Goal: Task Accomplishment & Management: Use online tool/utility

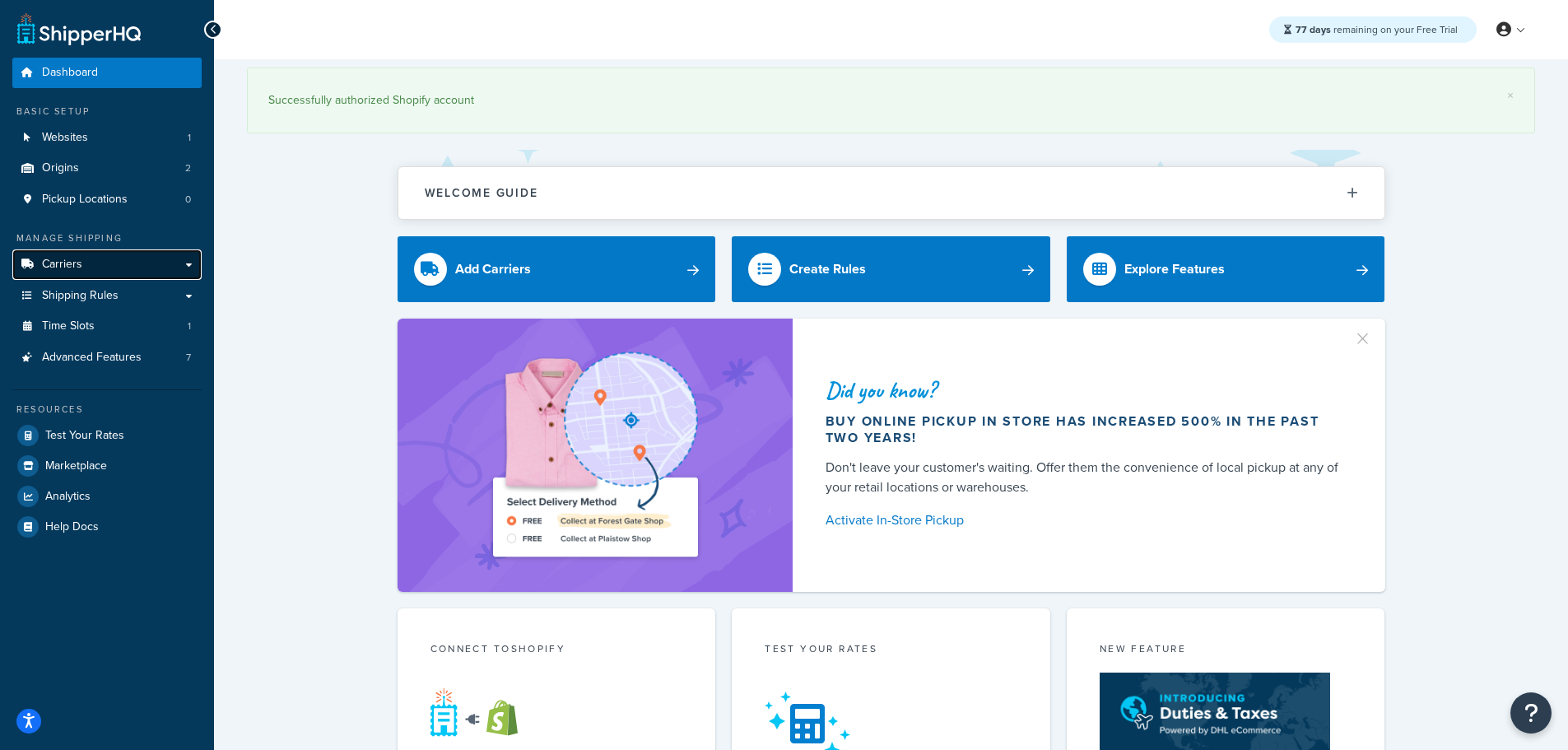
click at [86, 256] on link "Carriers" at bounding box center [107, 264] width 189 height 31
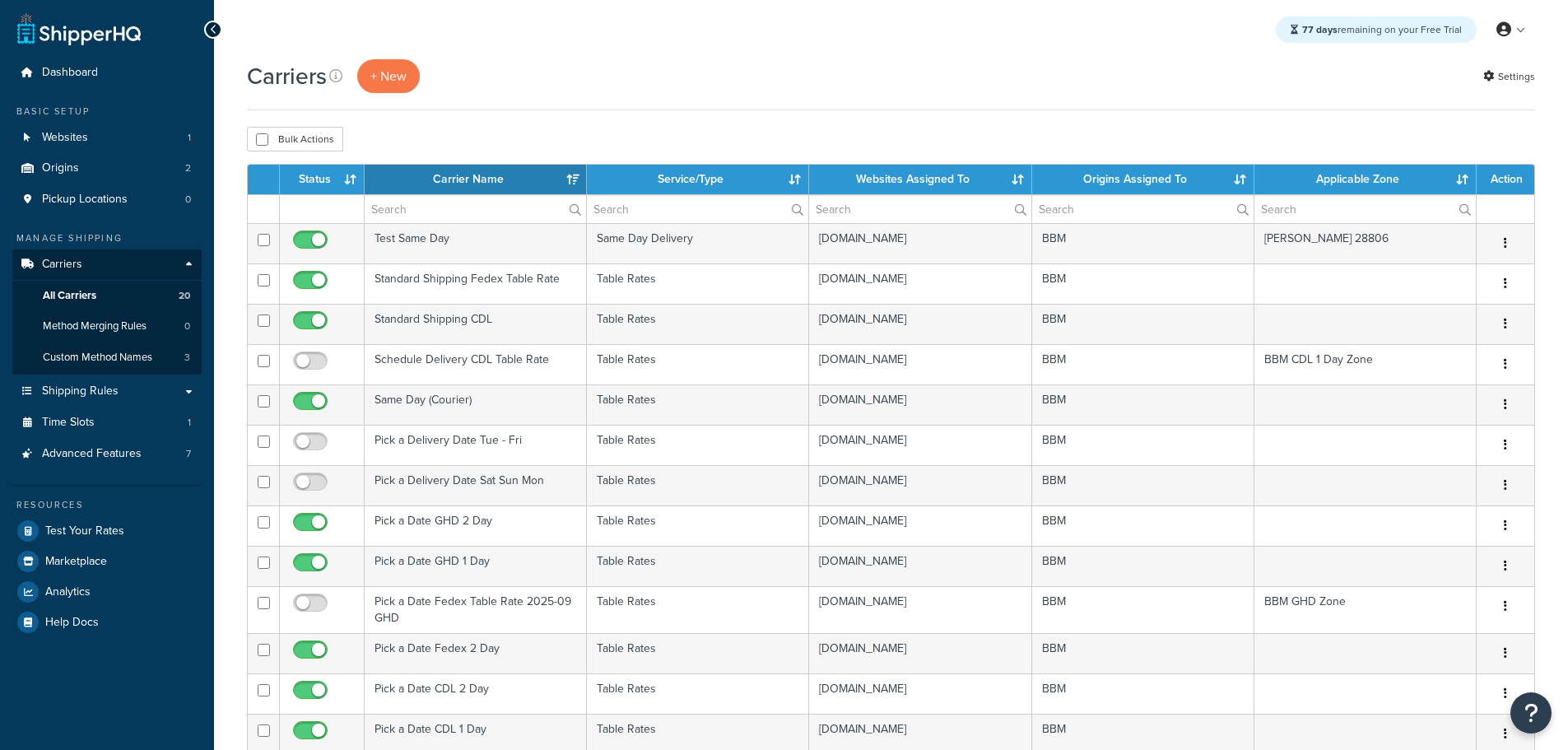
select select "15"
drag, startPoint x: 0, startPoint y: 0, endPoint x: 327, endPoint y: 171, distance: 369.0
click at [327, 171] on th "Status" at bounding box center [322, 179] width 85 height 30
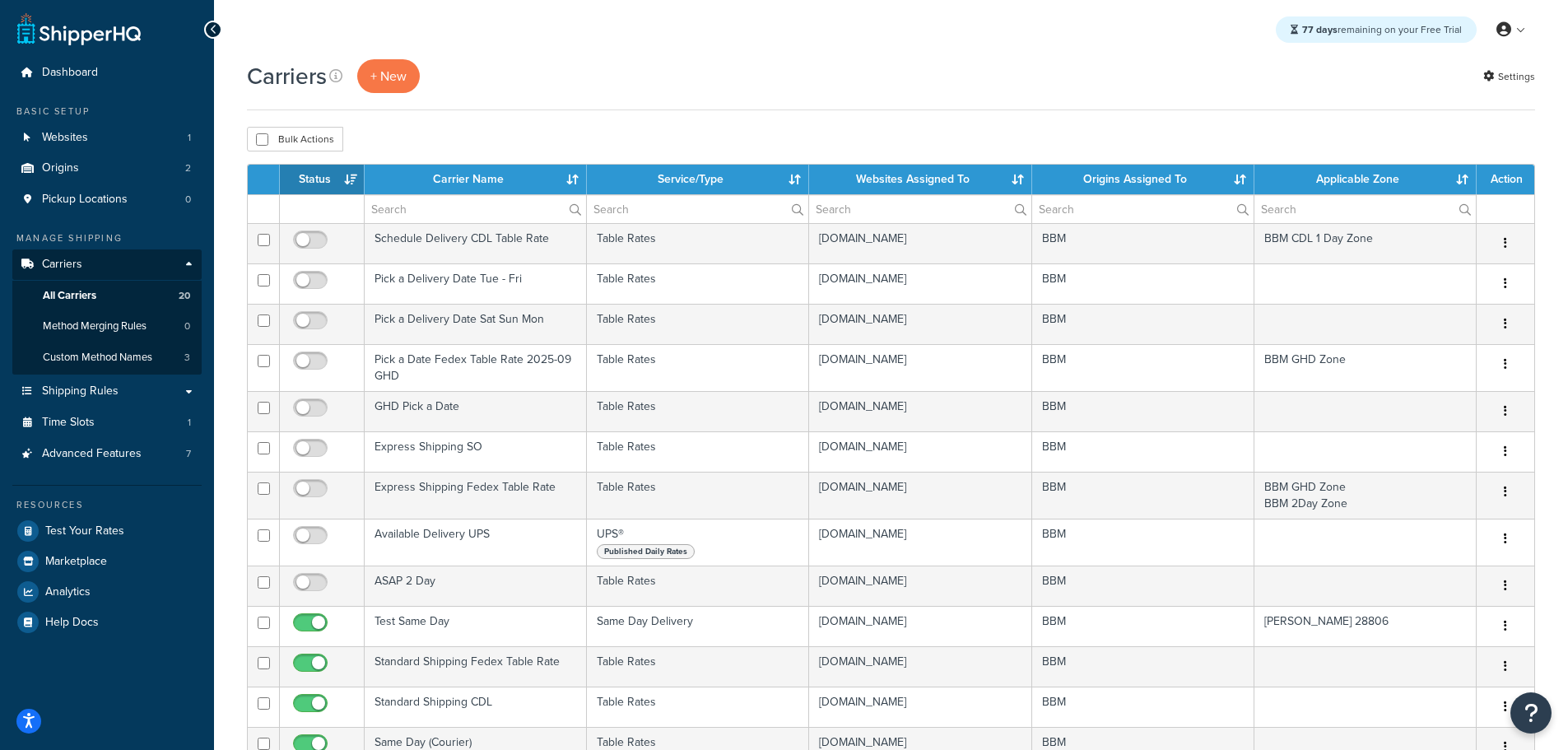
click at [327, 171] on th "Status" at bounding box center [322, 179] width 85 height 30
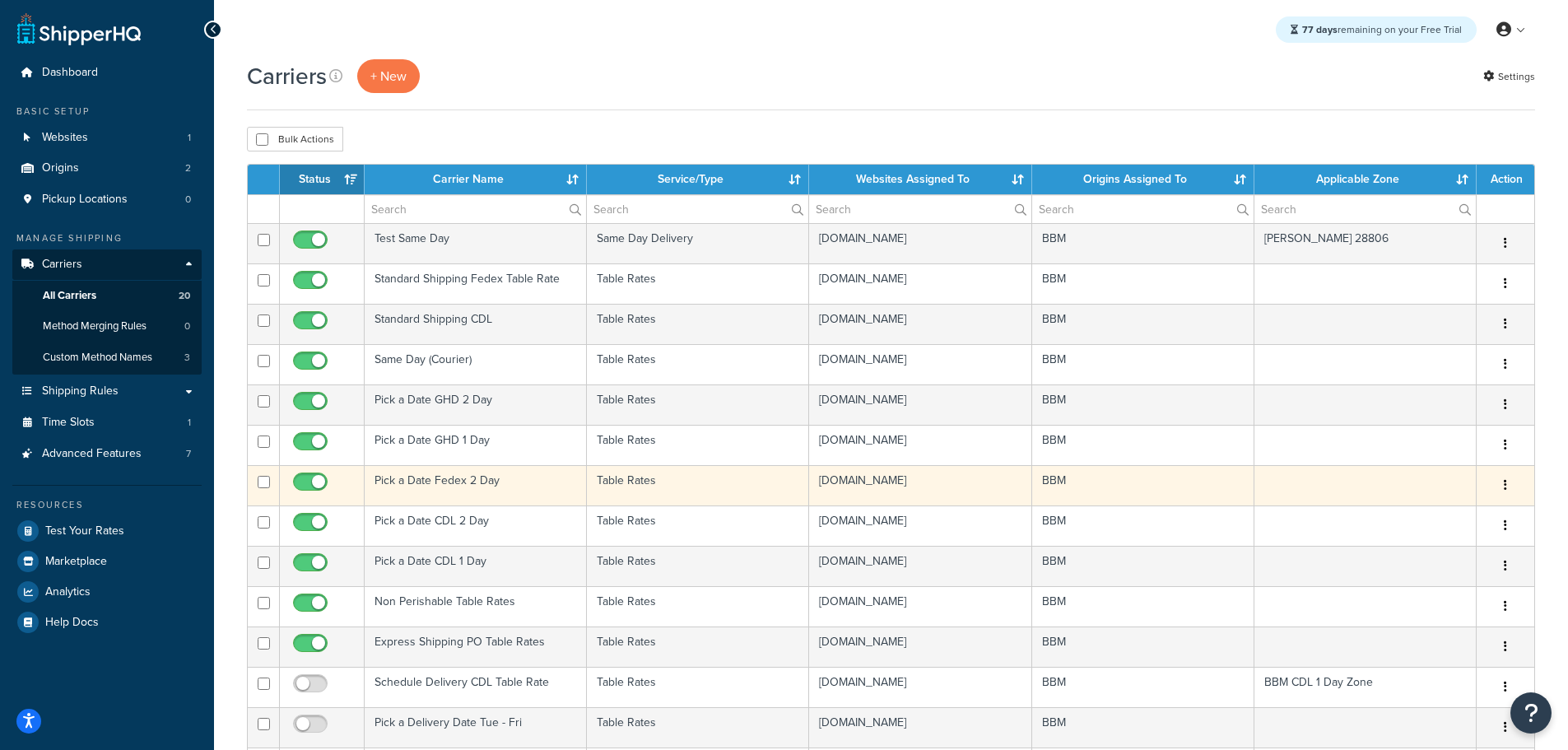
click at [410, 480] on td "Pick a Date Fedex 2 Day" at bounding box center [475, 486] width 222 height 41
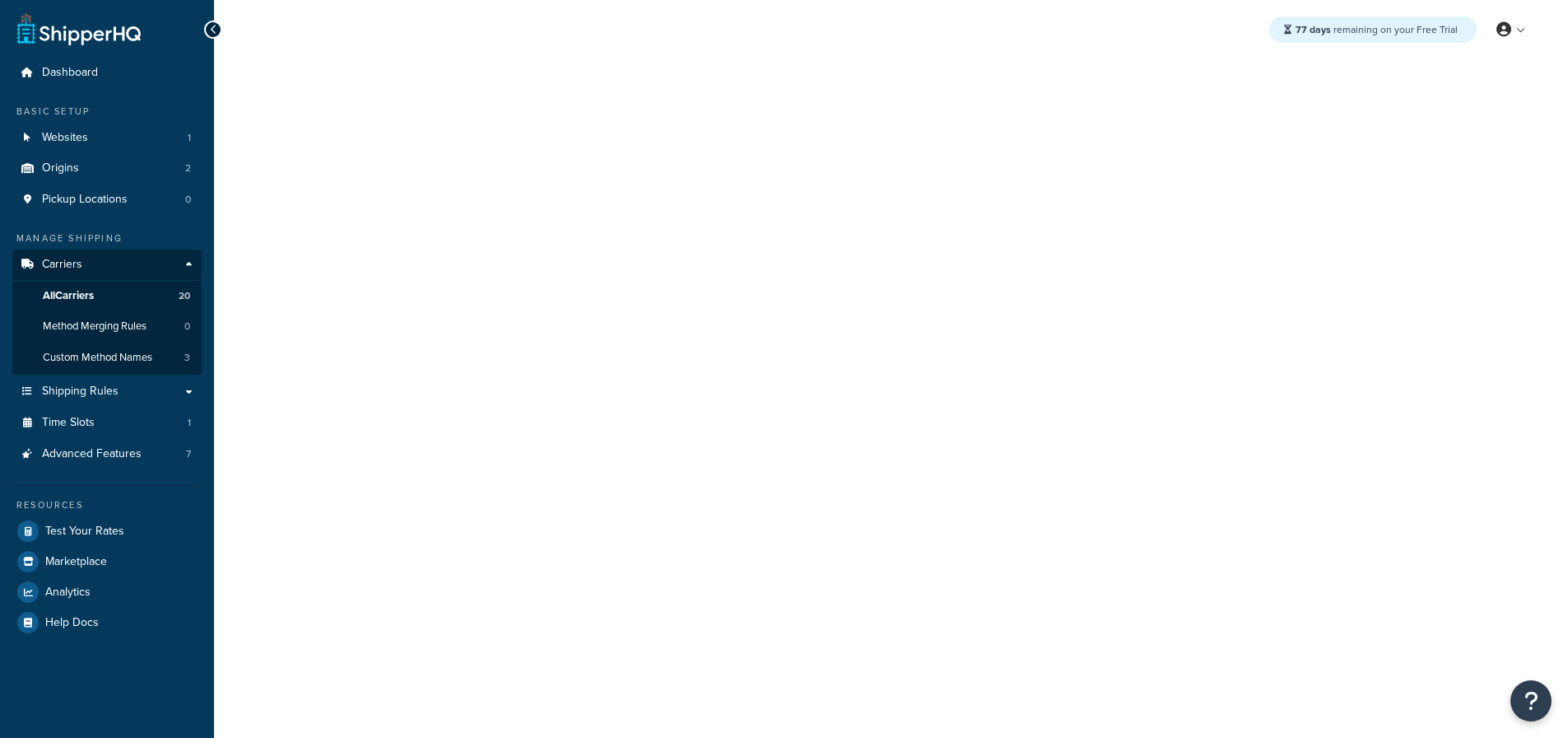
select select "25"
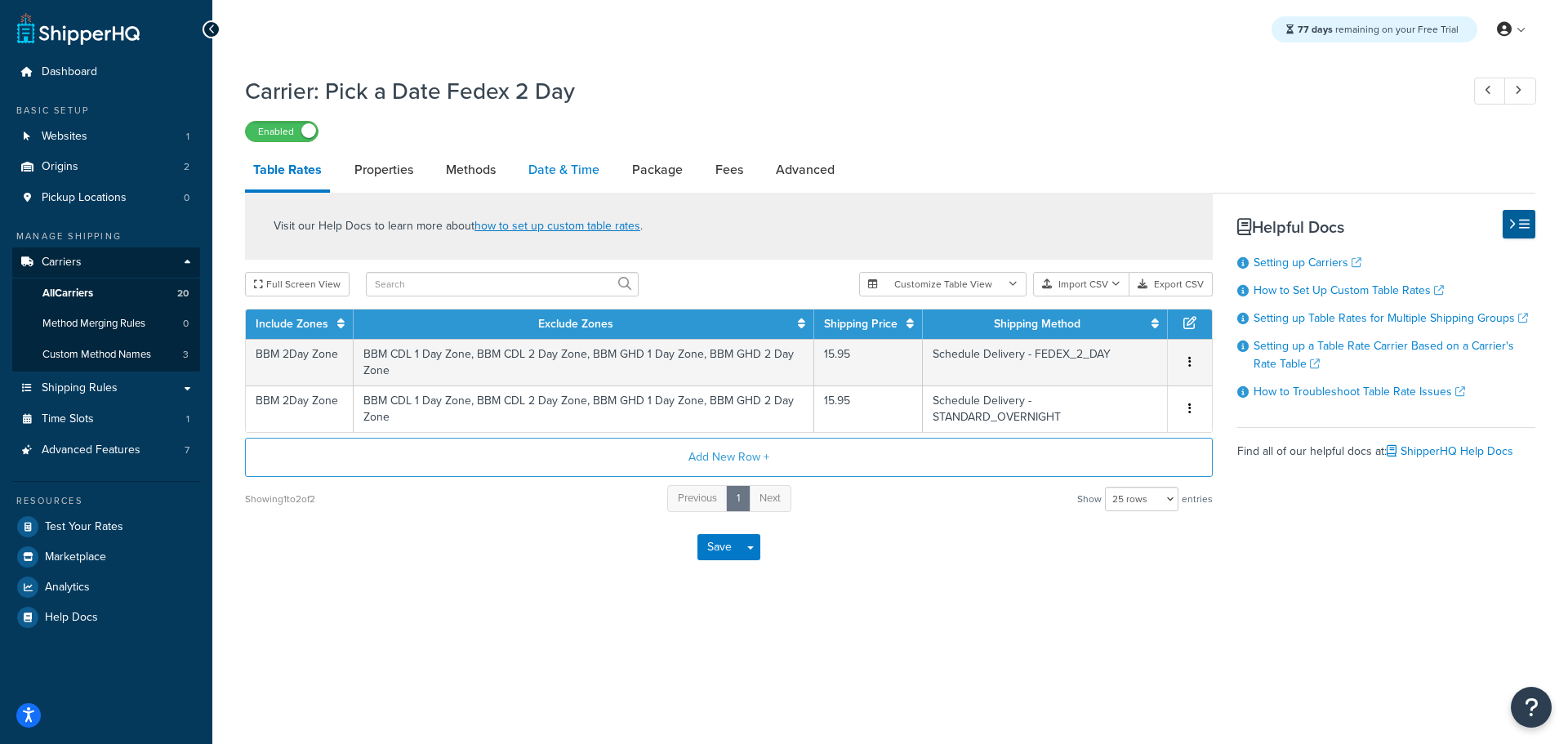
click at [558, 172] on link "Date & Time" at bounding box center [564, 170] width 88 height 39
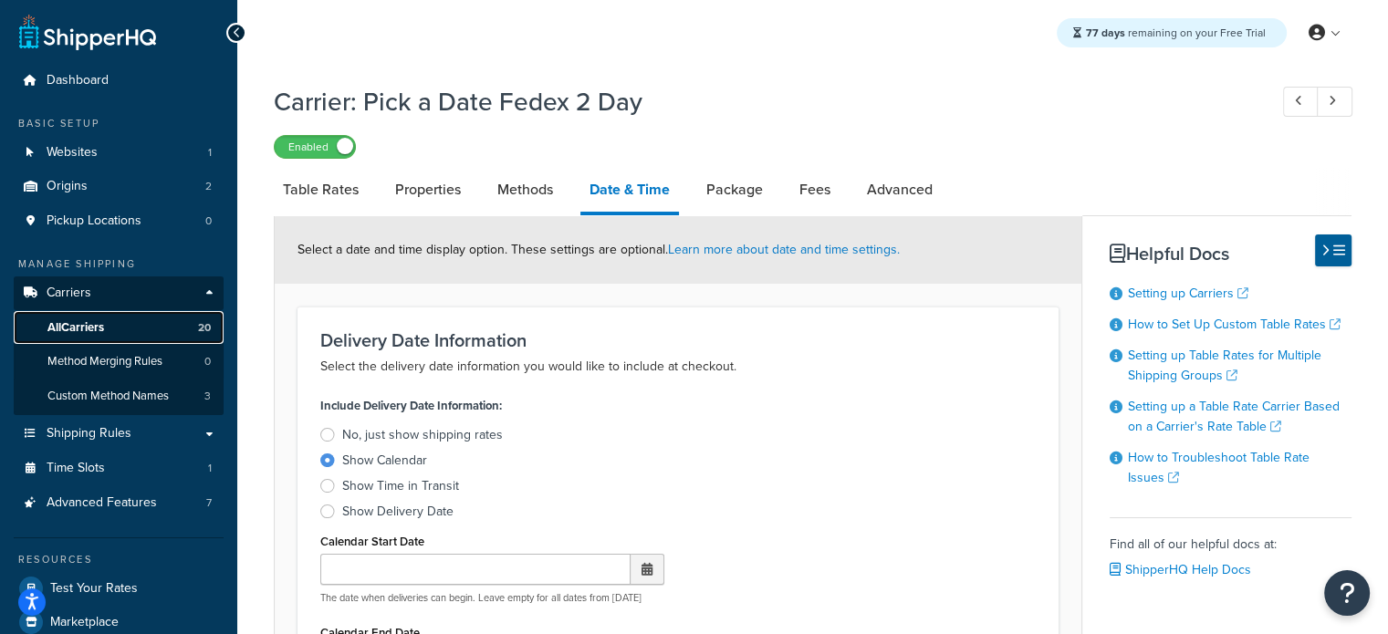
click at [81, 324] on span "All Carriers" at bounding box center [75, 328] width 57 height 16
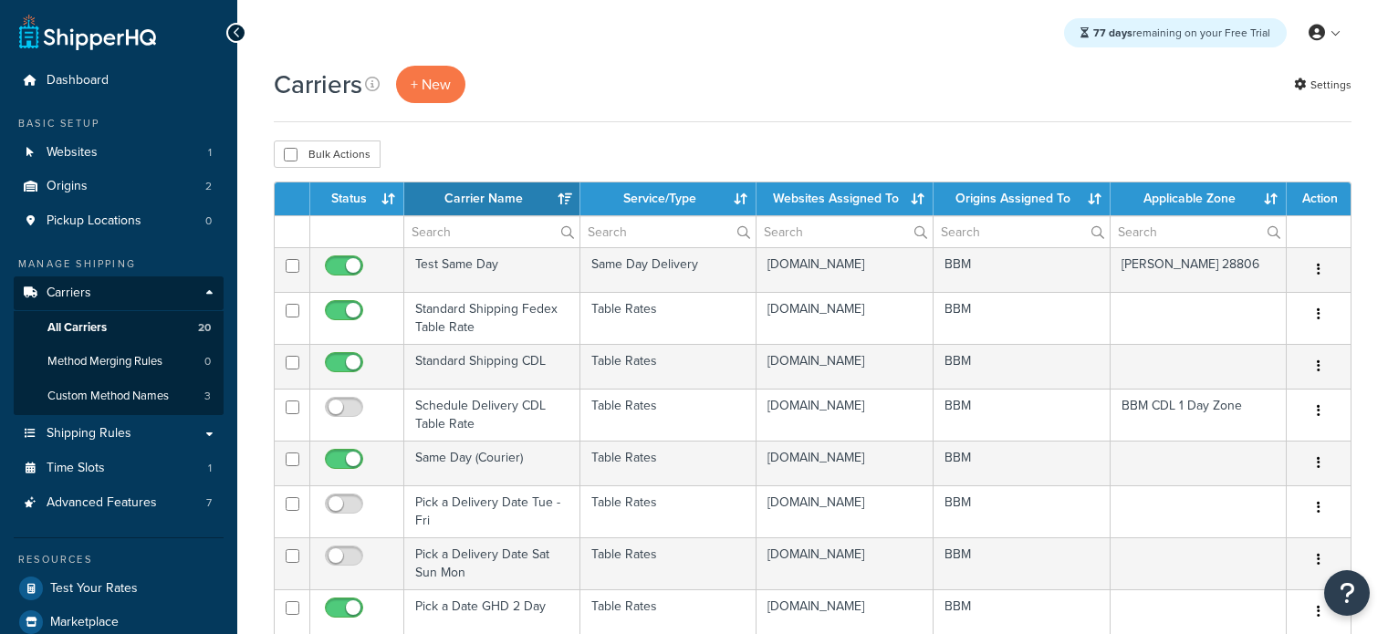
select select "15"
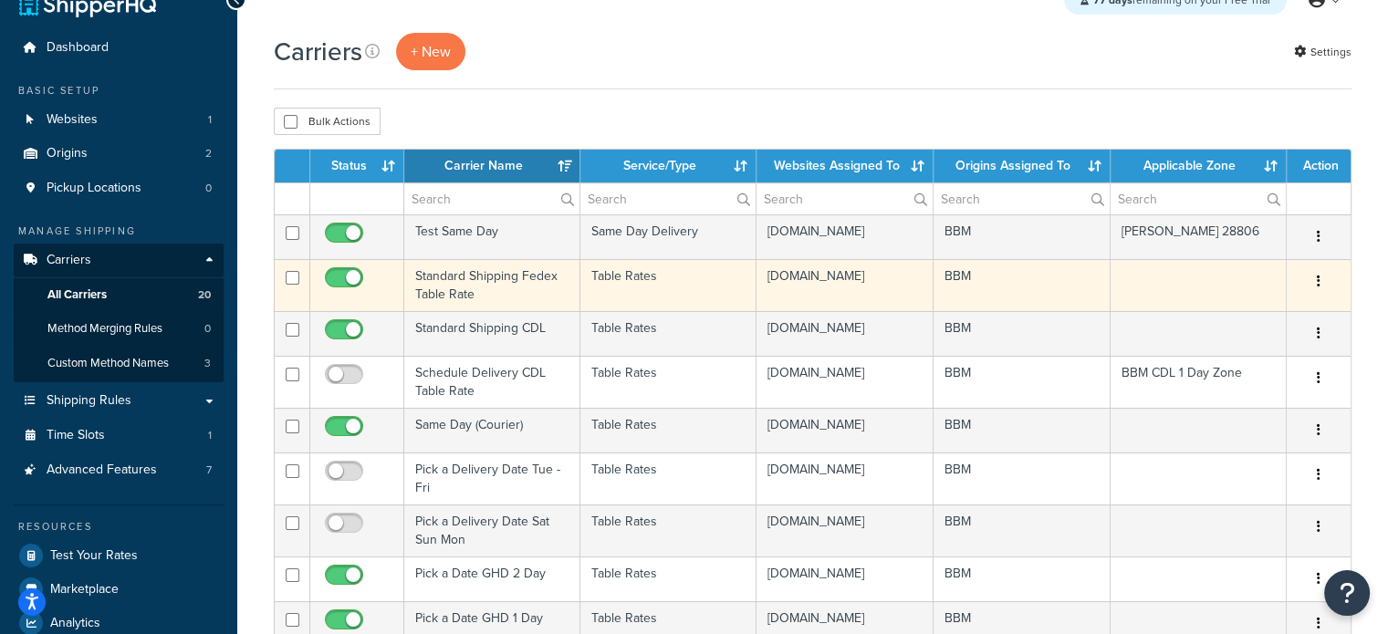
scroll to position [91, 0]
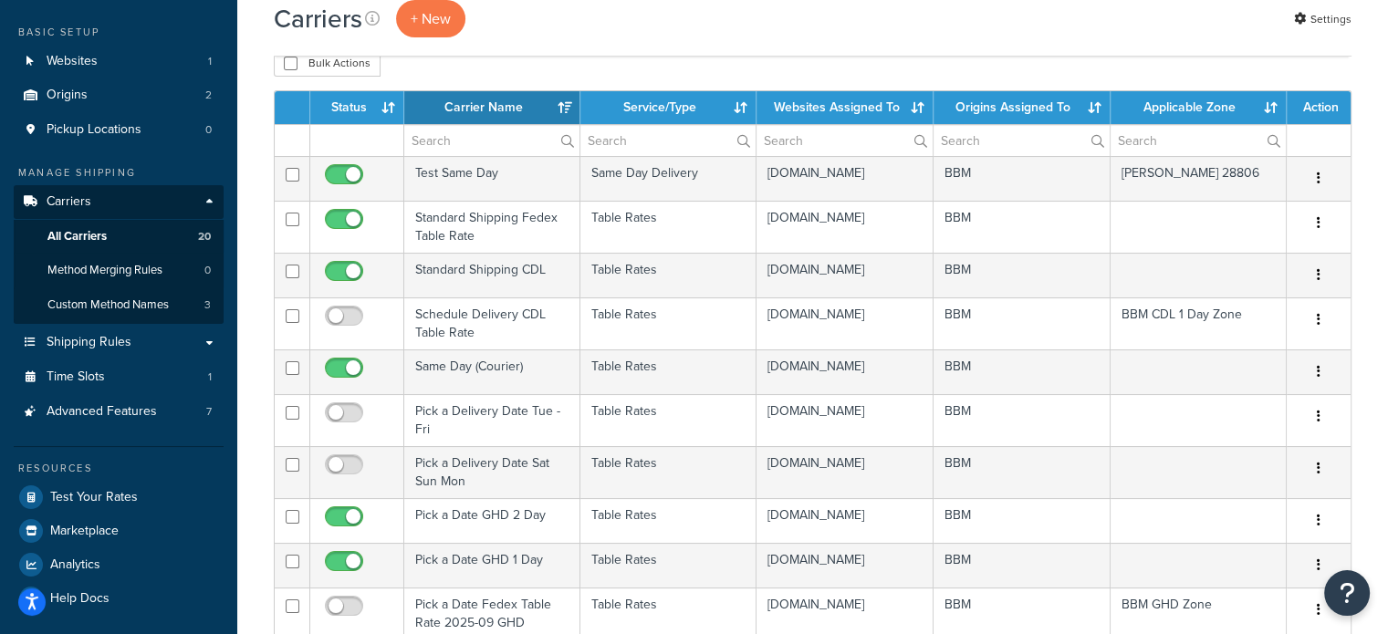
click at [359, 108] on th "Status" at bounding box center [357, 107] width 94 height 33
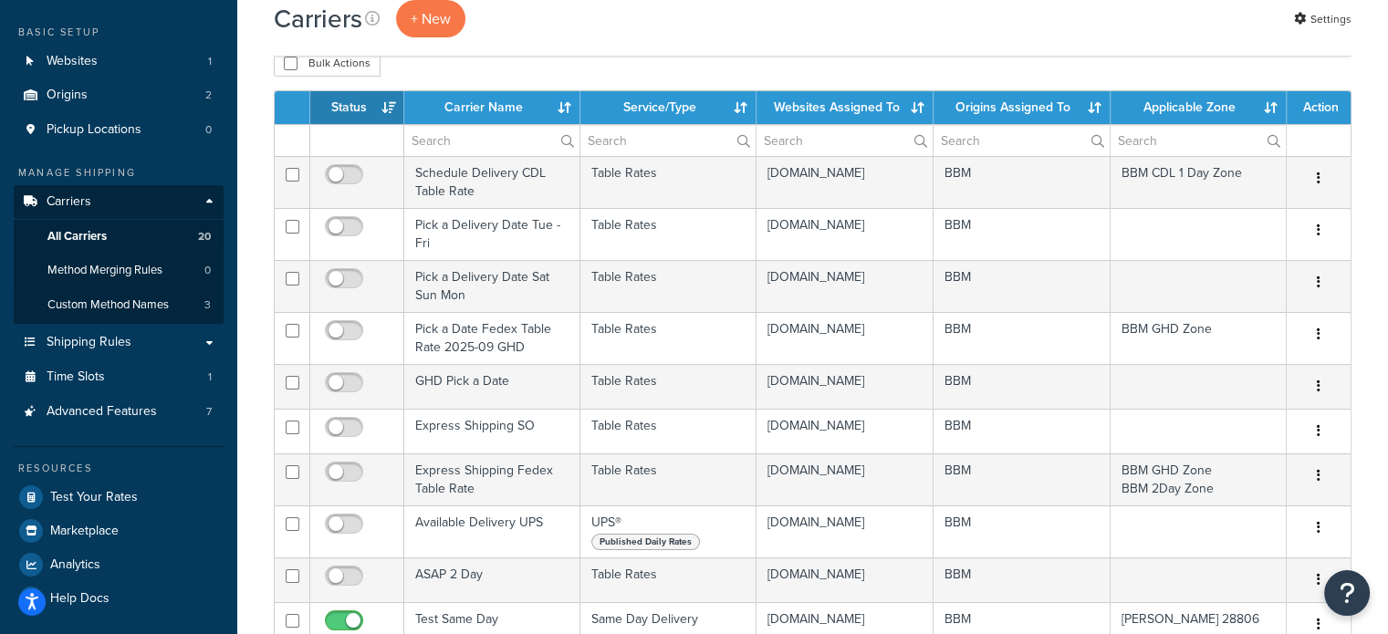
click at [342, 112] on th "Status" at bounding box center [357, 107] width 94 height 33
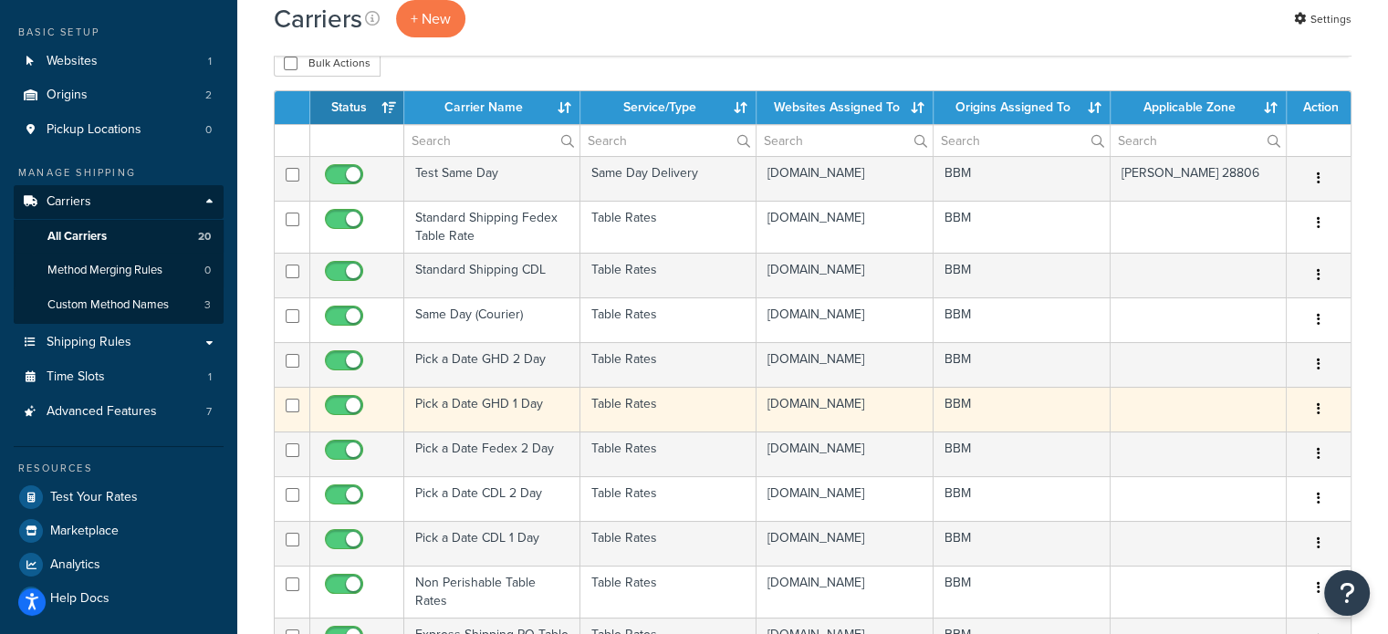
click at [436, 432] on td "Pick a Date GHD 1 Day" at bounding box center [492, 409] width 176 height 45
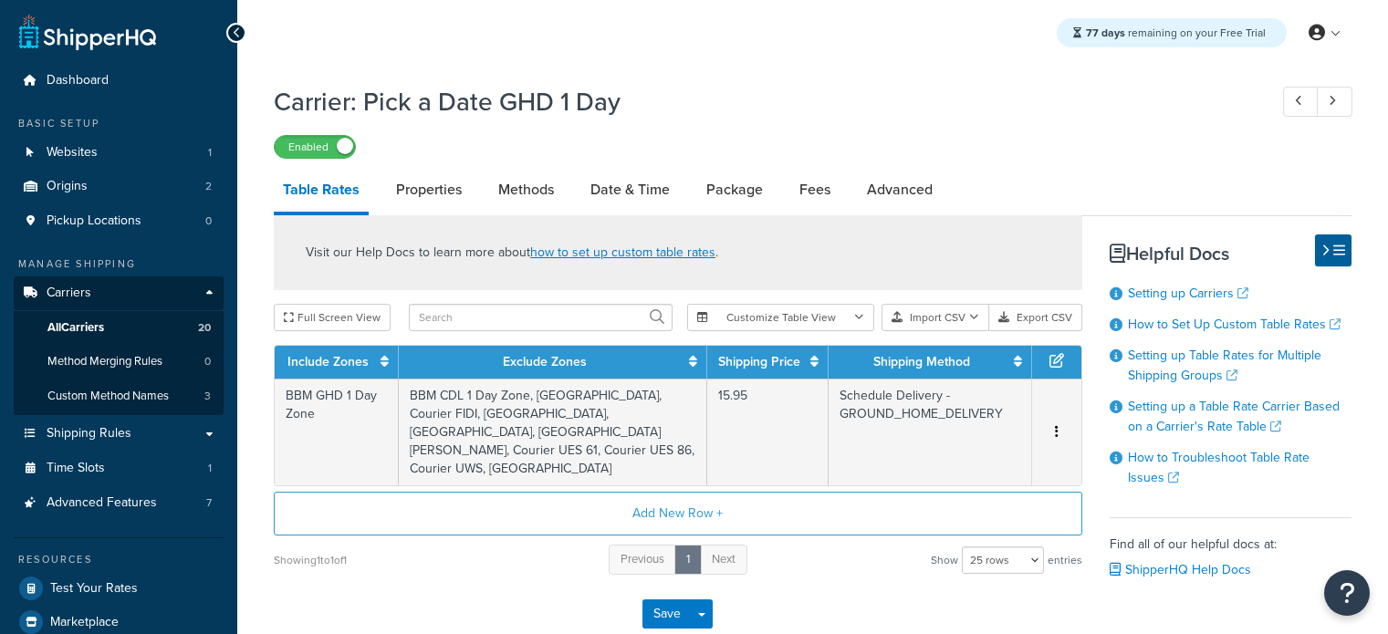
select select "25"
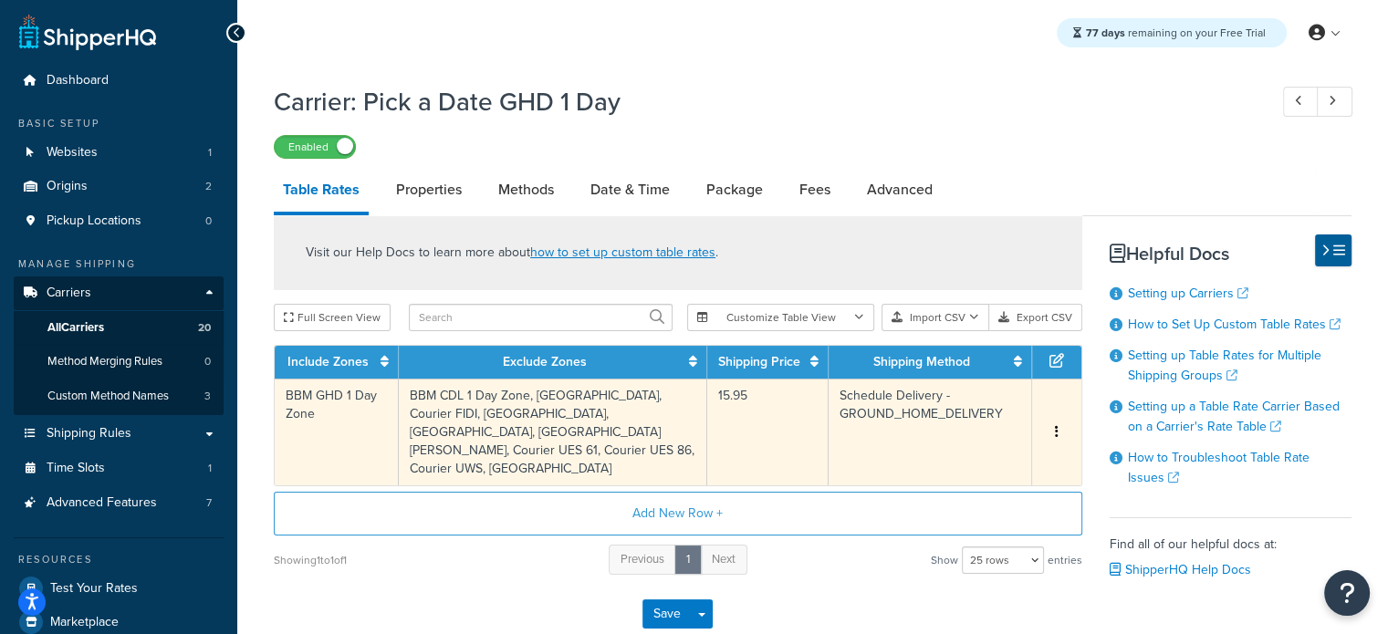
click at [522, 425] on td "BBM CDL 1 Day Zone, Courier Columbus Circle, Courier FIDI, Courier Fashion Dist…" at bounding box center [553, 432] width 308 height 107
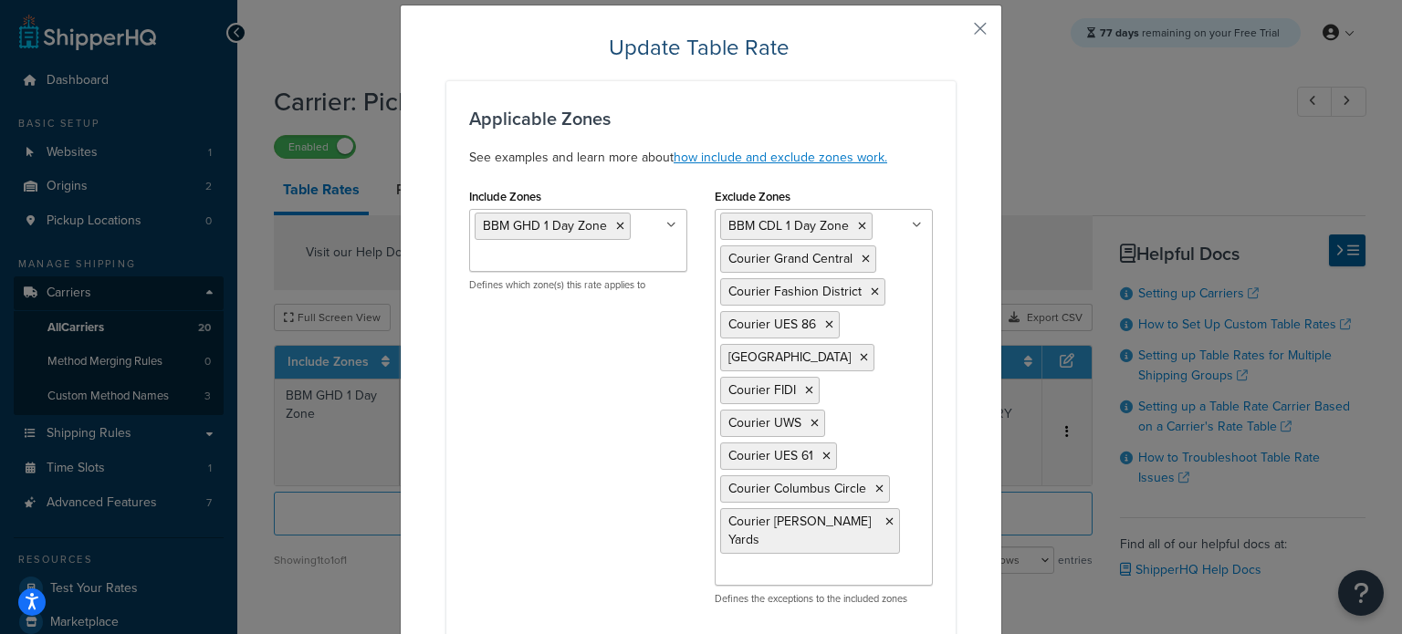
scroll to position [91, 0]
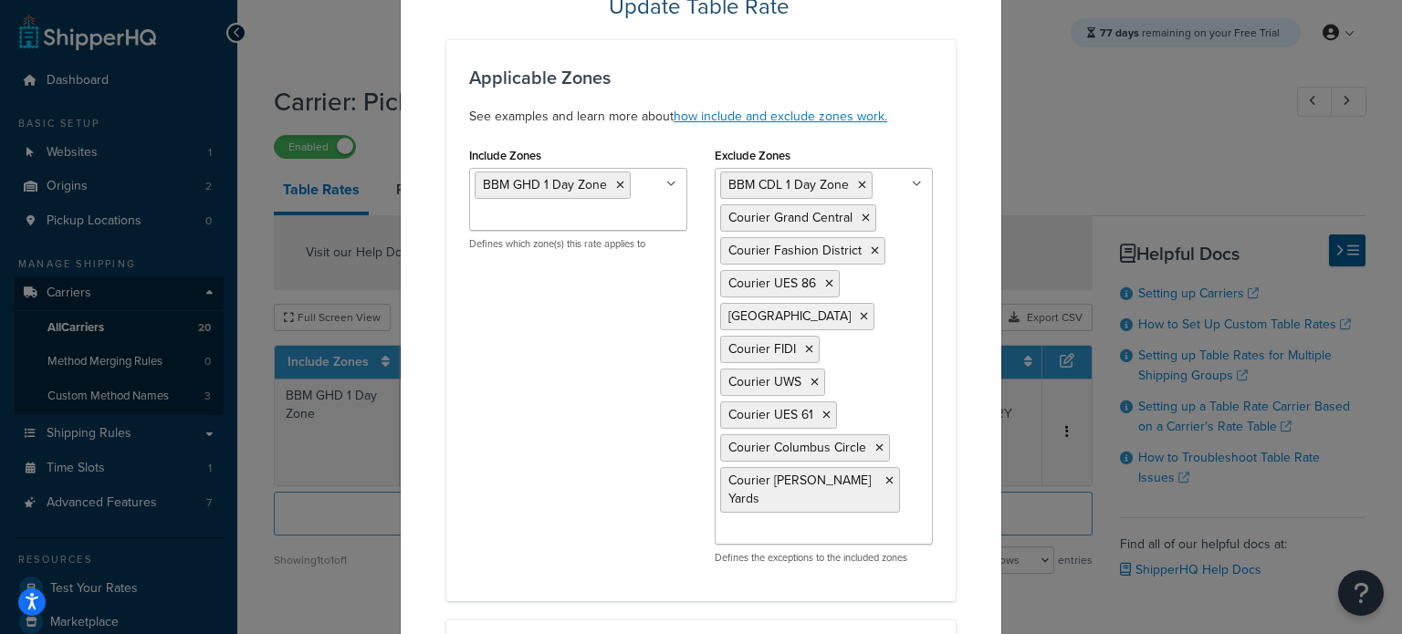
click at [912, 502] on ul "BBM CDL 1 Day Zone Courier Grand Central Courier Fashion District Courier UES 8…" at bounding box center [823, 356] width 218 height 377
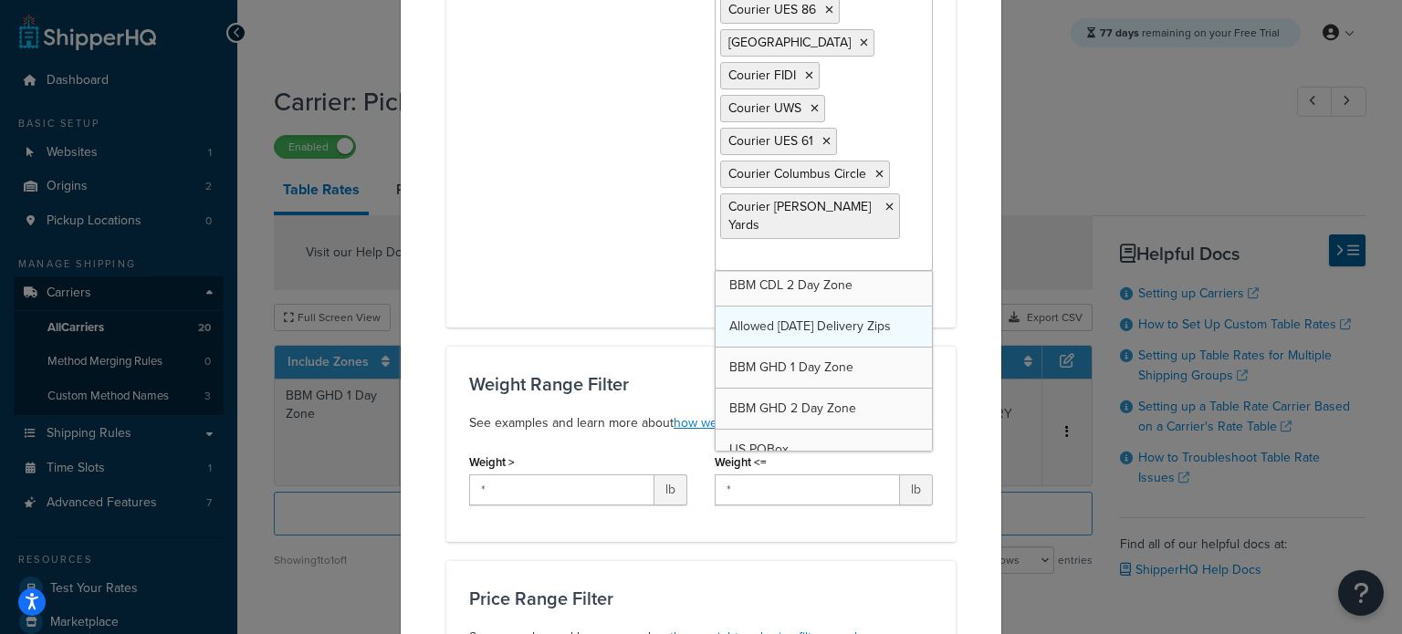
scroll to position [431, 0]
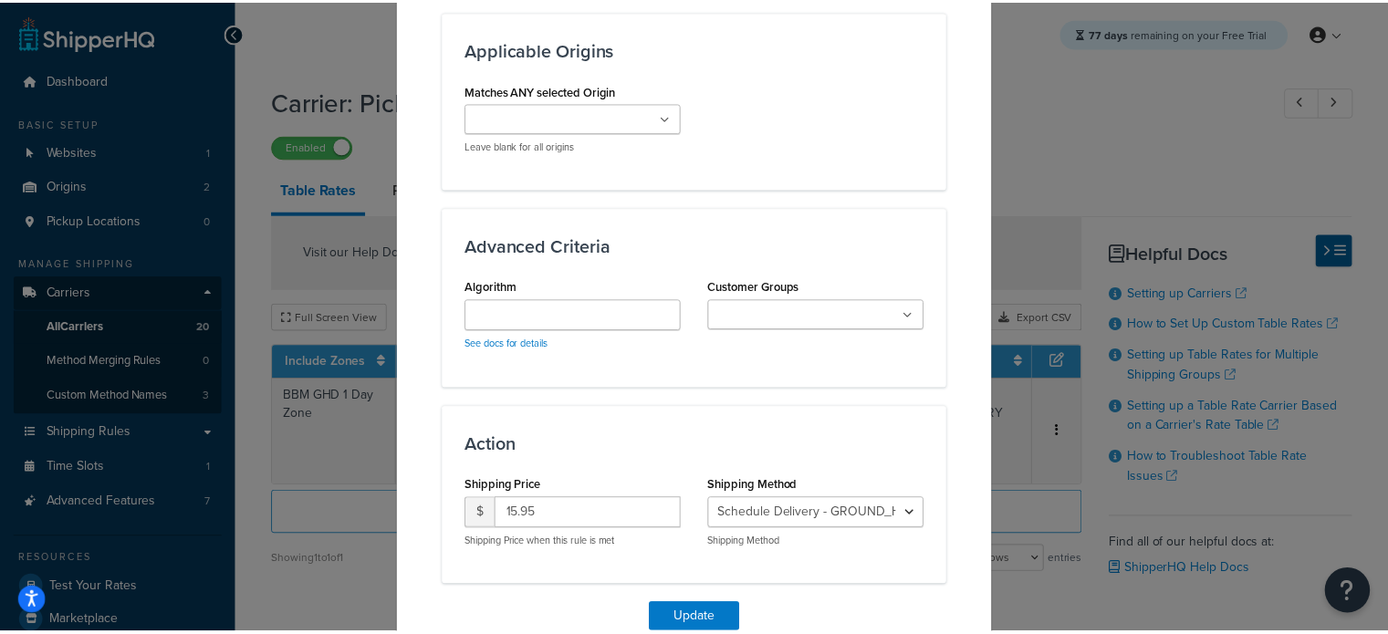
scroll to position [1600, 0]
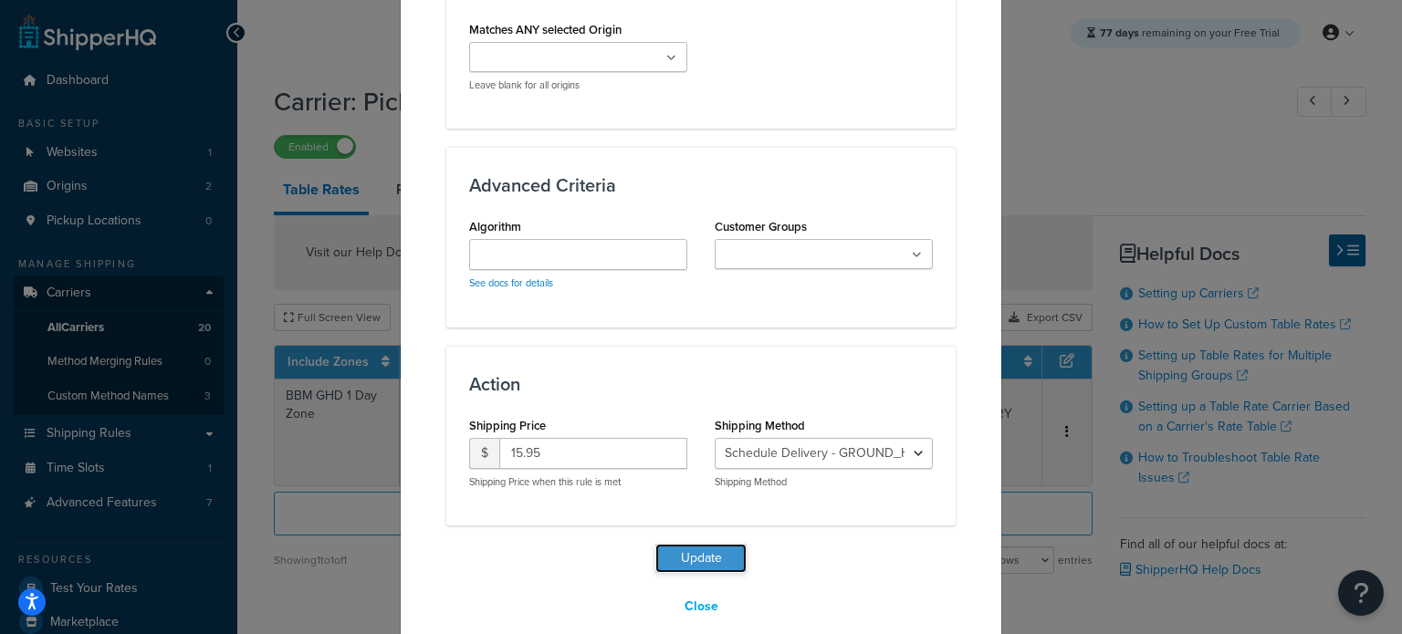
click at [704, 544] on button "Update" at bounding box center [700, 558] width 91 height 29
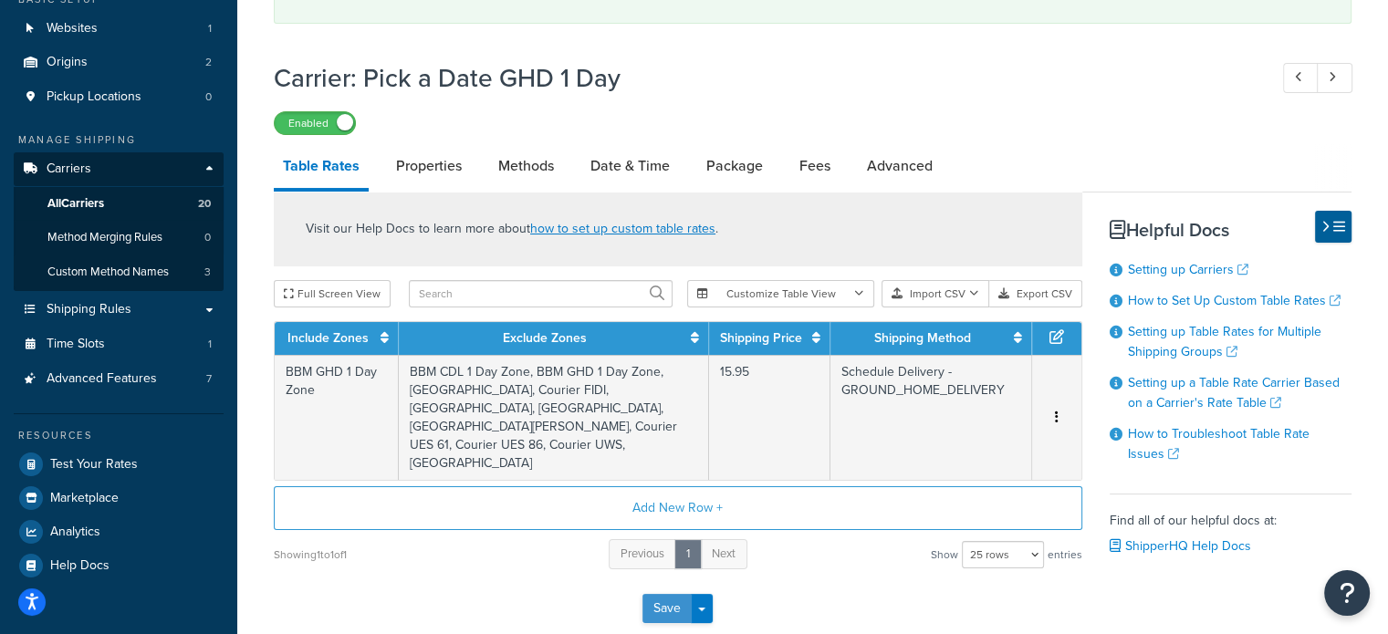
scroll to position [208, 0]
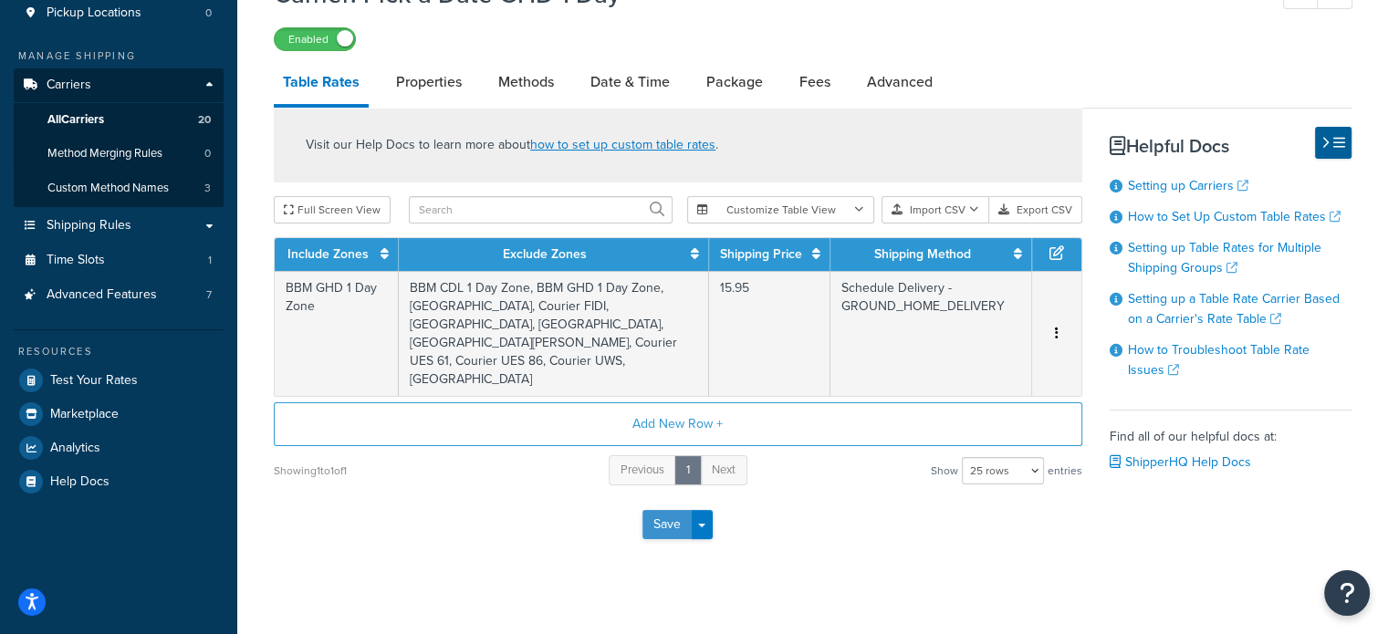
click at [659, 510] on button "Save" at bounding box center [666, 524] width 49 height 29
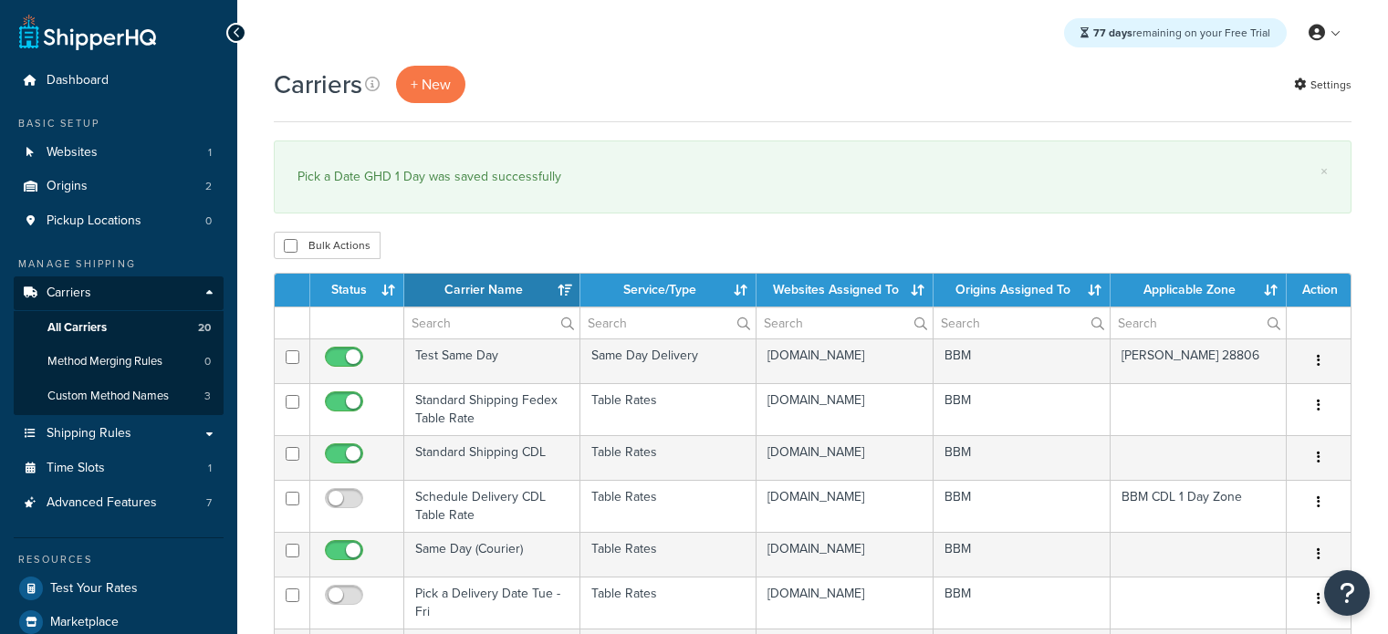
select select "15"
click at [353, 287] on th "Status" at bounding box center [357, 290] width 94 height 33
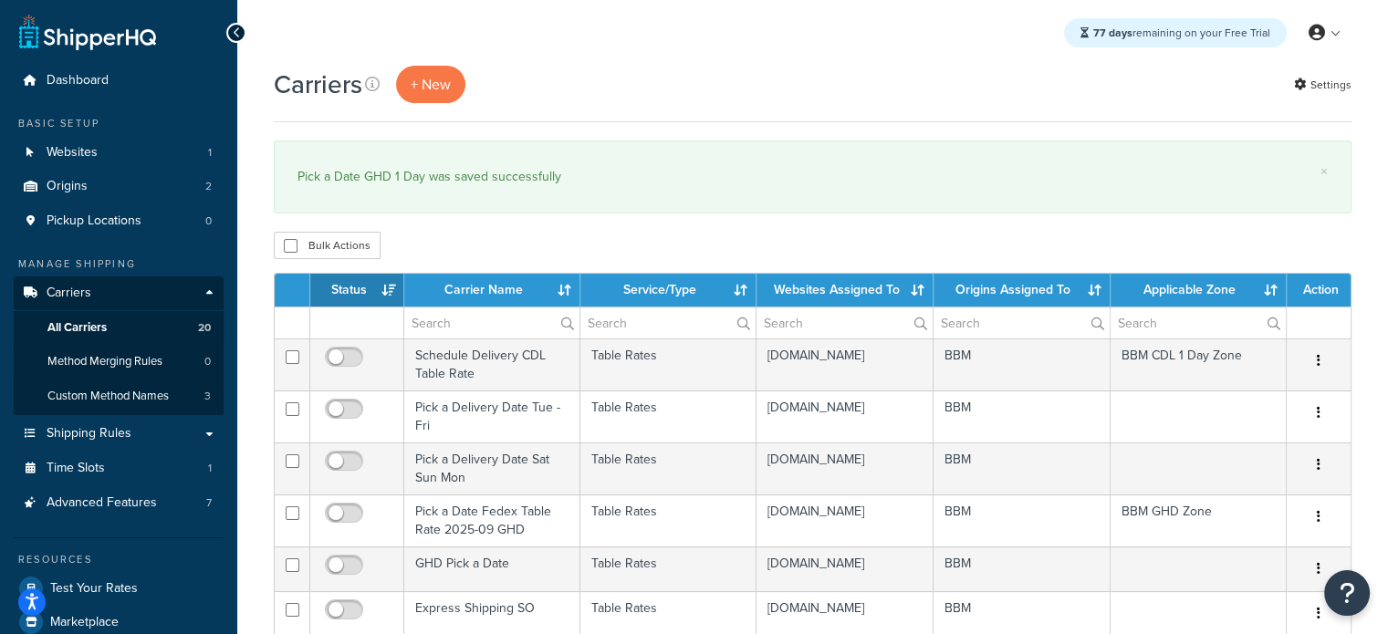
click at [353, 287] on th "Status" at bounding box center [357, 290] width 94 height 33
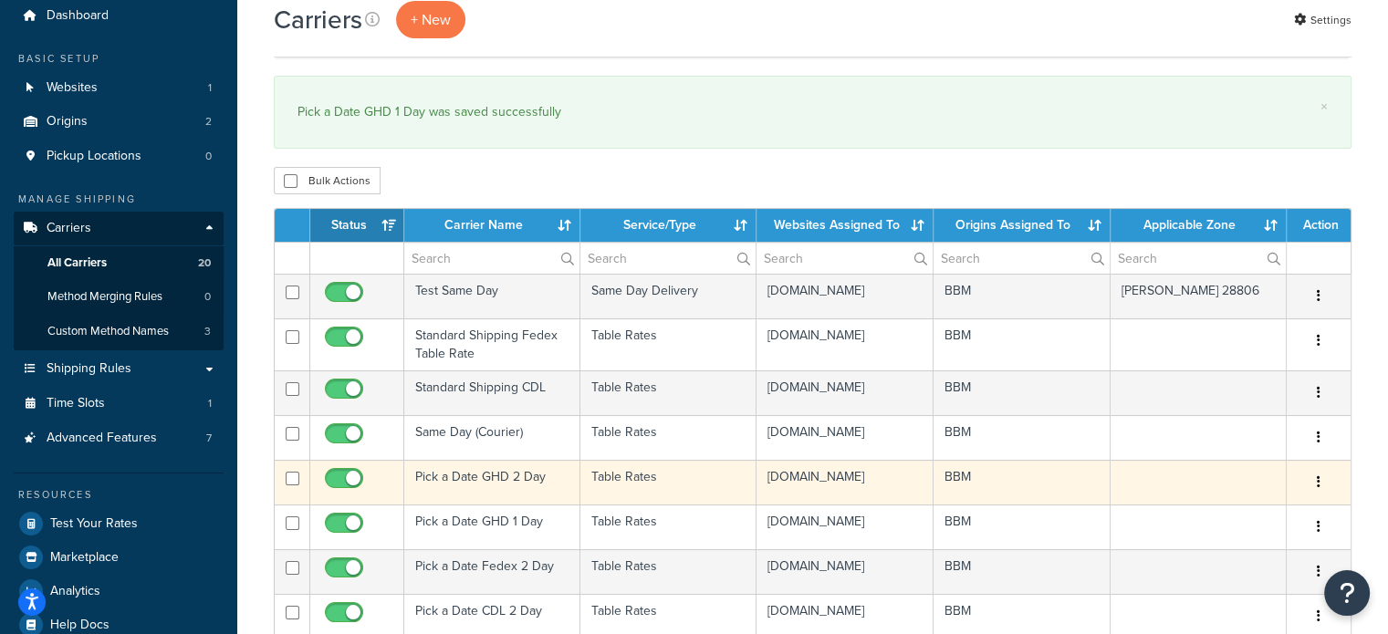
scroll to position [91, 0]
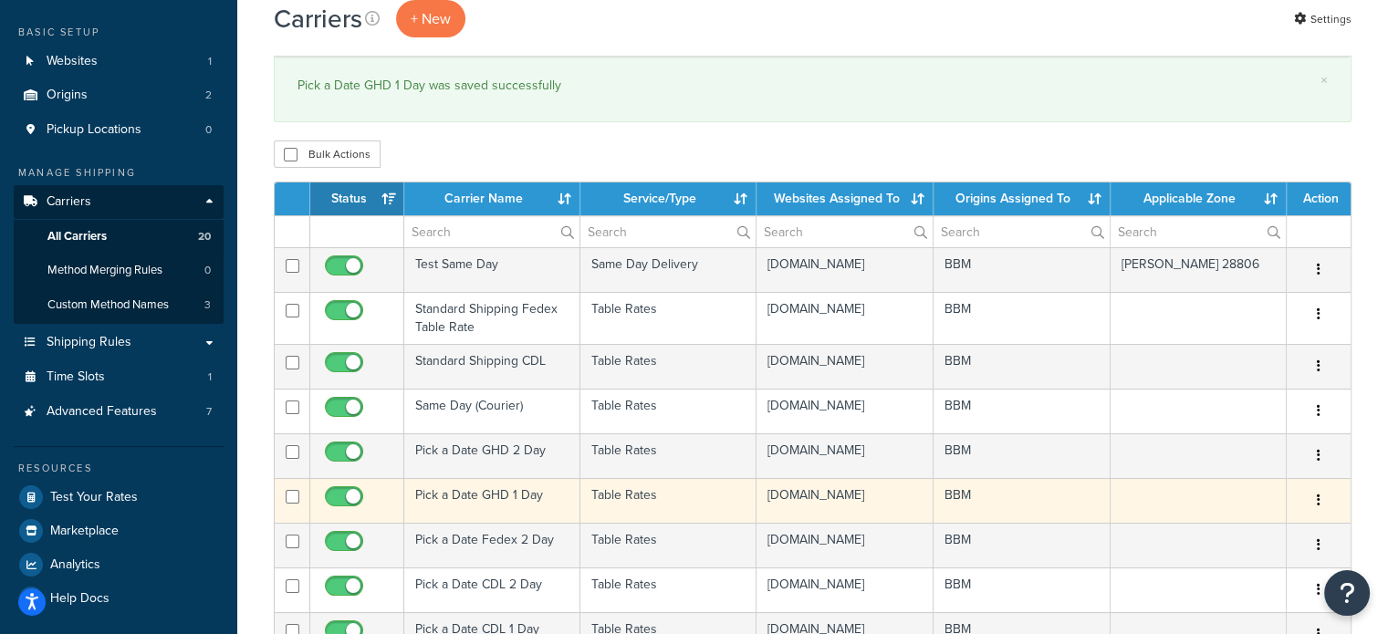
click at [466, 520] on td "Pick a Date GHD 1 Day" at bounding box center [492, 500] width 176 height 45
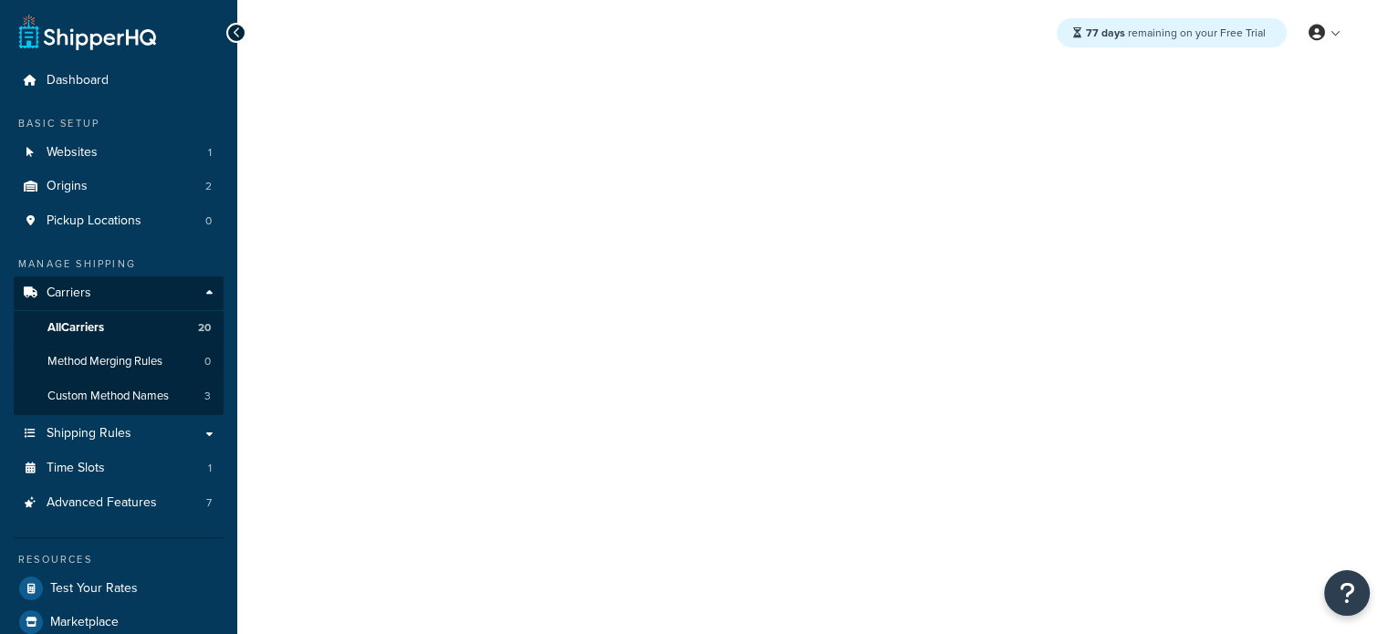
select select "25"
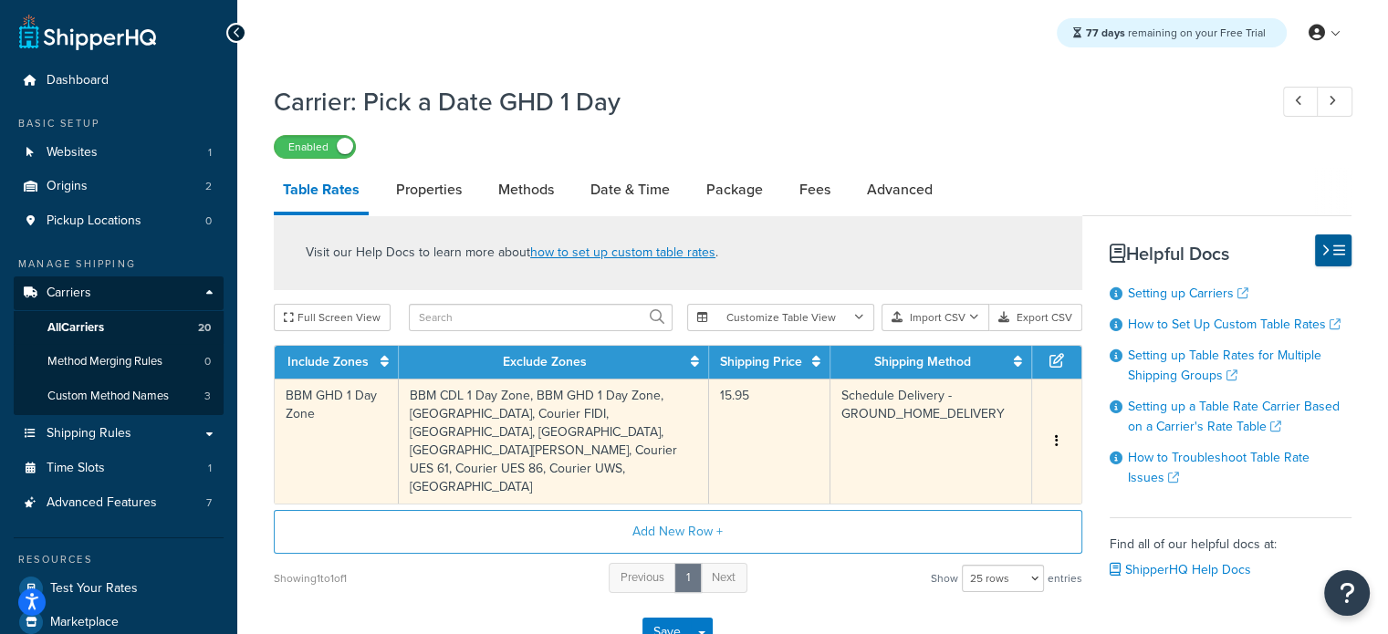
click at [1058, 432] on button "button" at bounding box center [1056, 442] width 15 height 20
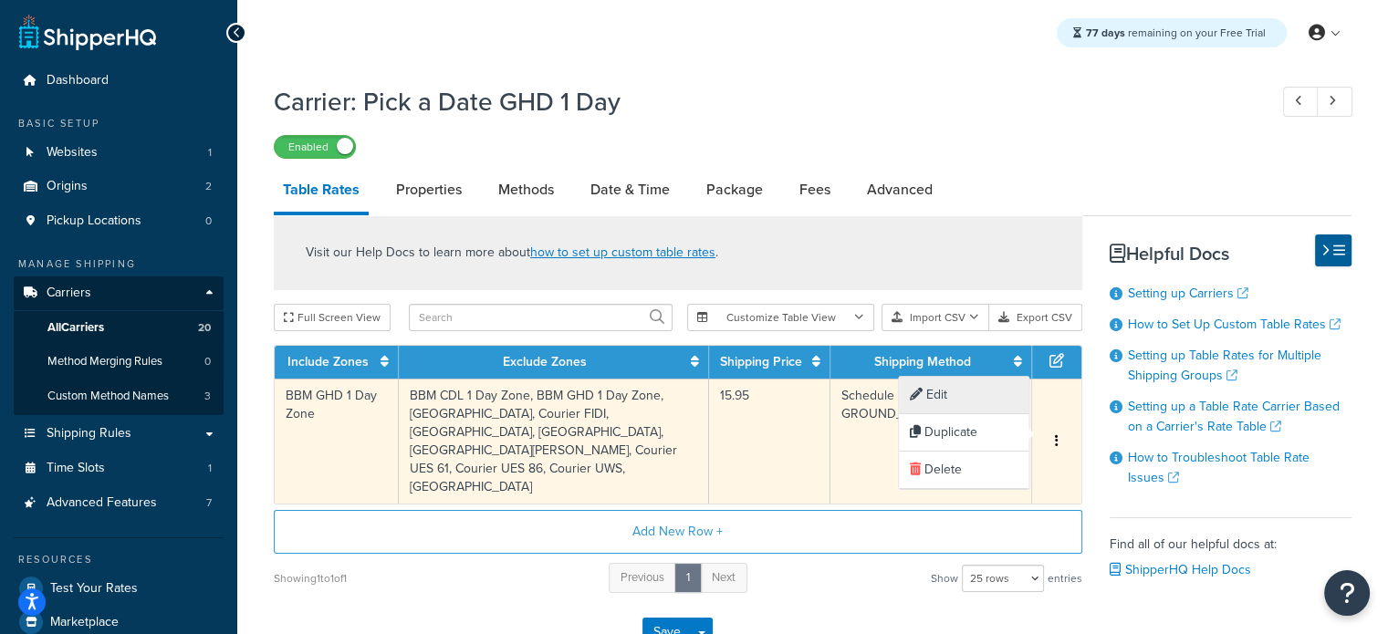
click at [975, 391] on div "Edit" at bounding box center [964, 395] width 130 height 37
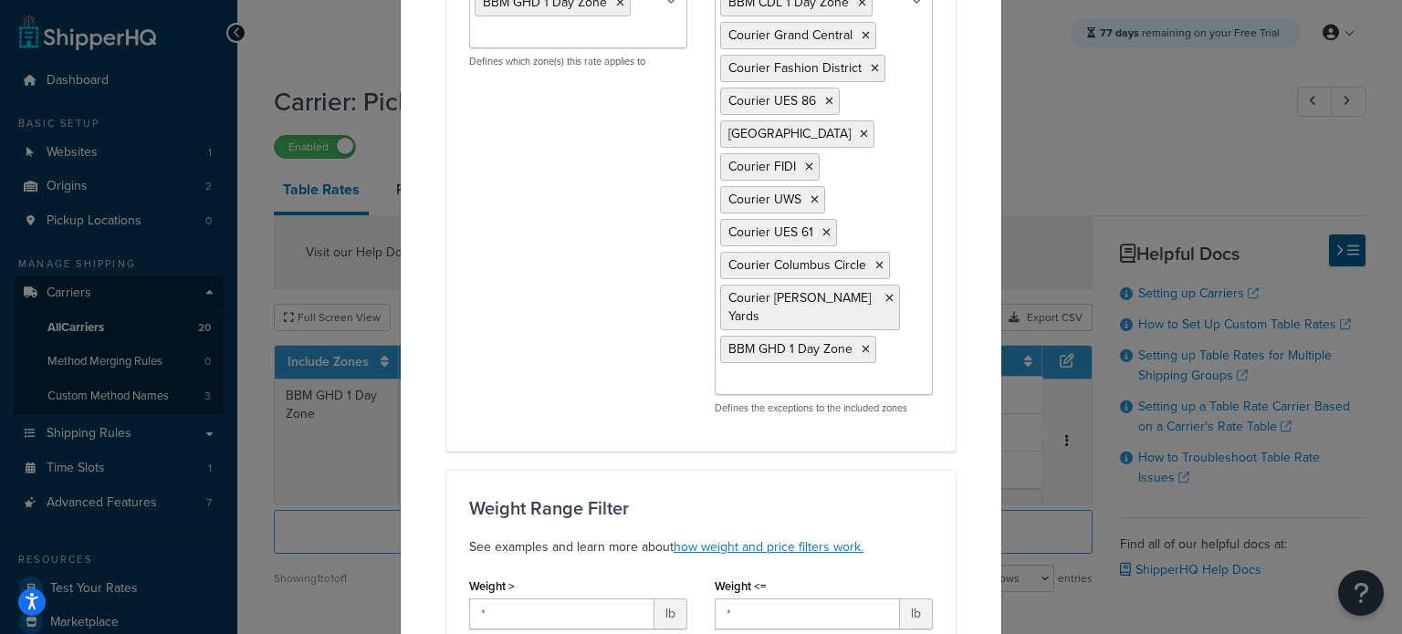
scroll to position [182, 0]
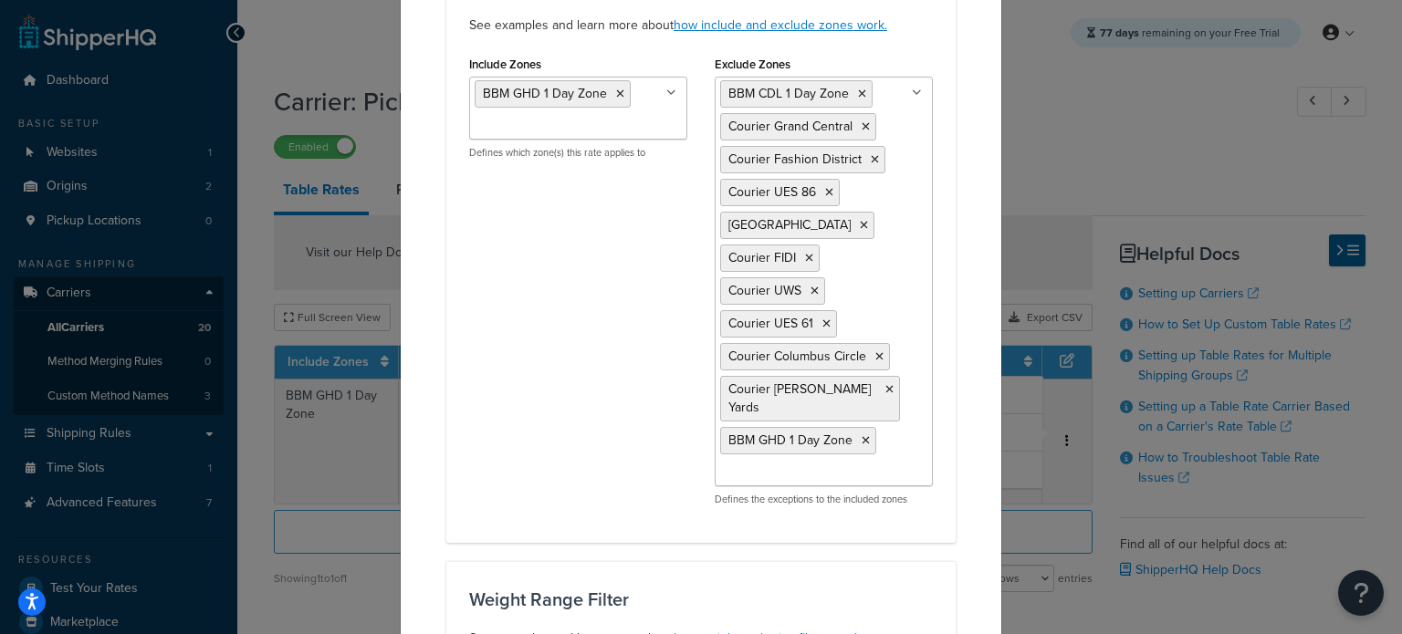
click at [861, 435] on icon at bounding box center [865, 440] width 8 height 11
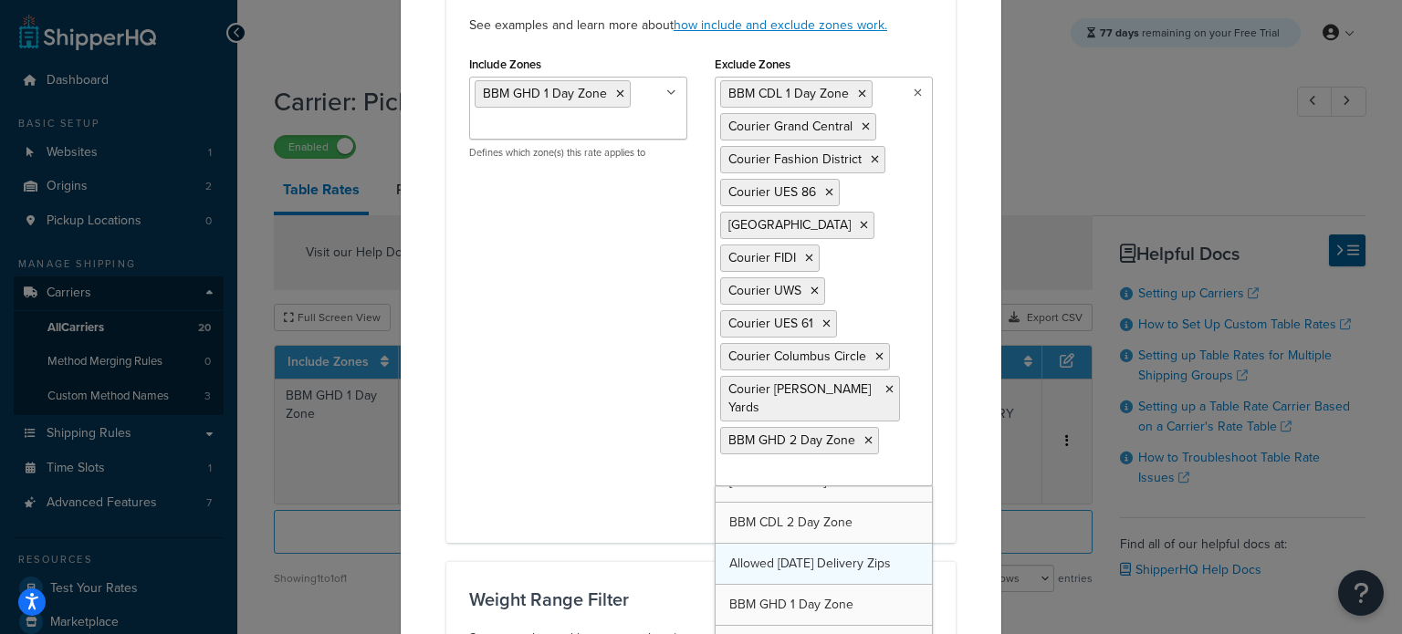
scroll to position [431, 0]
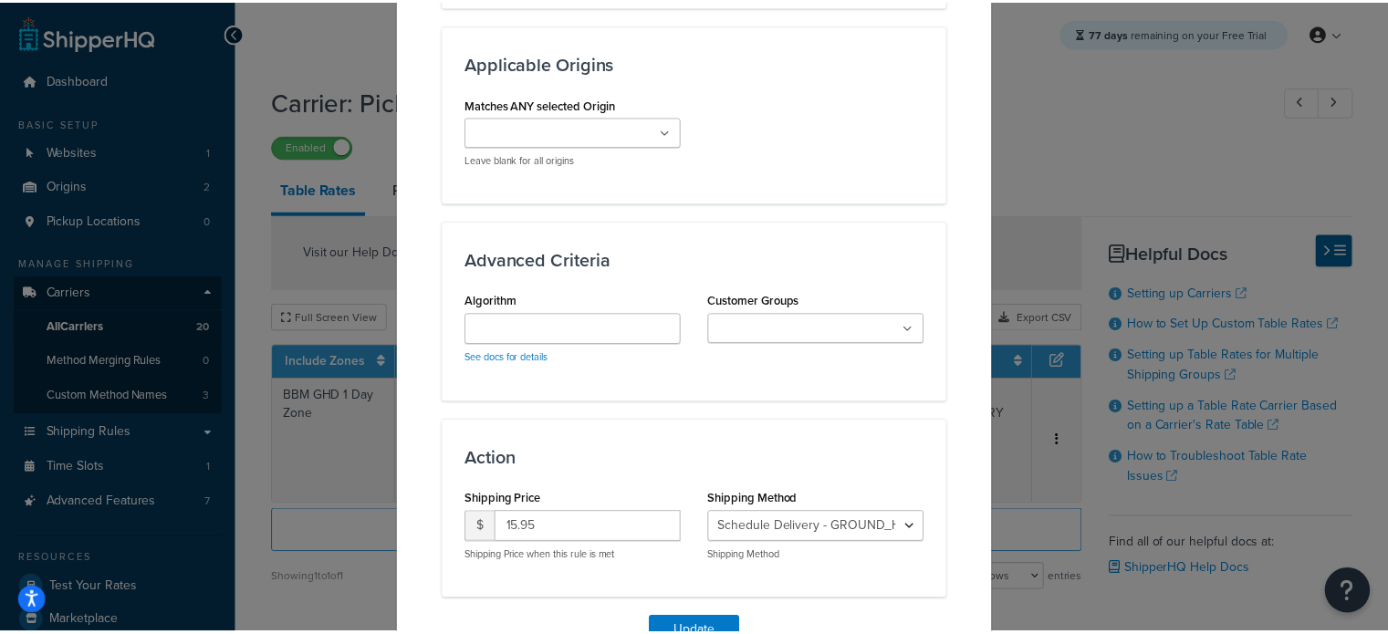
scroll to position [1600, 0]
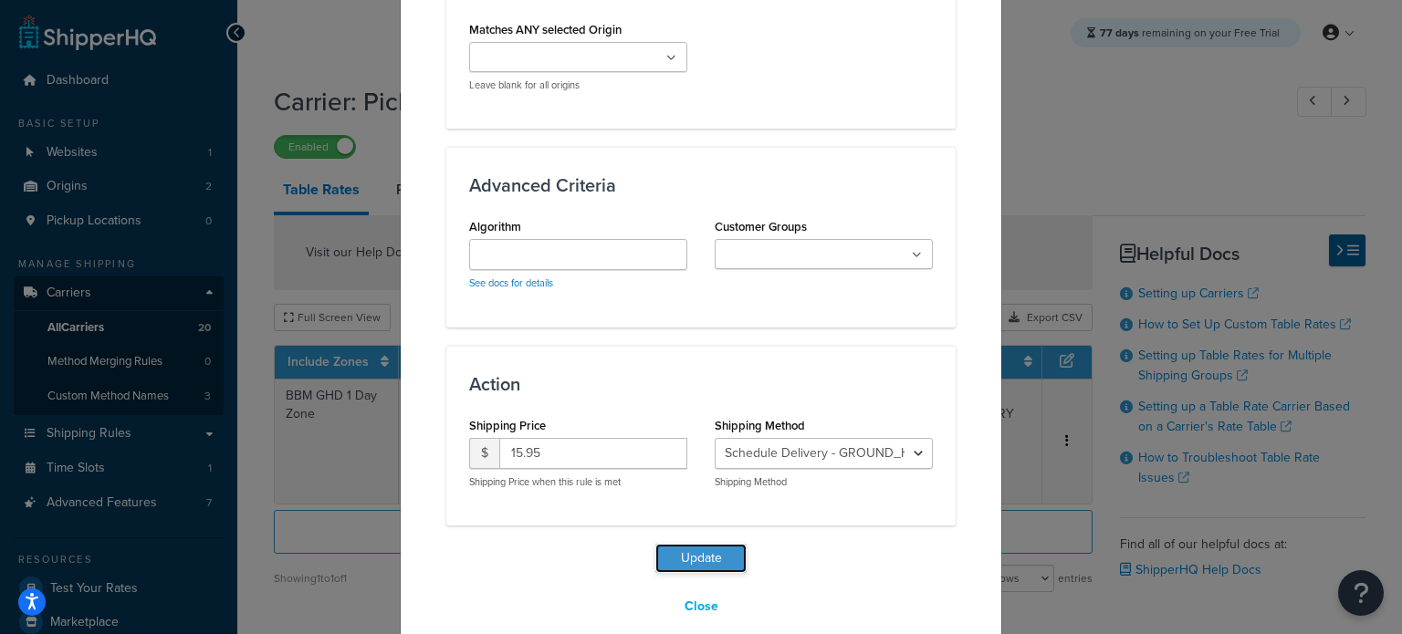
click at [699, 544] on button "Update" at bounding box center [700, 558] width 91 height 29
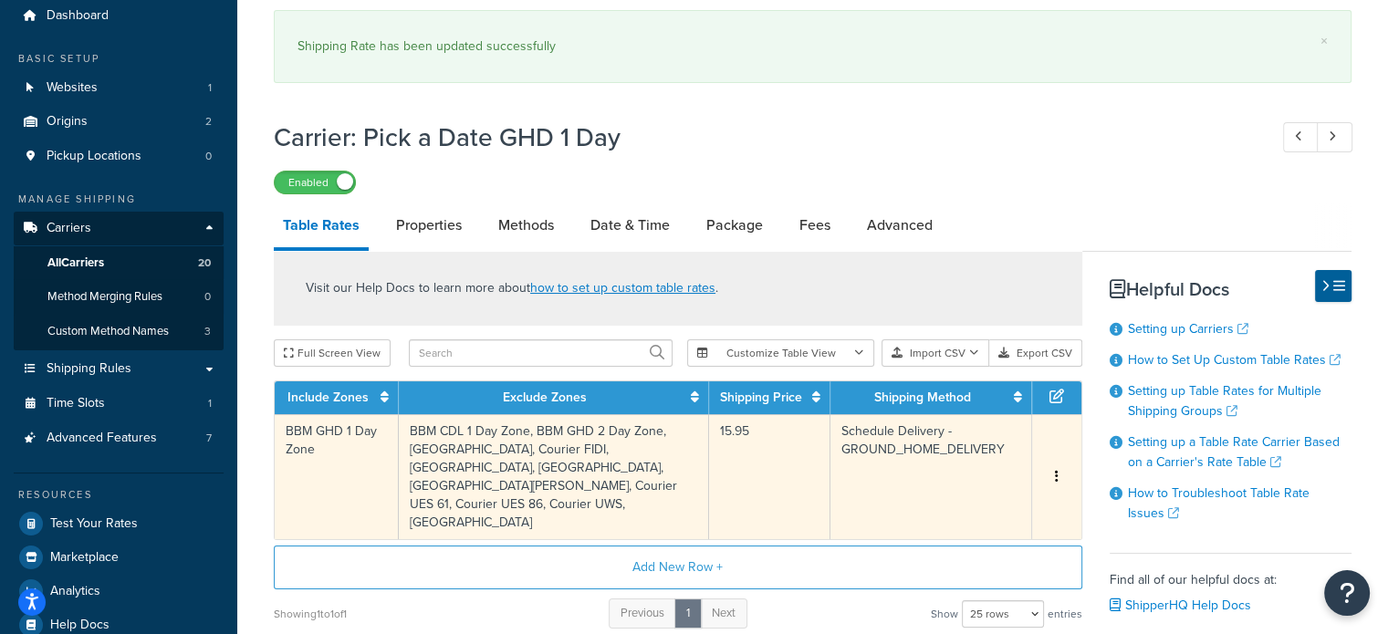
scroll to position [182, 0]
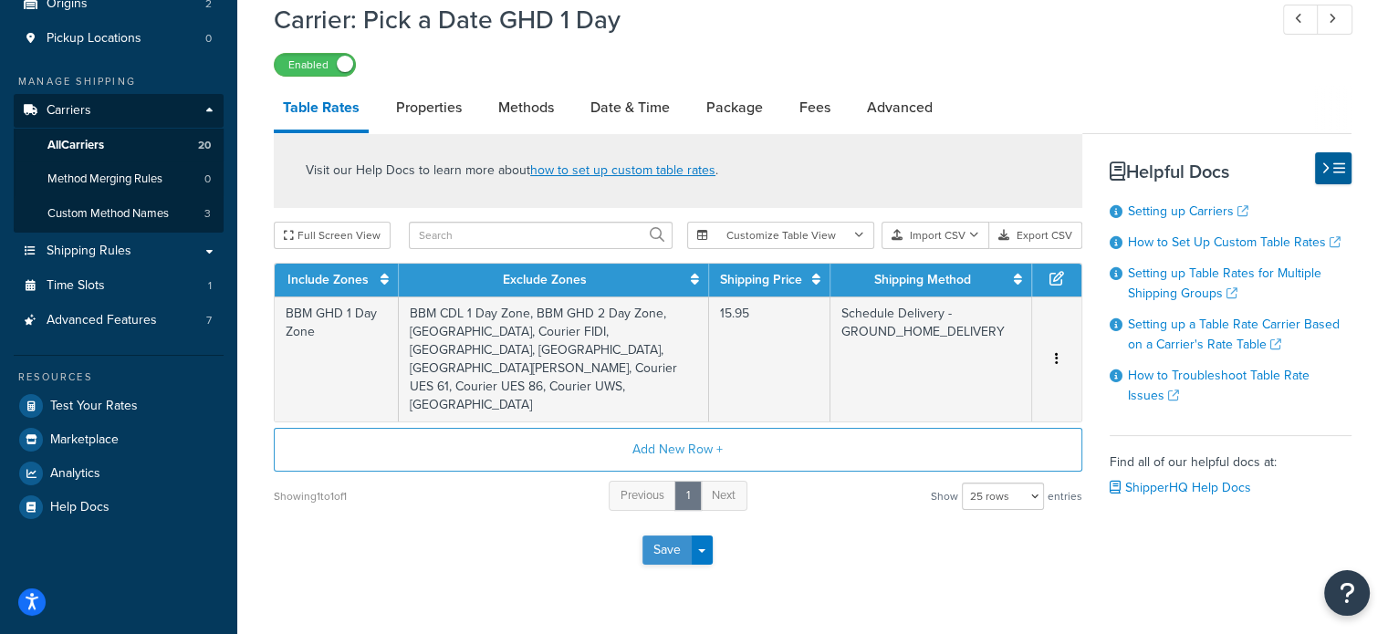
click at [675, 539] on button "Save" at bounding box center [666, 550] width 49 height 29
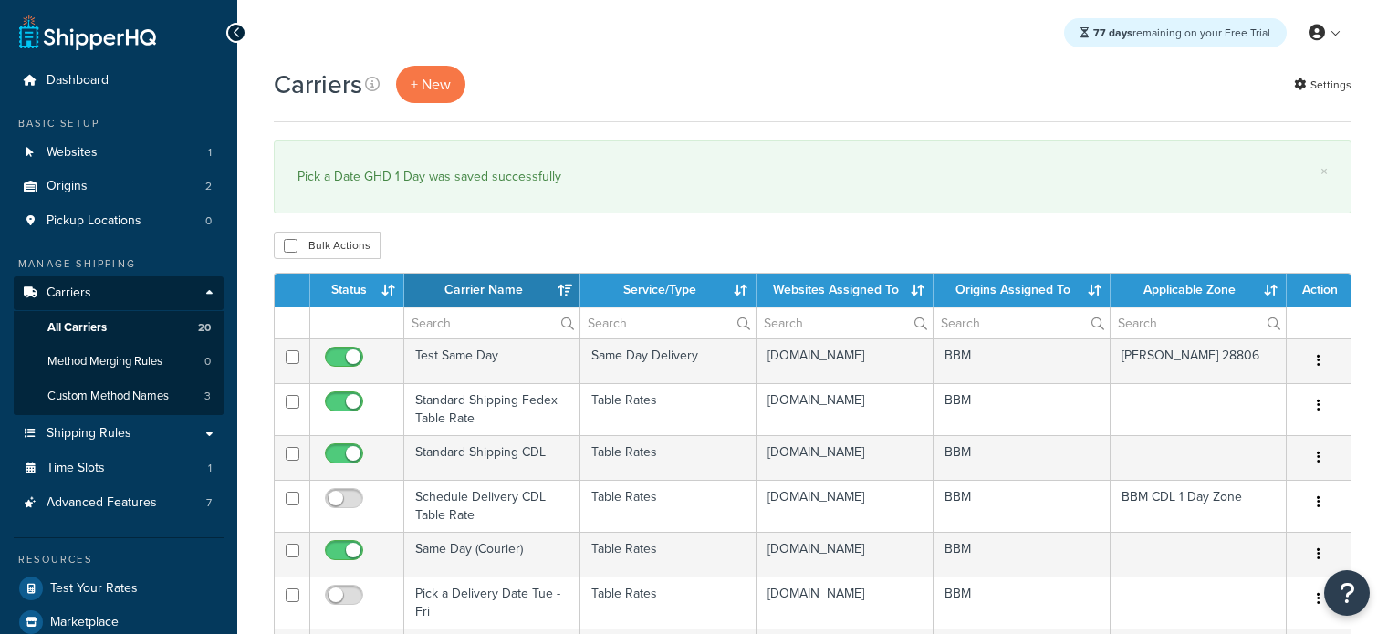
select select "15"
click at [354, 285] on th "Status" at bounding box center [357, 290] width 94 height 33
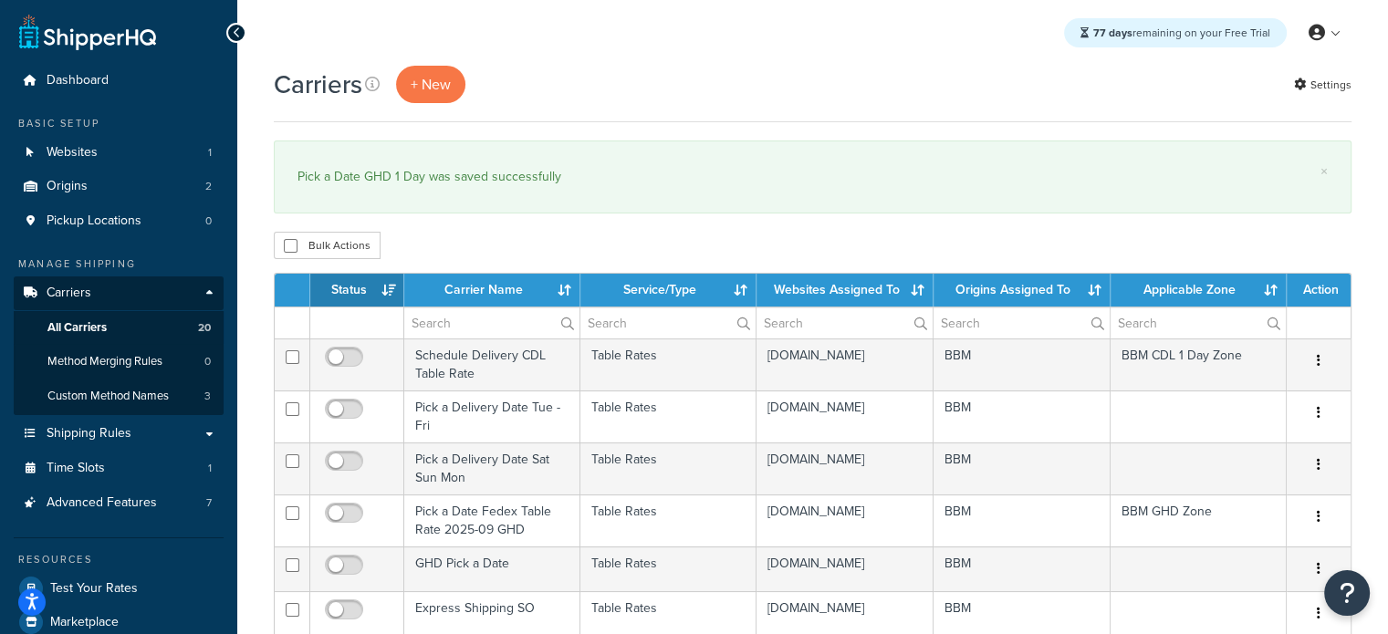
click at [354, 287] on th "Status" at bounding box center [357, 290] width 94 height 33
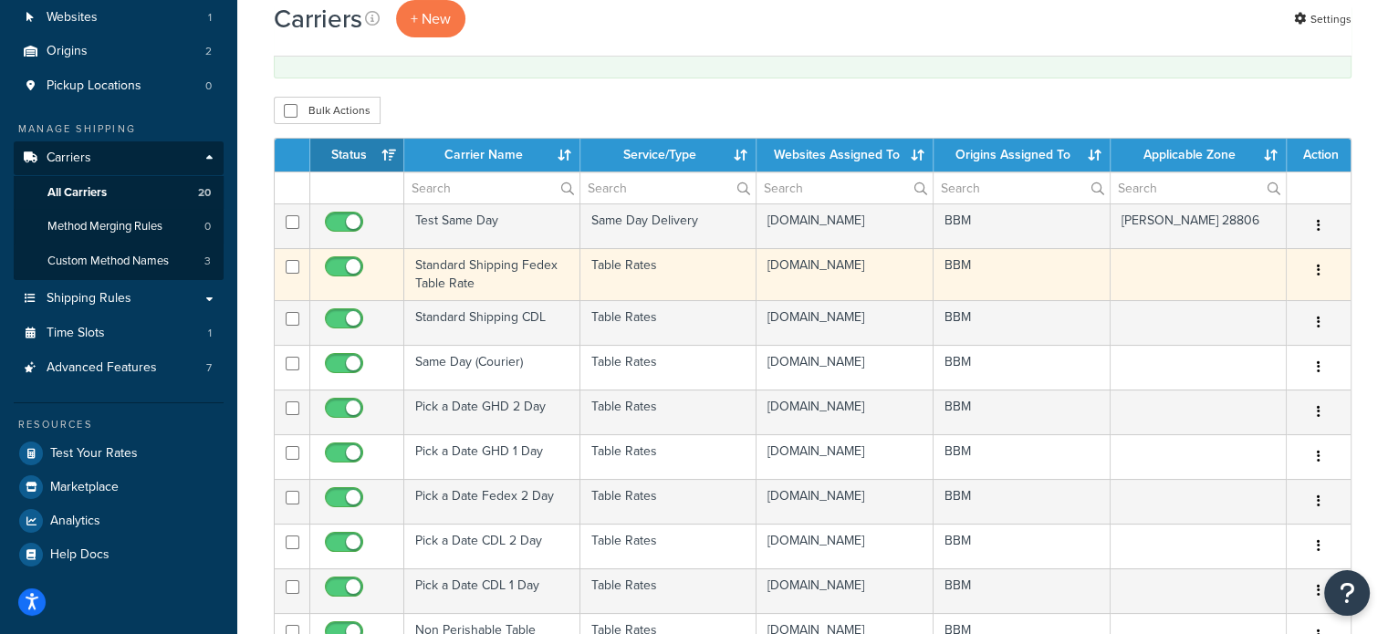
scroll to position [182, 0]
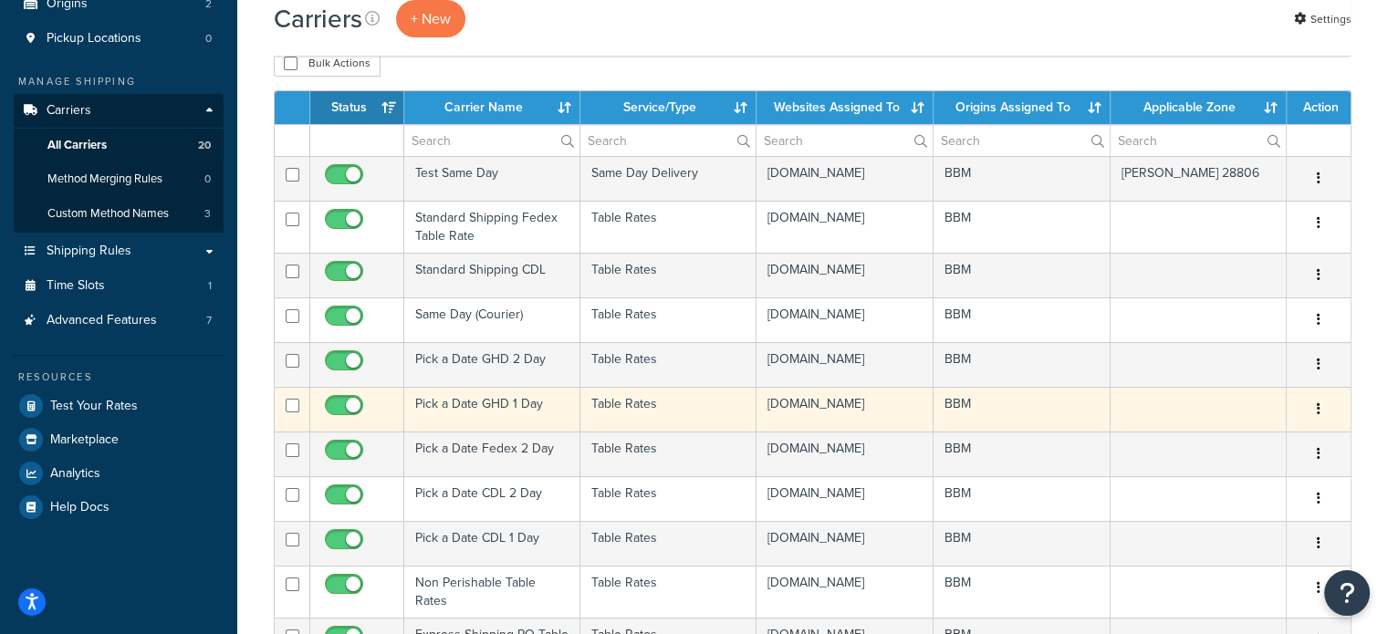
click at [434, 427] on td "Pick a Date GHD 1 Day" at bounding box center [492, 409] width 176 height 45
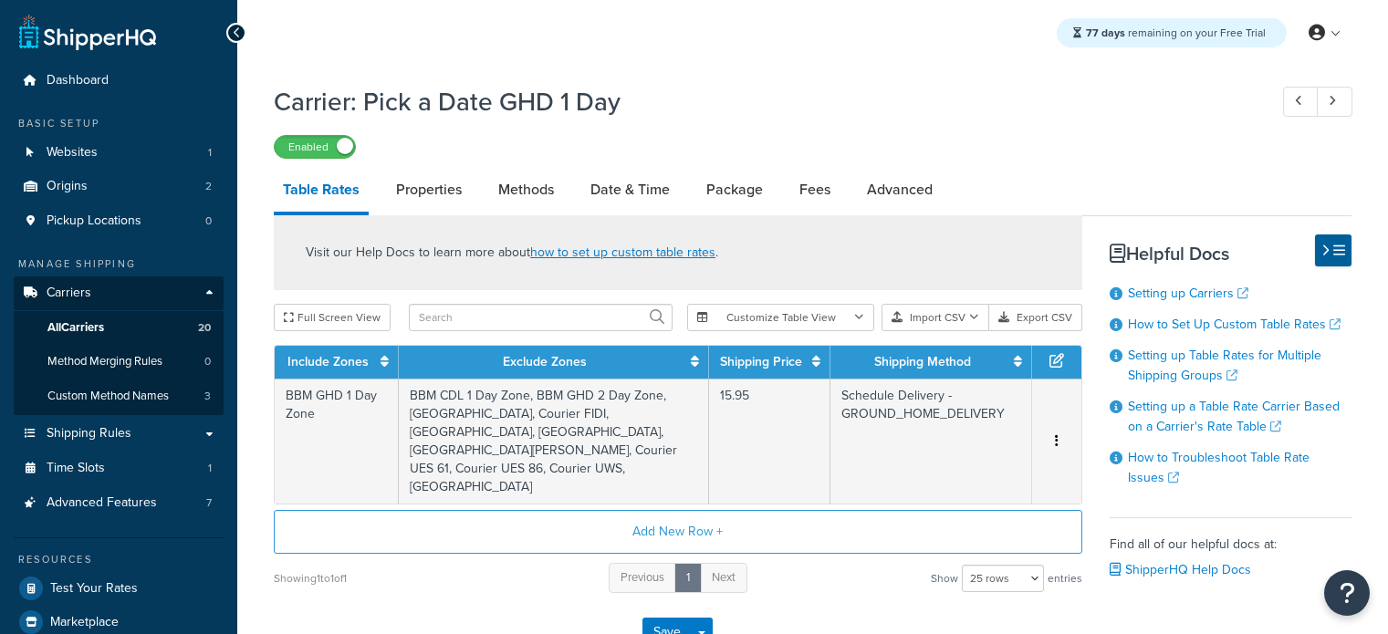
select select "25"
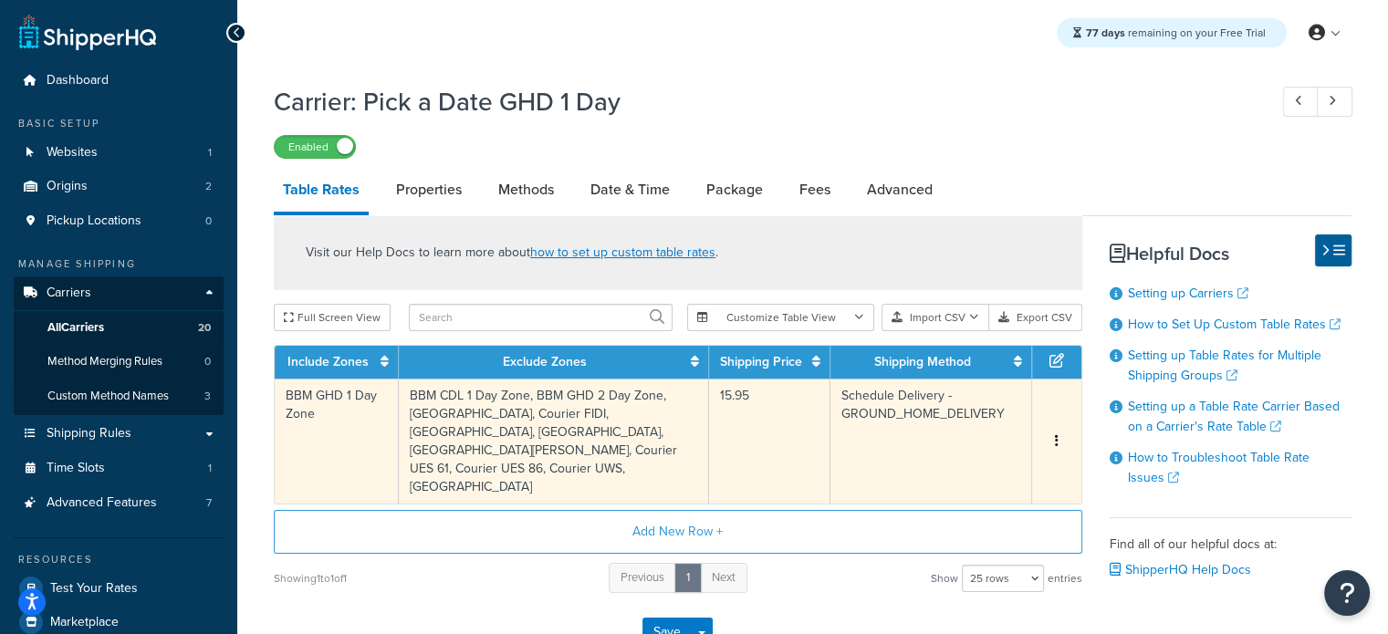
click at [1058, 435] on button "button" at bounding box center [1056, 442] width 15 height 20
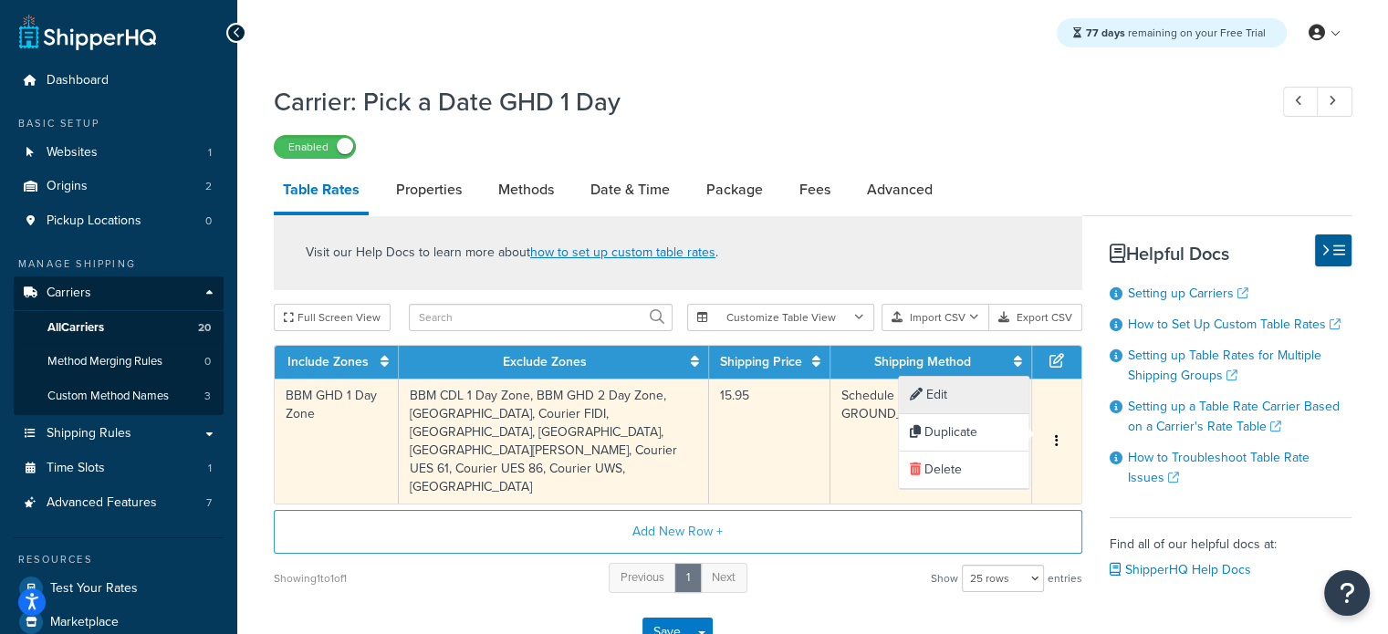
click at [950, 403] on div "Edit" at bounding box center [964, 395] width 130 height 37
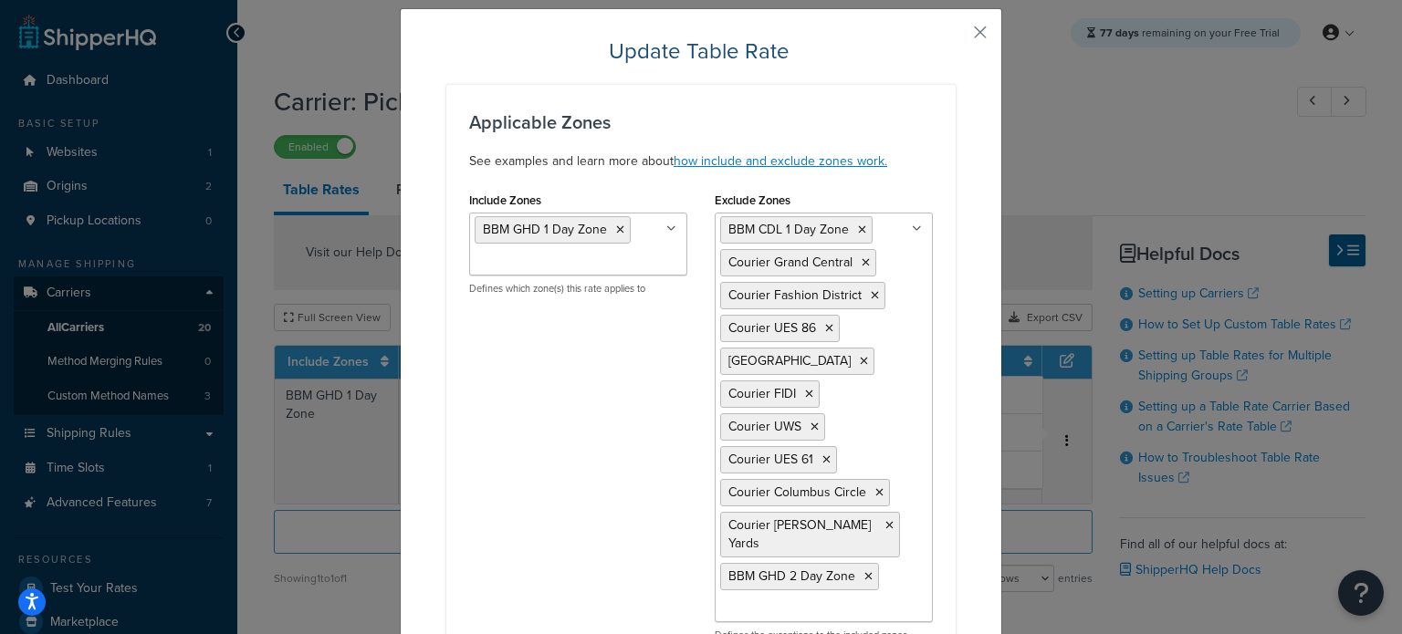
scroll to position [91, 0]
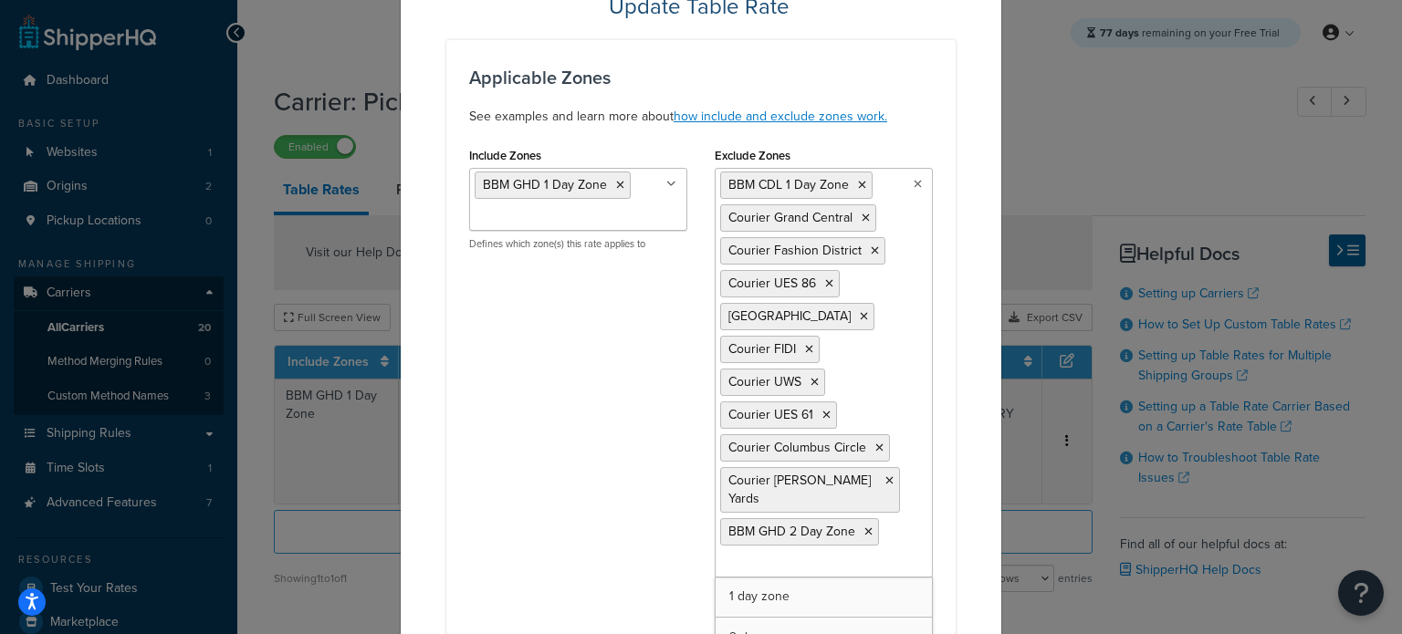
click at [888, 503] on ul "BBM CDL 1 Day Zone Courier Grand Central Courier Fashion District Courier UES 8…" at bounding box center [823, 373] width 218 height 410
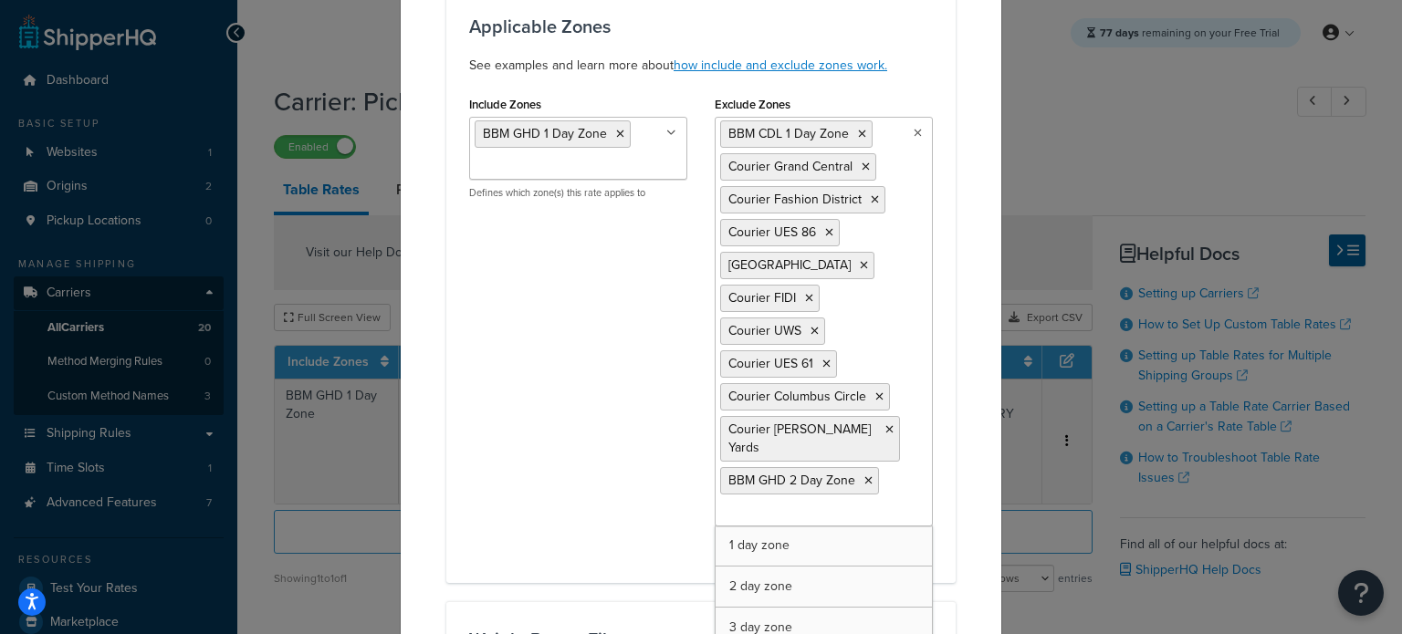
scroll to position [182, 0]
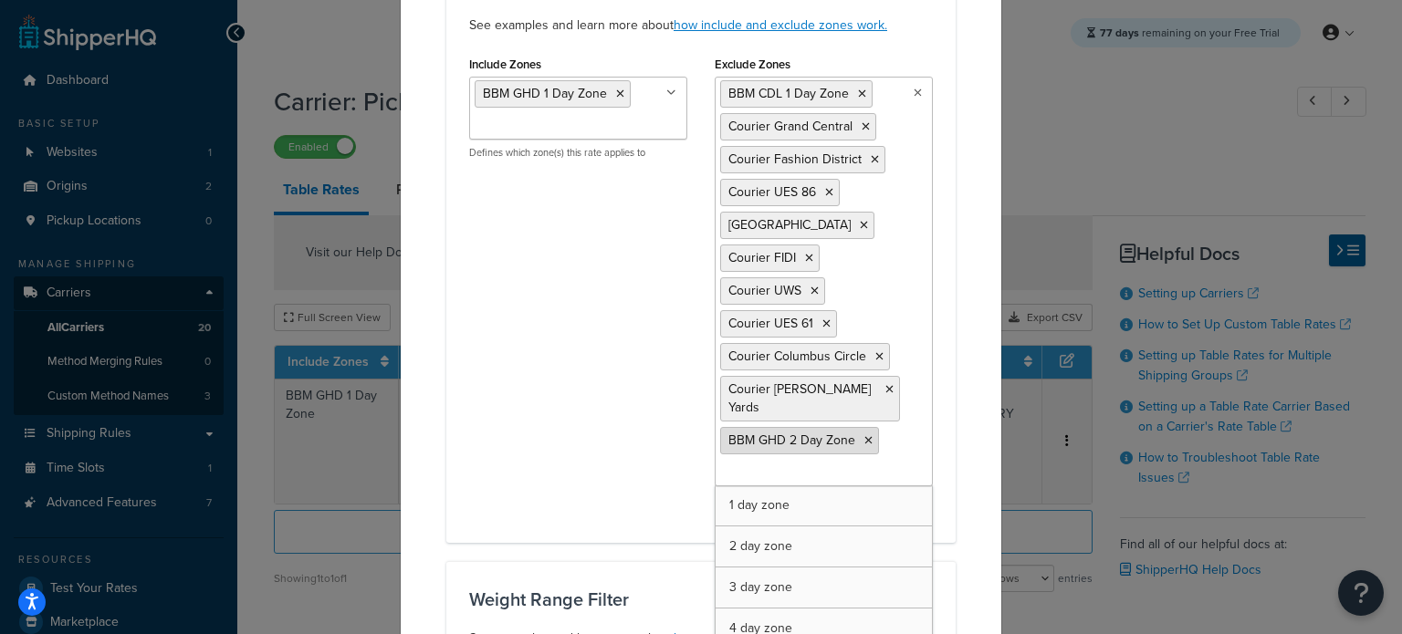
click at [864, 435] on icon at bounding box center [868, 440] width 8 height 11
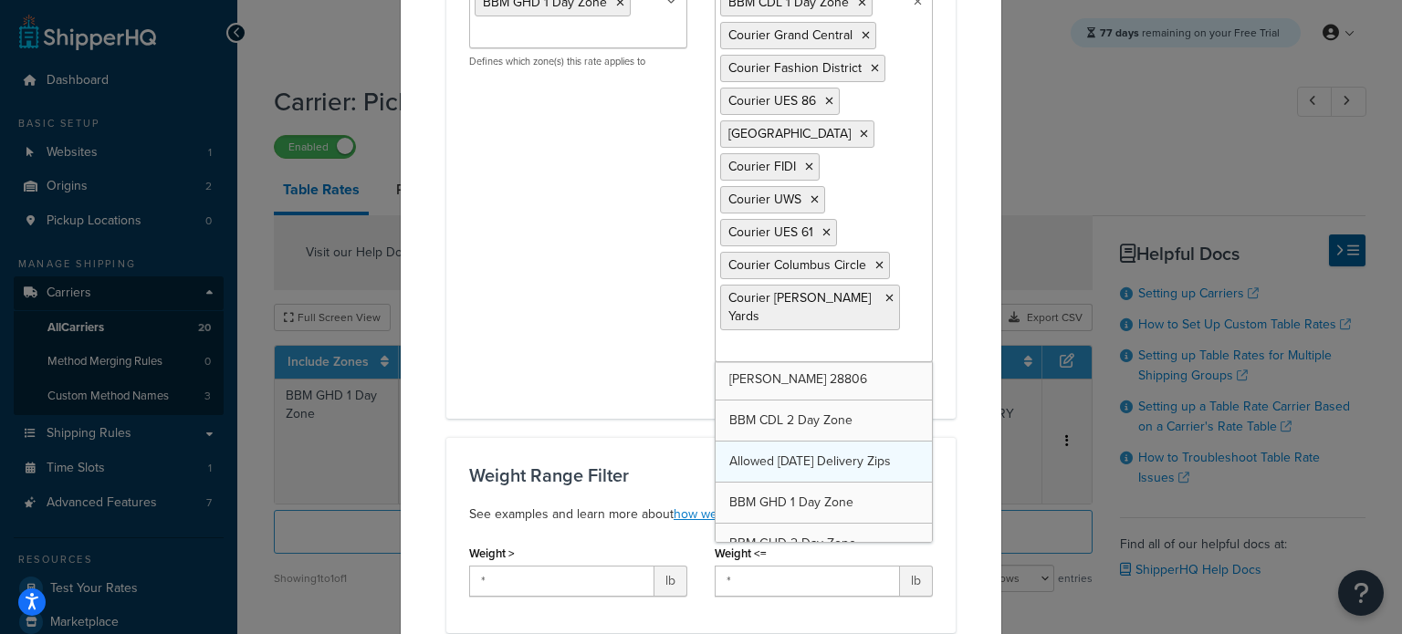
scroll to position [380, 0]
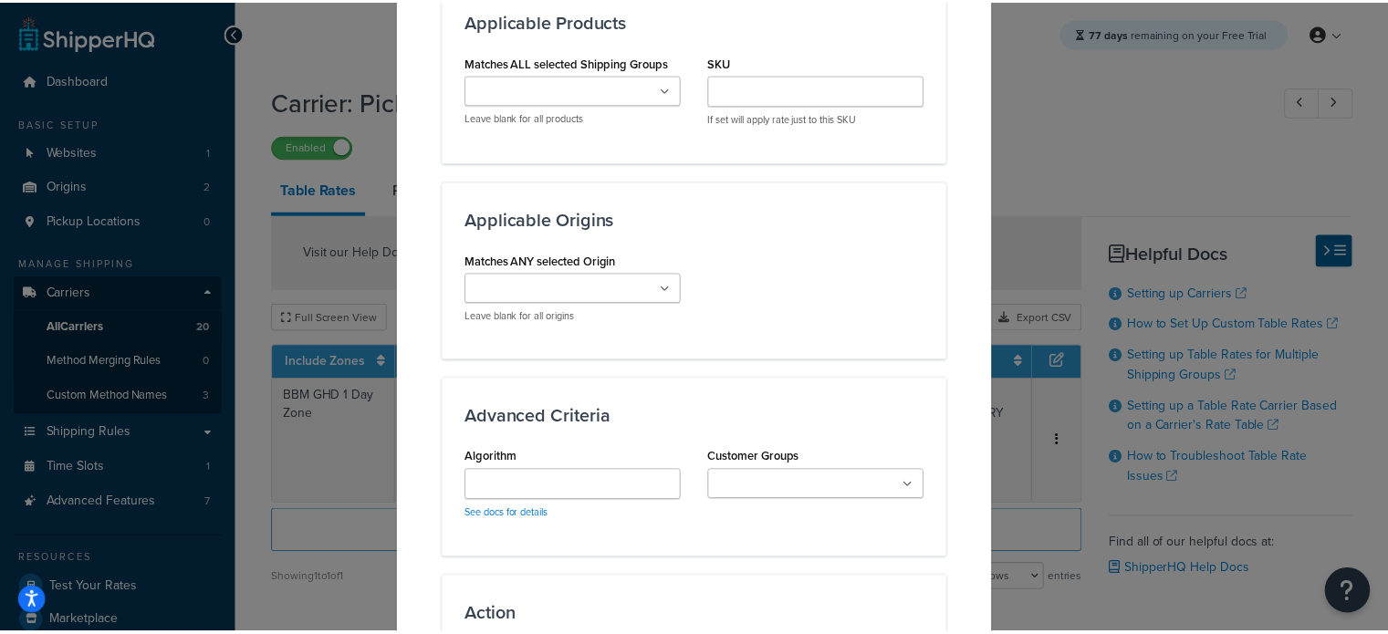
scroll to position [1600, 0]
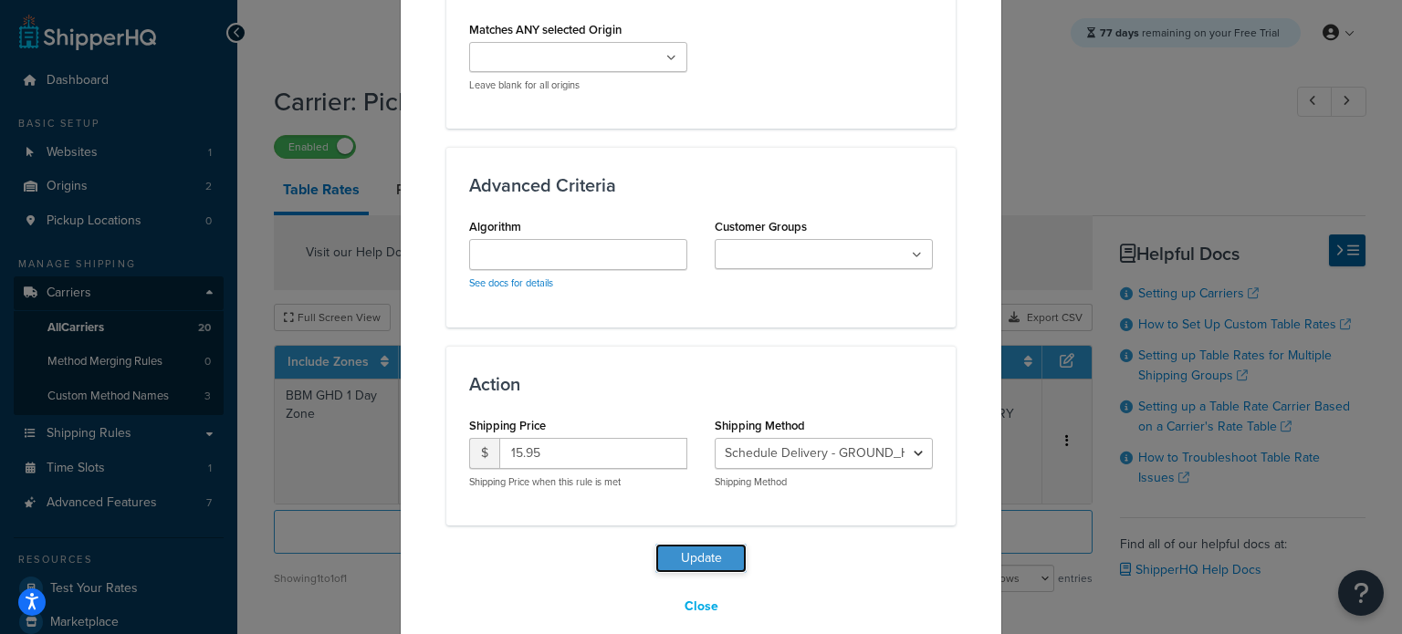
click at [704, 544] on button "Update" at bounding box center [700, 558] width 91 height 29
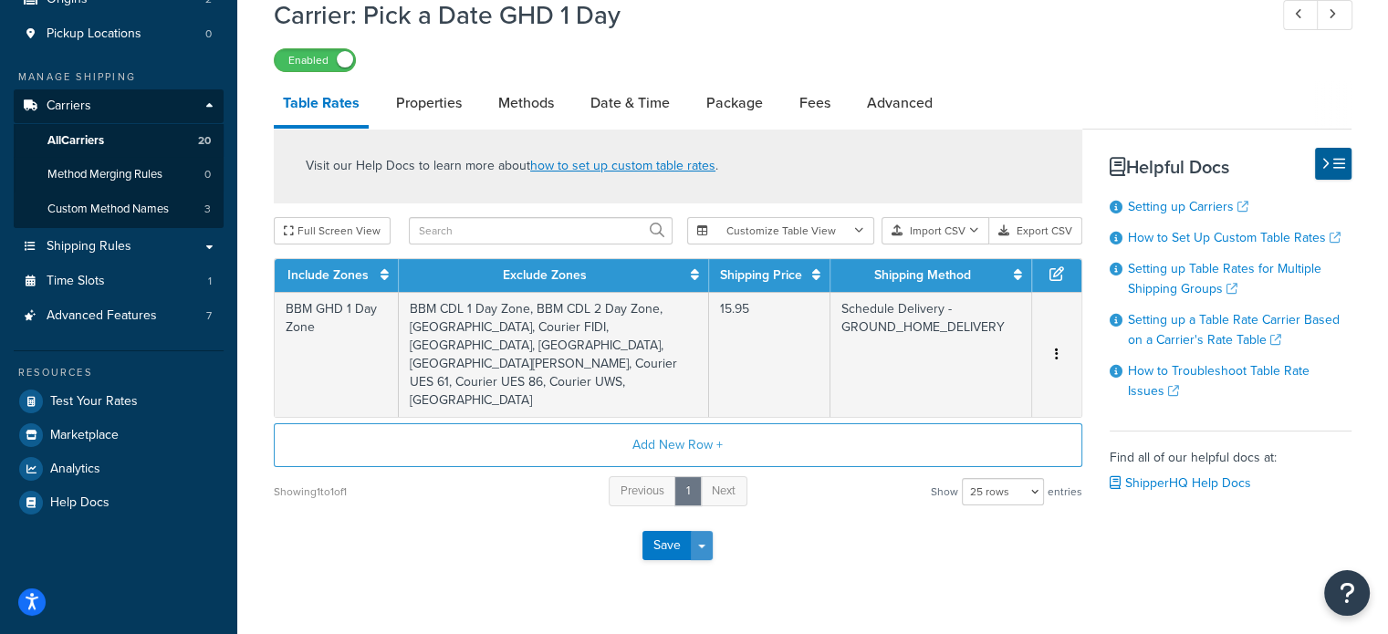
scroll to position [208, 0]
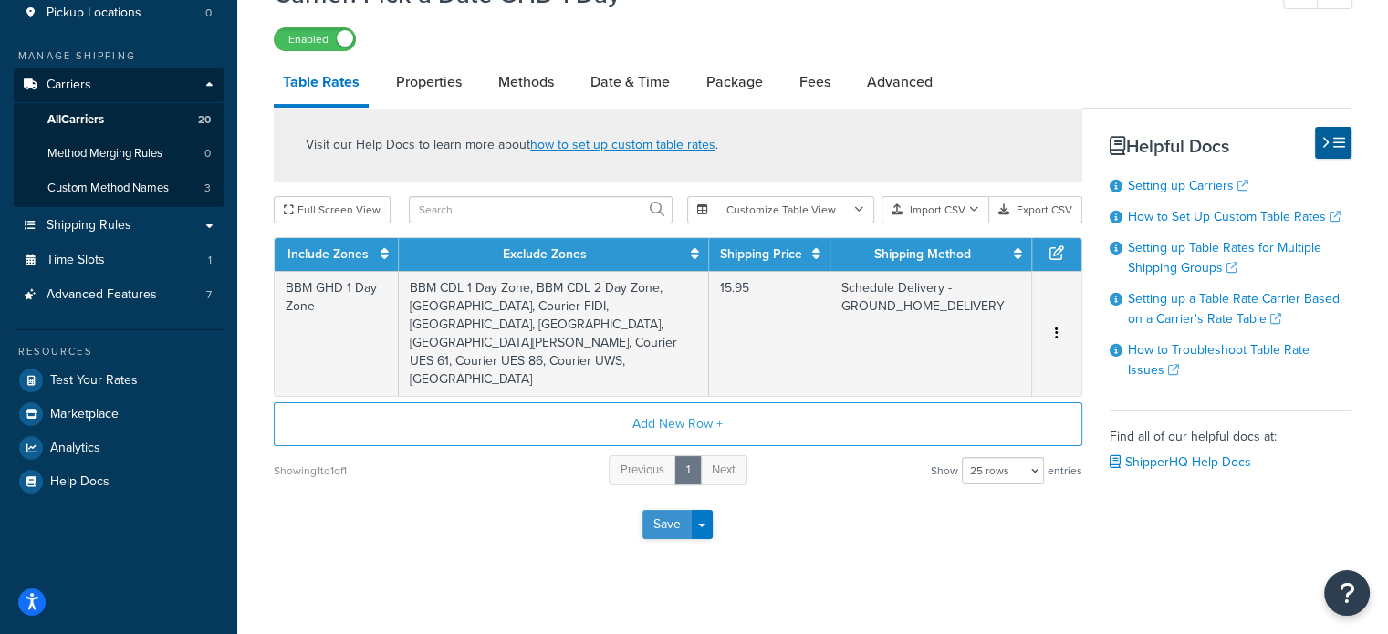
click at [665, 510] on button "Save" at bounding box center [666, 524] width 49 height 29
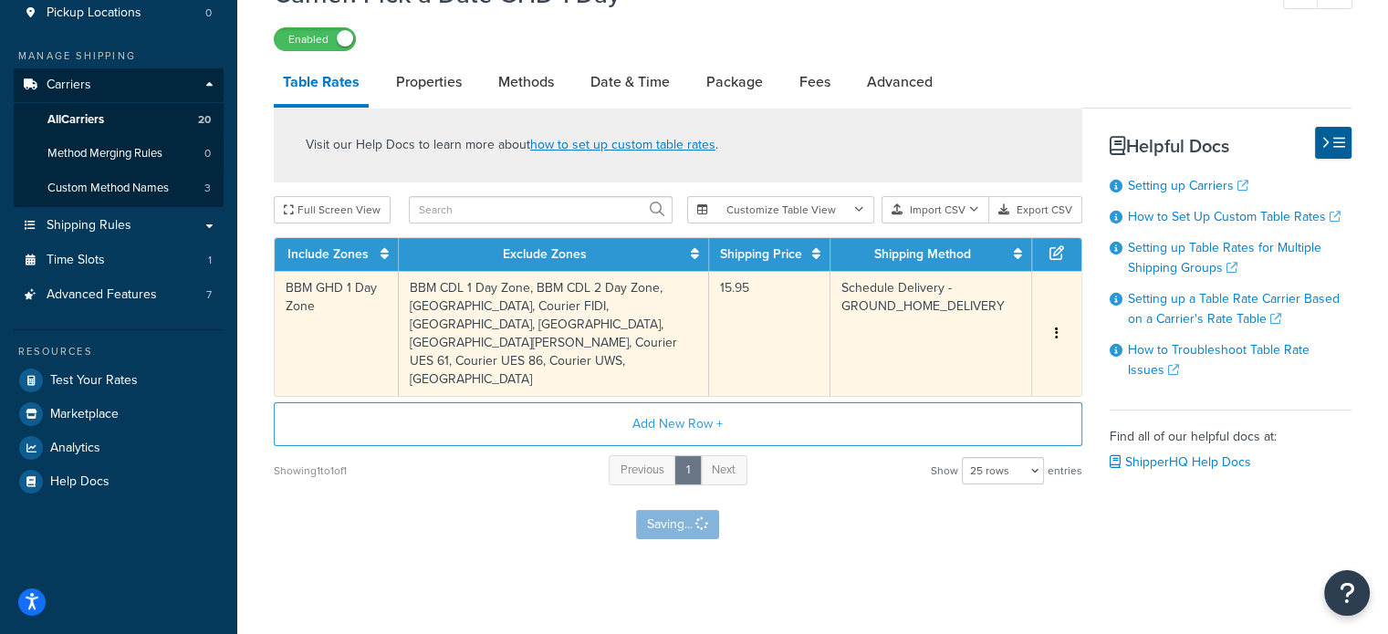
scroll to position [0, 0]
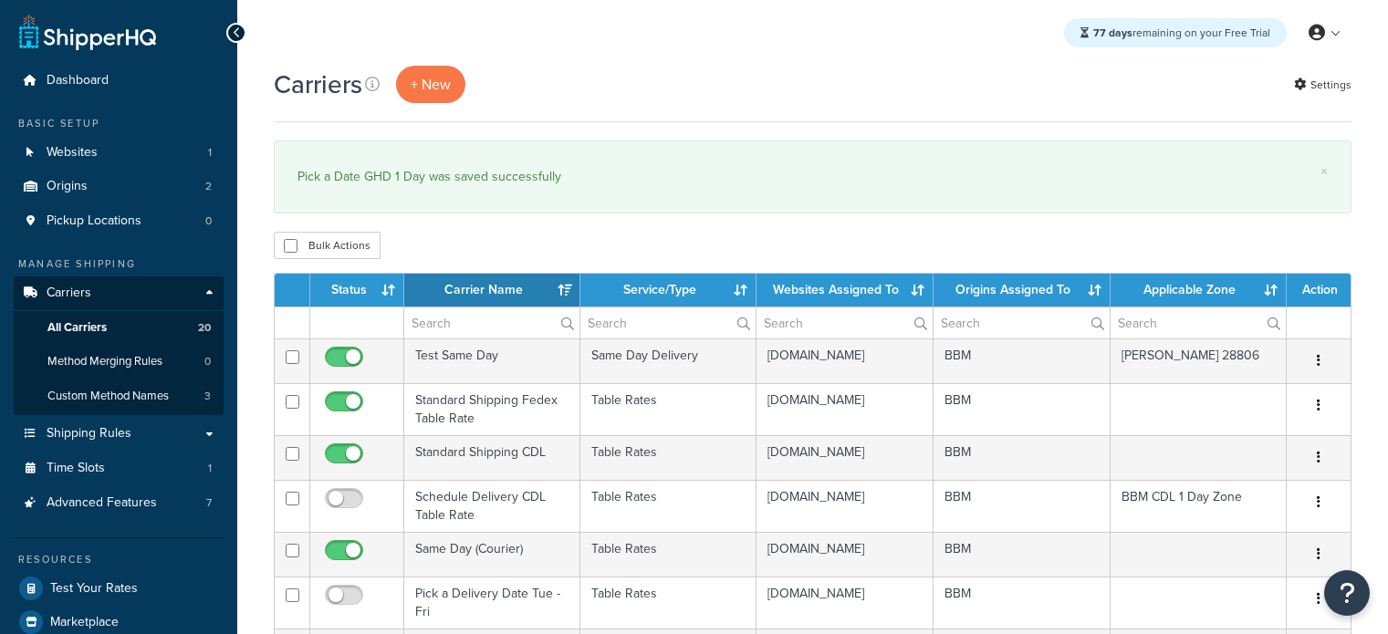
select select "15"
click at [353, 284] on th "Status" at bounding box center [357, 290] width 94 height 33
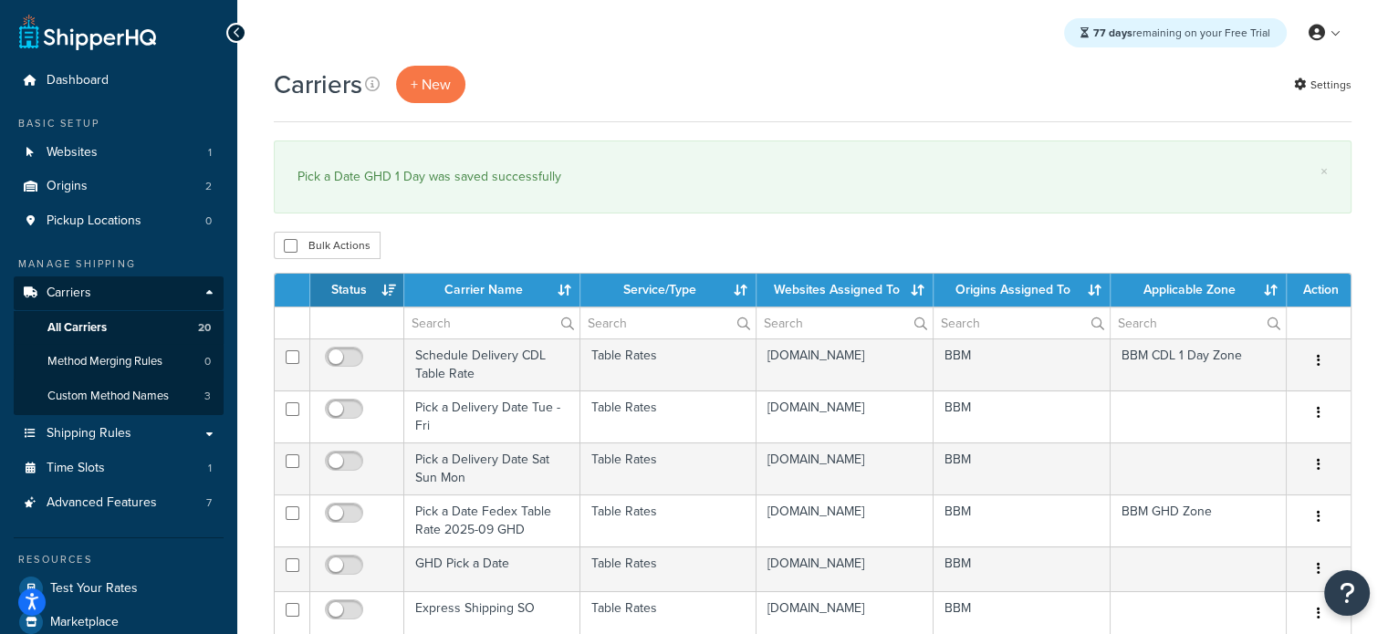
click at [353, 287] on th "Status" at bounding box center [357, 290] width 94 height 33
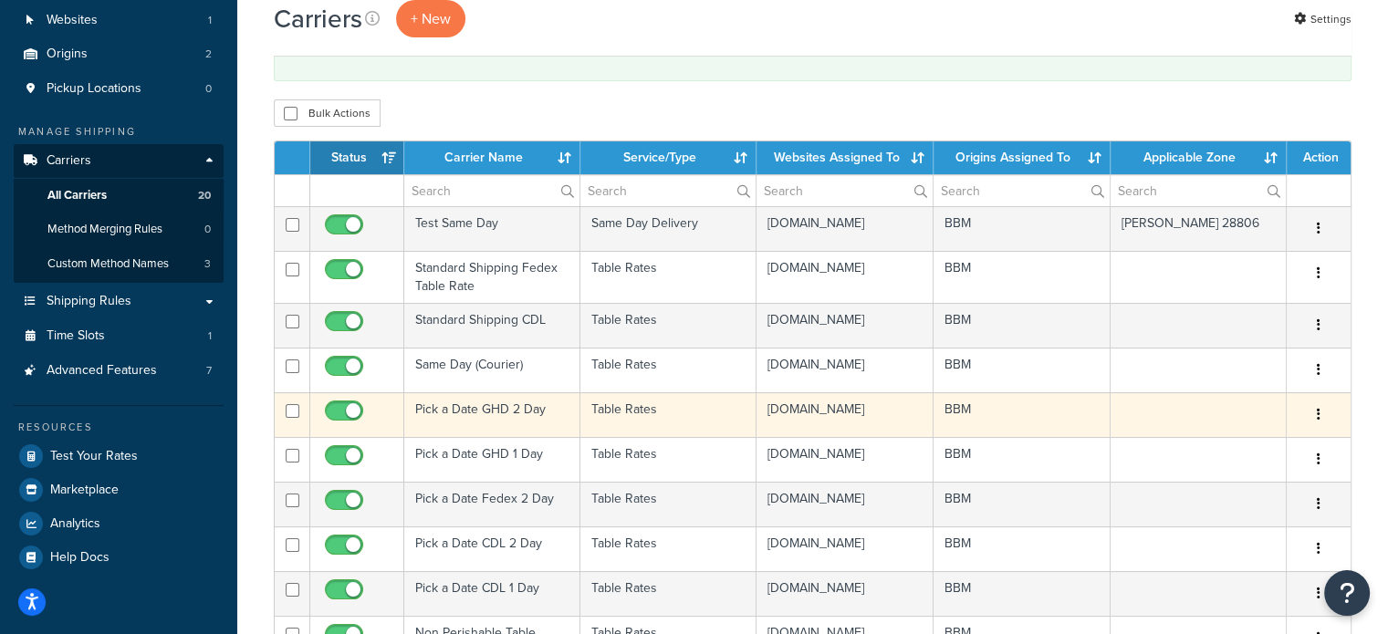
scroll to position [182, 0]
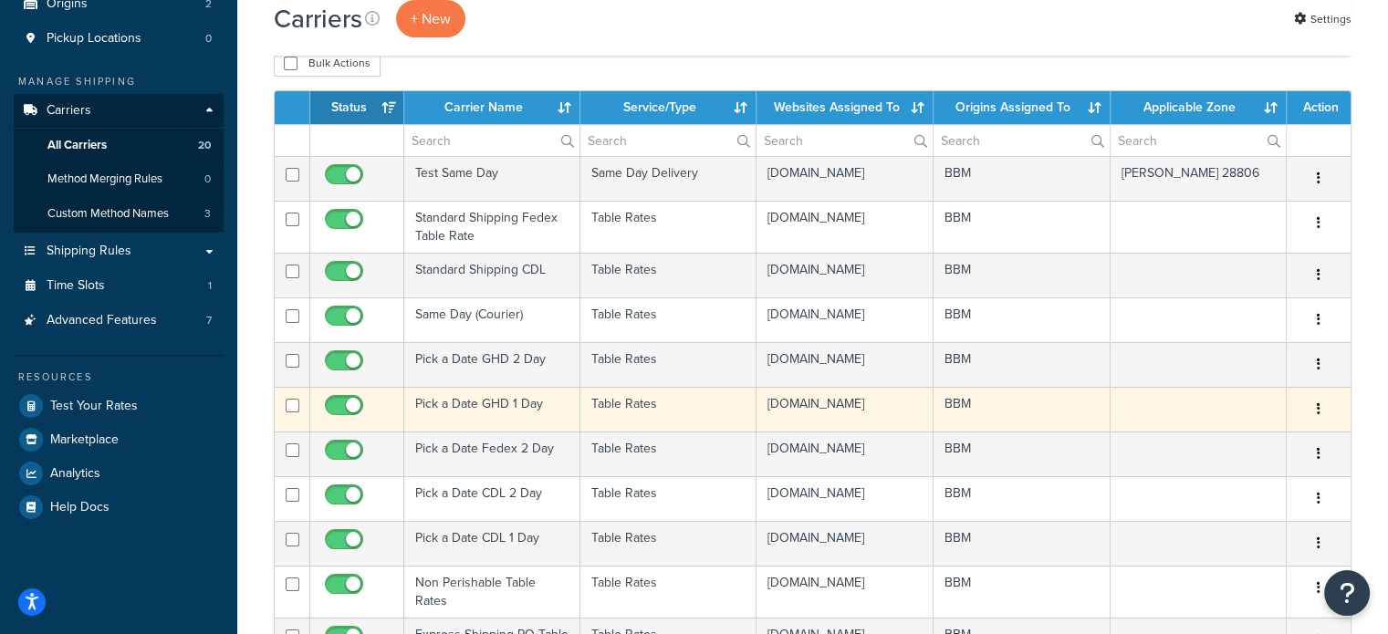
click at [458, 432] on td "Pick a Date GHD 1 Day" at bounding box center [492, 409] width 176 height 45
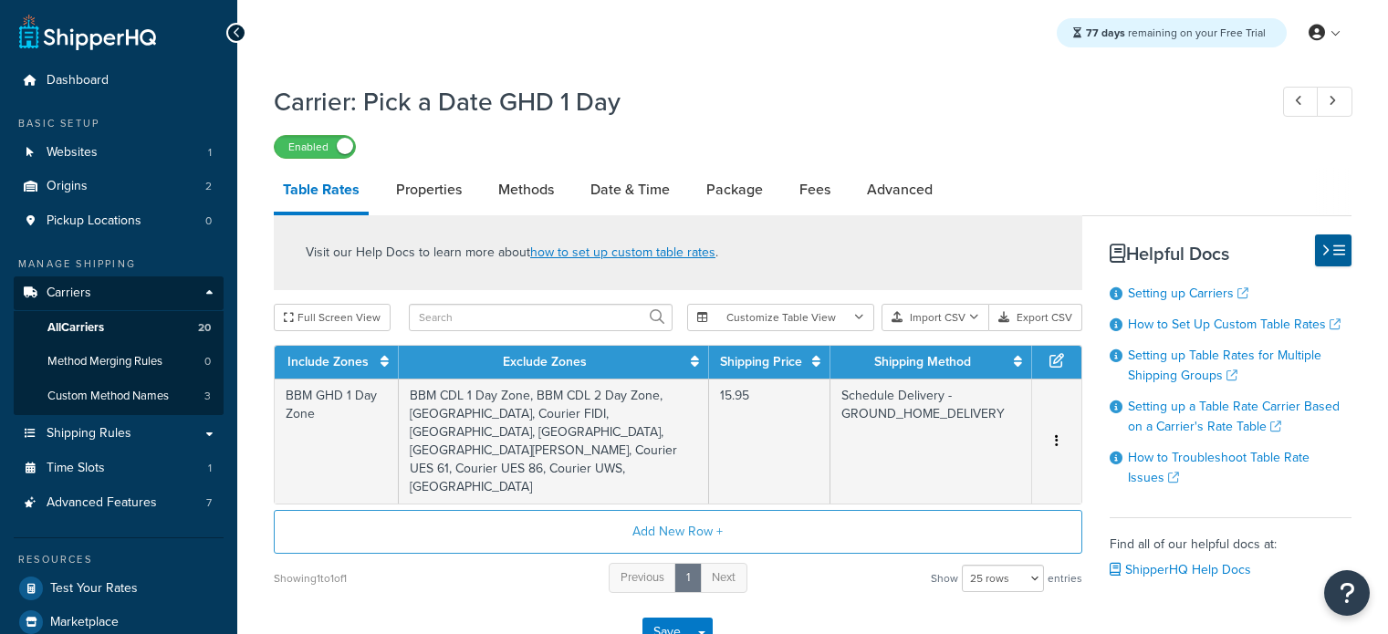
select select "25"
click at [111, 431] on span "Shipping Rules" at bounding box center [89, 434] width 85 height 16
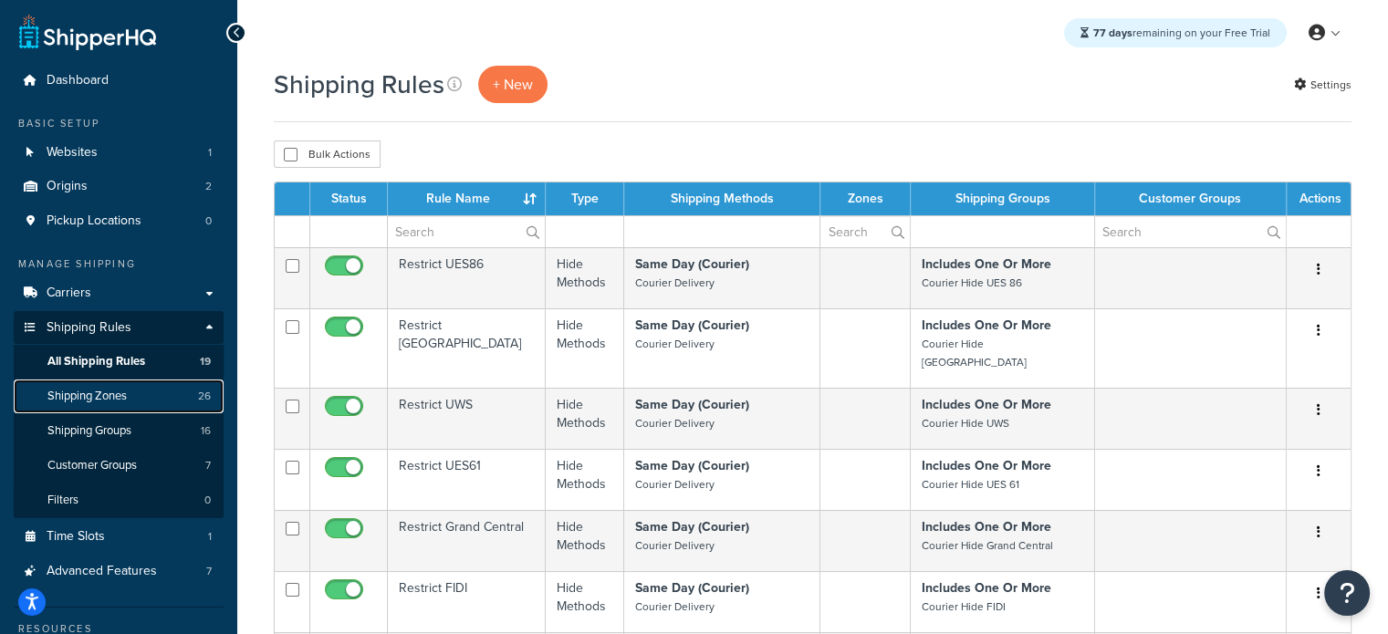
click at [121, 394] on span "Shipping Zones" at bounding box center [86, 397] width 79 height 16
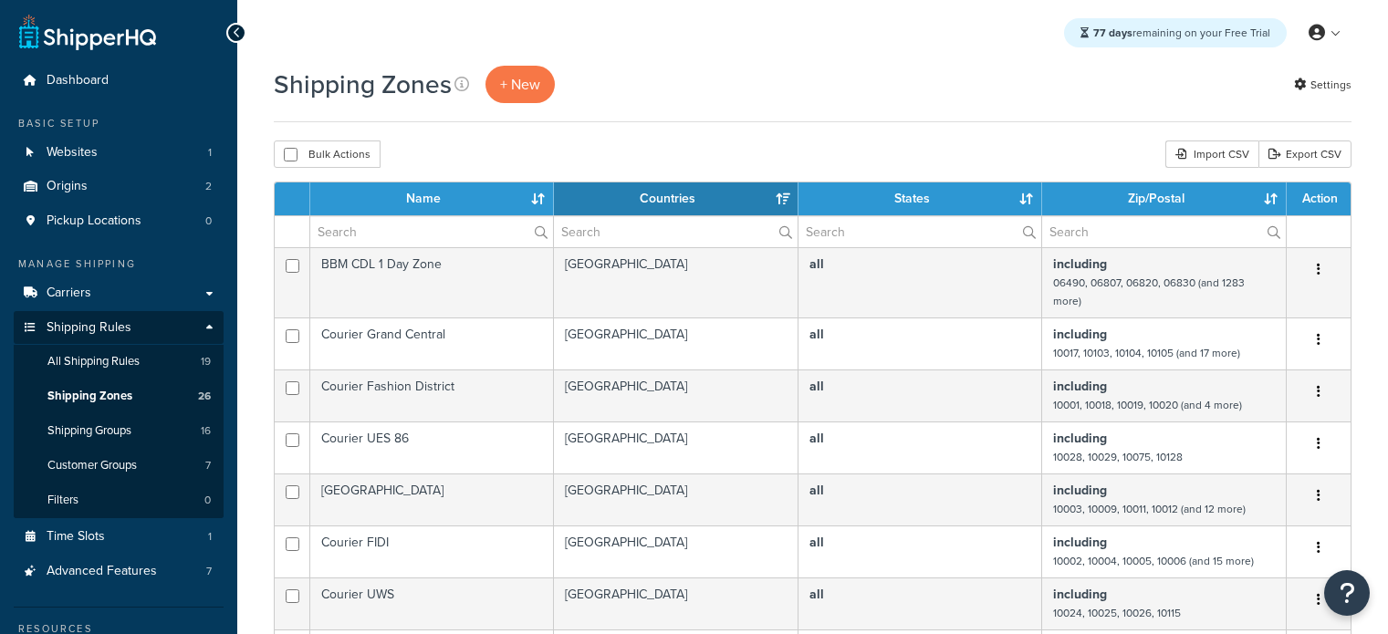
select select "15"
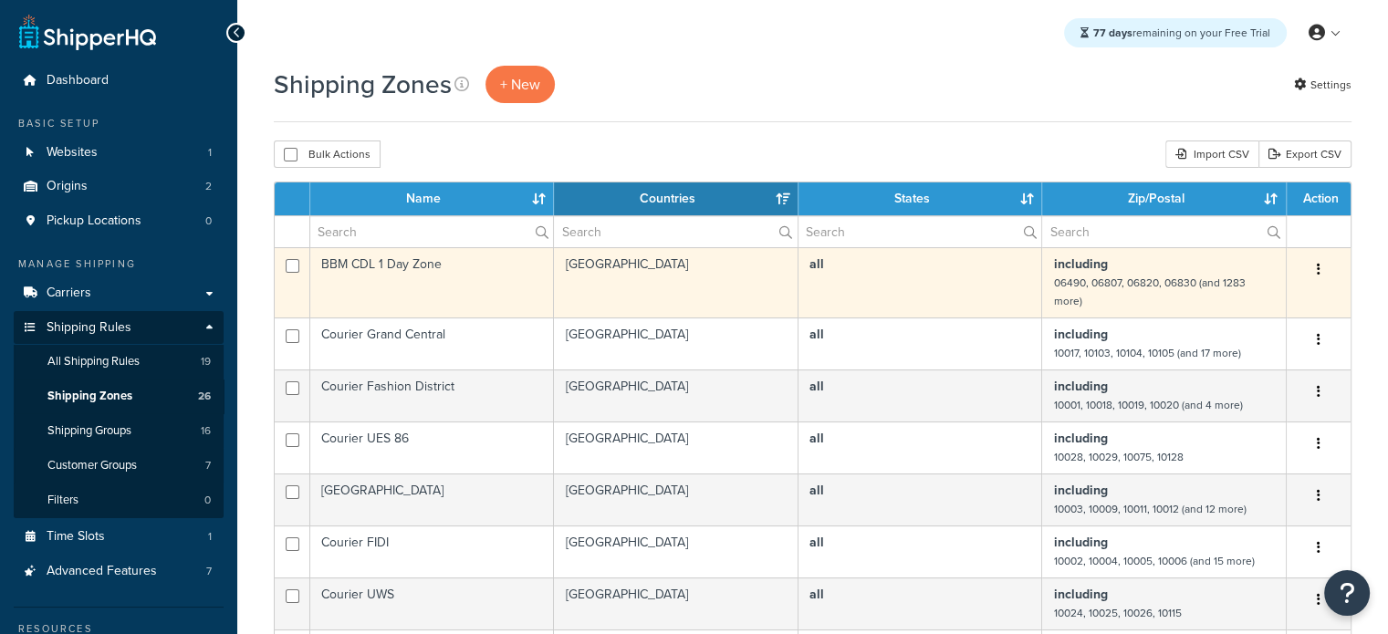
click at [415, 264] on td "BBM CDL 1 Day Zone" at bounding box center [432, 282] width 244 height 70
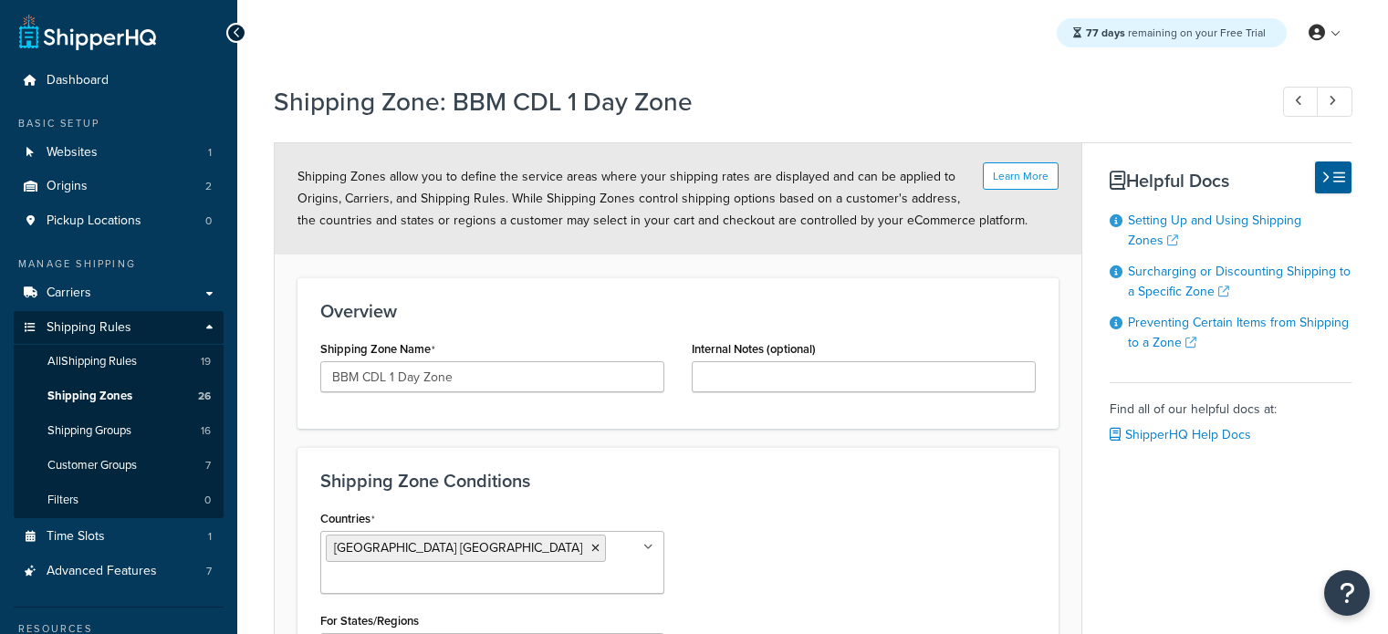
select select "including"
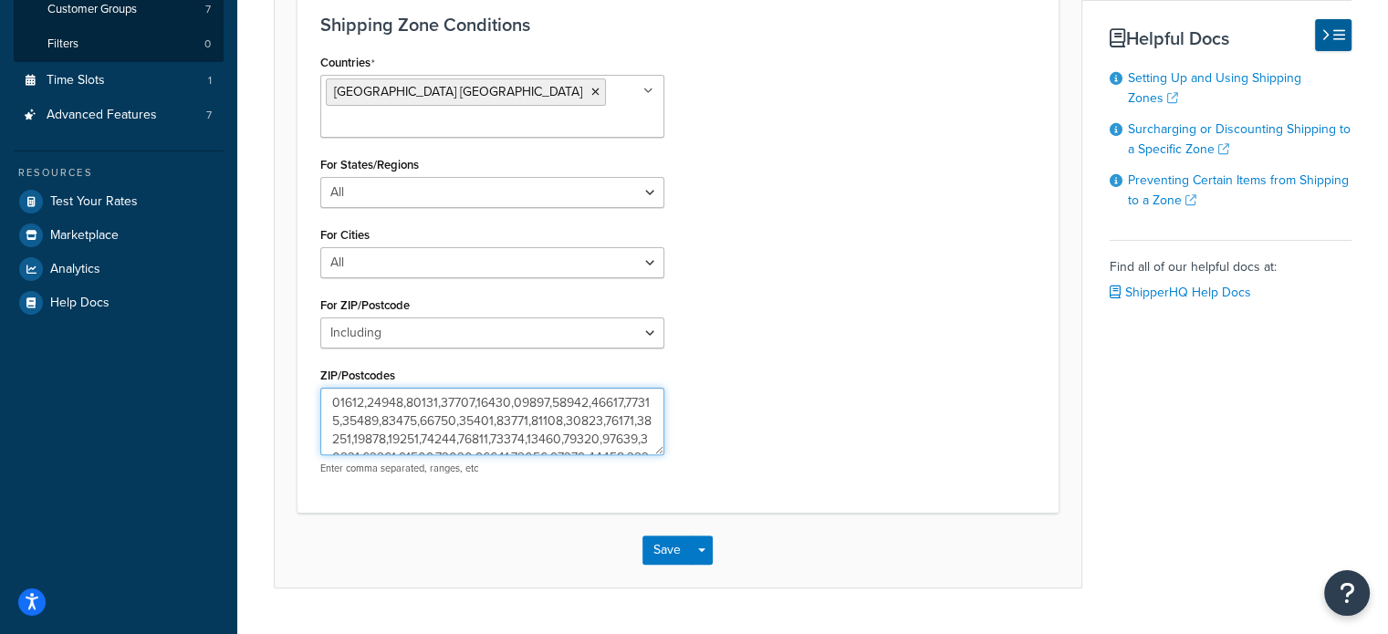
click at [430, 395] on textarea "ZIP/Postcodes" at bounding box center [492, 422] width 344 height 68
click at [663, 423] on textarea "ZIP/Postcodes" at bounding box center [492, 422] width 344 height 68
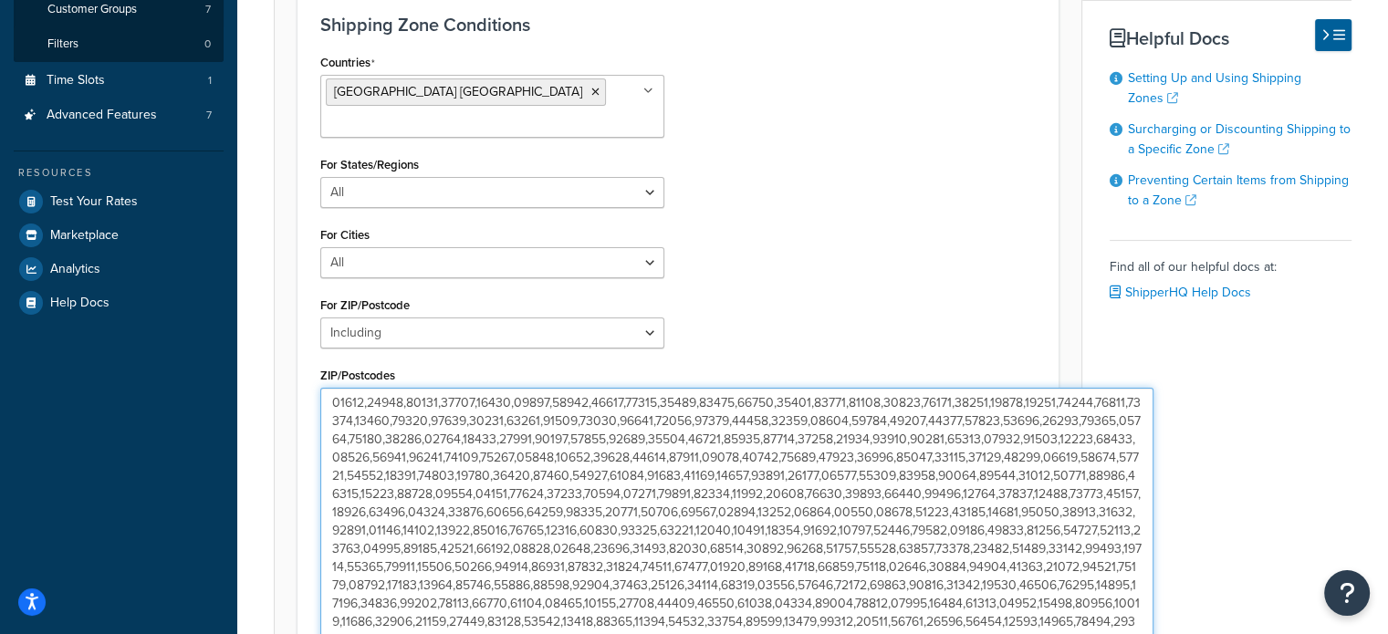
drag, startPoint x: 918, startPoint y: 536, endPoint x: 1147, endPoint y: 677, distance: 269.2
click at [1147, 633] on html "For screen-reader mode - click the first button of the website Accessibility Sc…" at bounding box center [694, 240] width 1388 height 1392
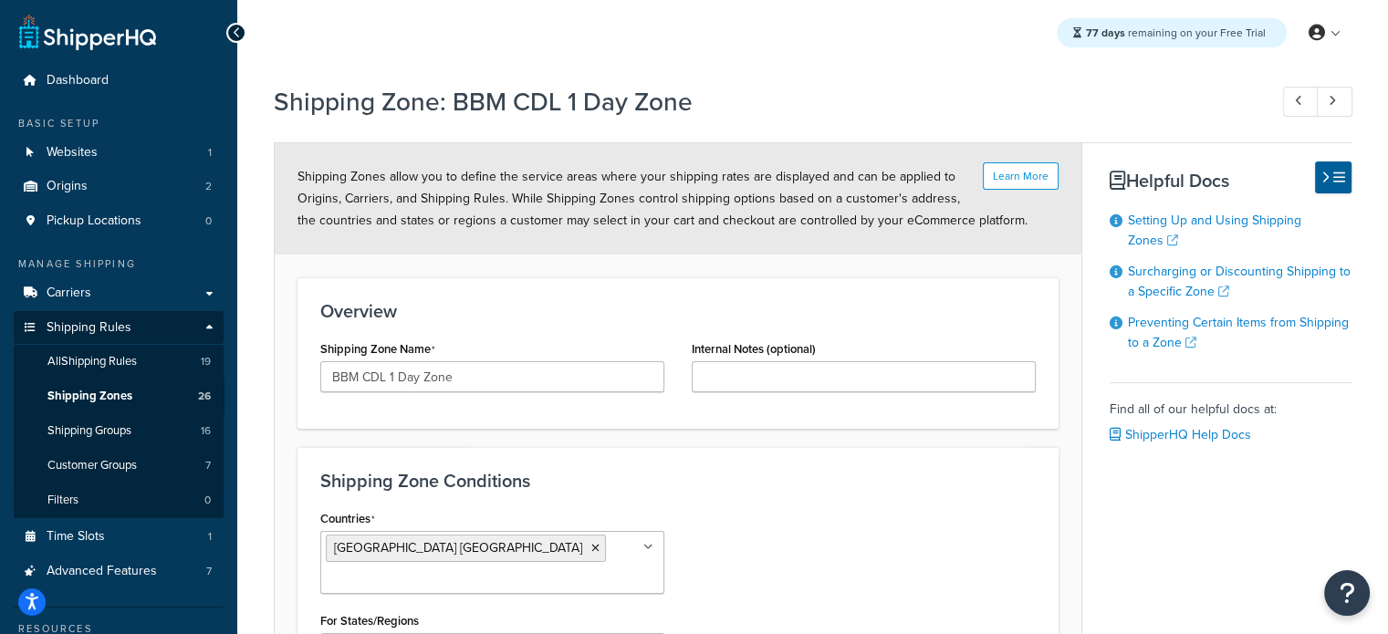
scroll to position [530, 0]
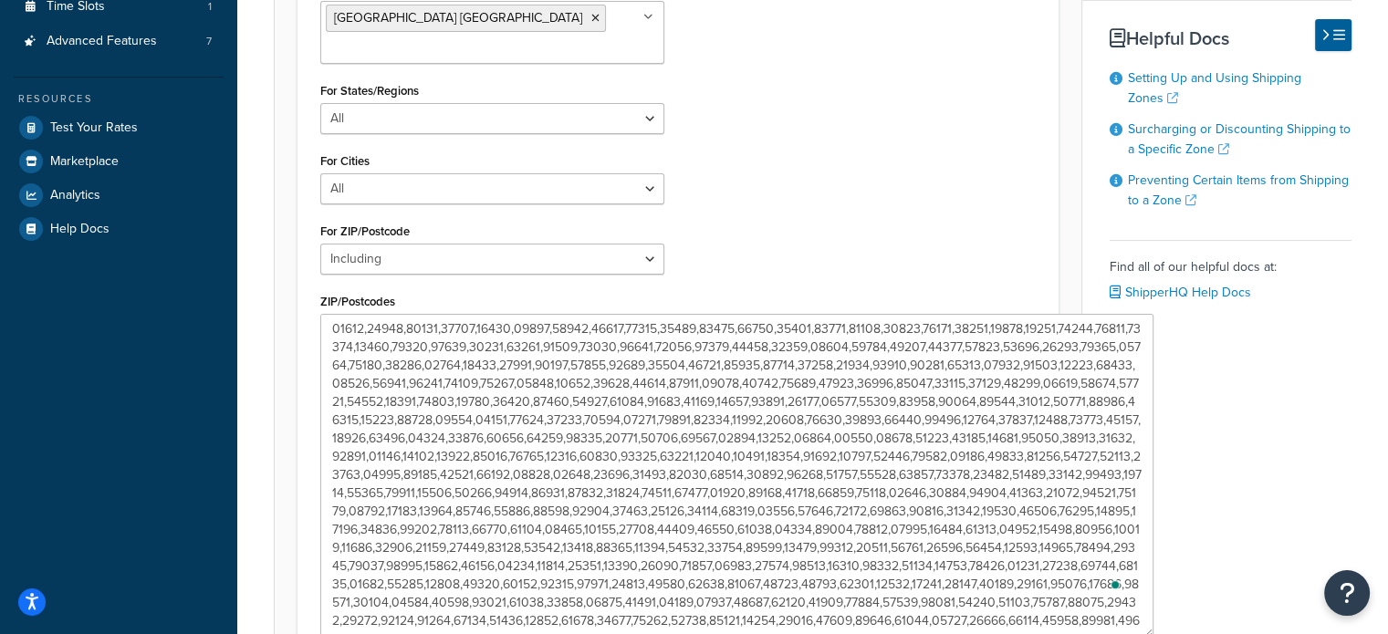
click at [116, 394] on div "Dashboard Basic Setup Websites 1 Origins 2 Pickup Locations 0 Manage Shipping C…" at bounding box center [118, 166] width 237 height 1392
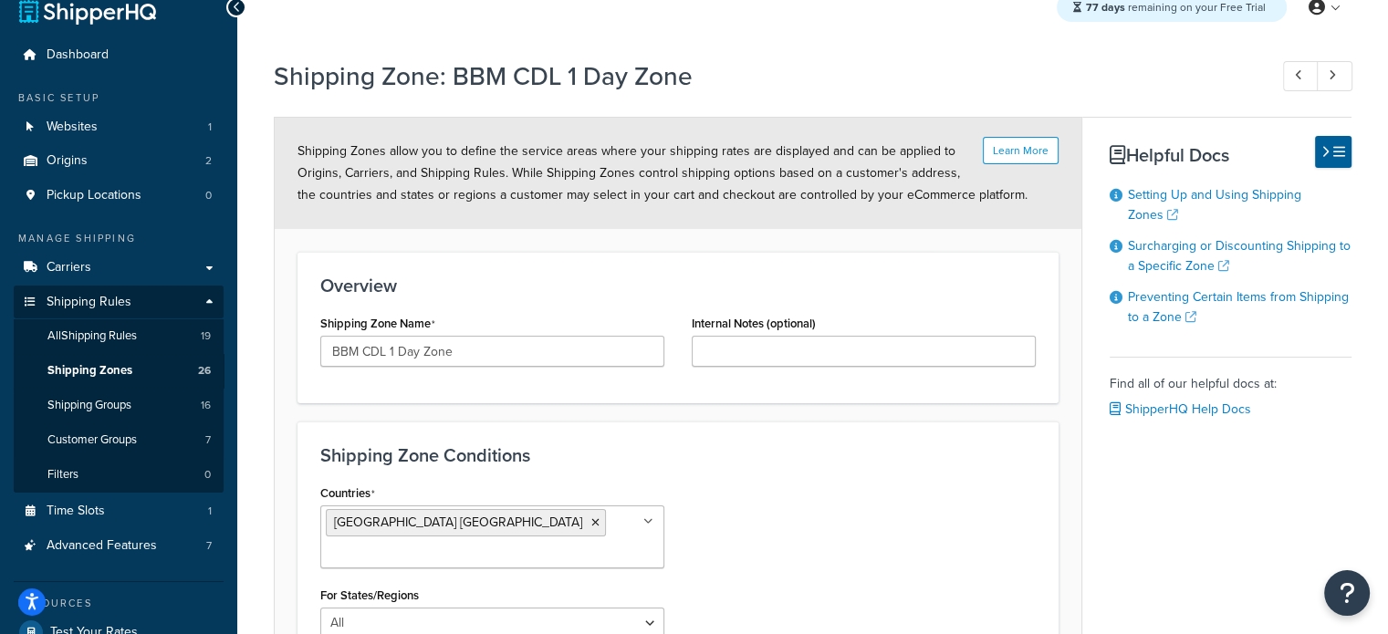
scroll to position [0, 0]
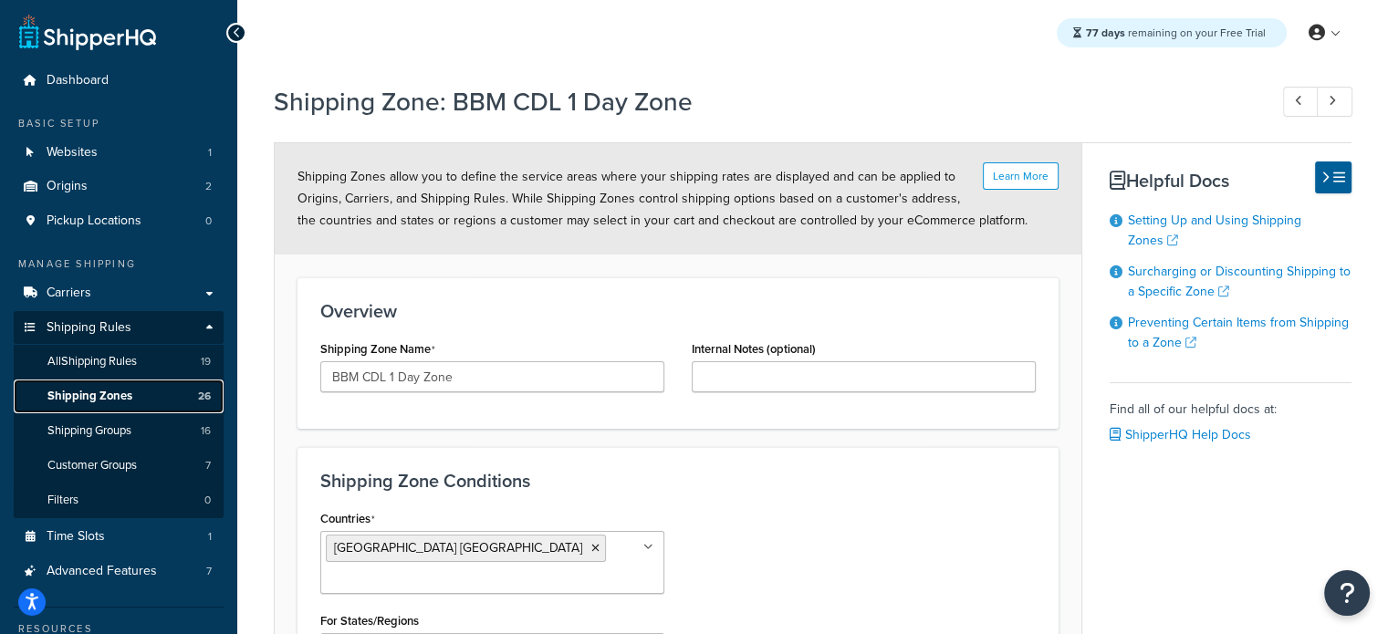
click at [104, 393] on span "Shipping Zones" at bounding box center [89, 397] width 85 height 16
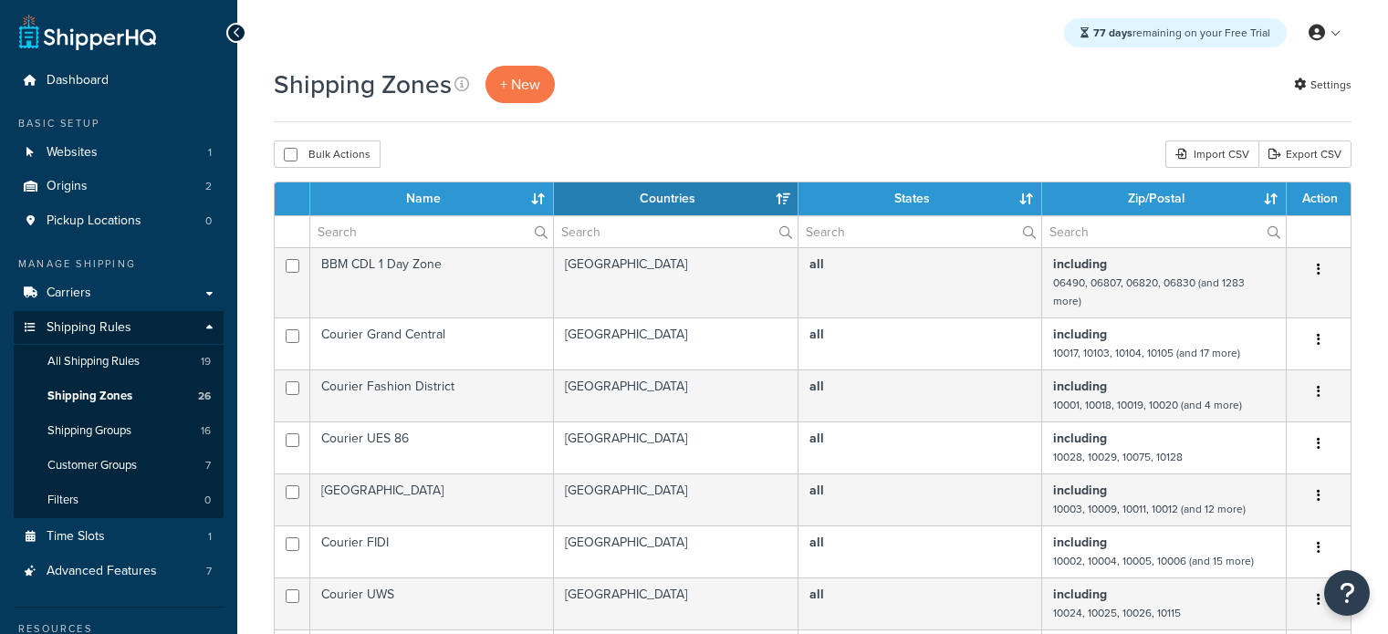
select select "15"
click at [441, 195] on th "Name" at bounding box center [432, 198] width 244 height 33
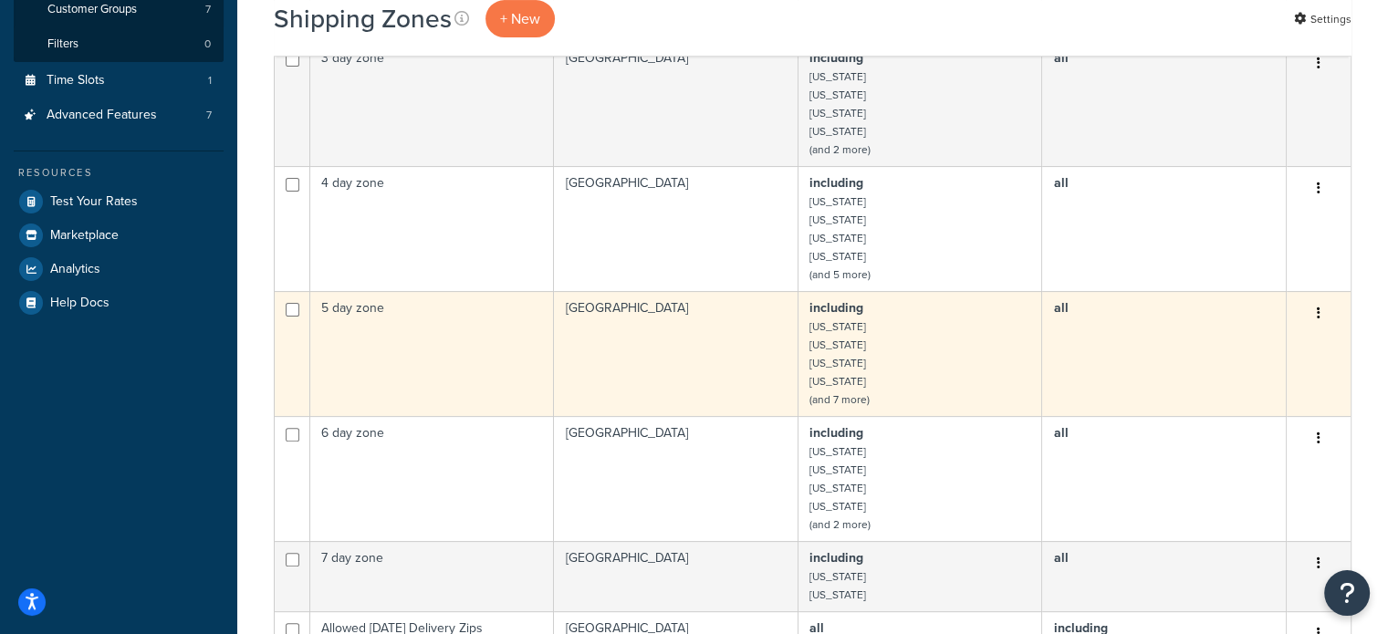
scroll to position [821, 0]
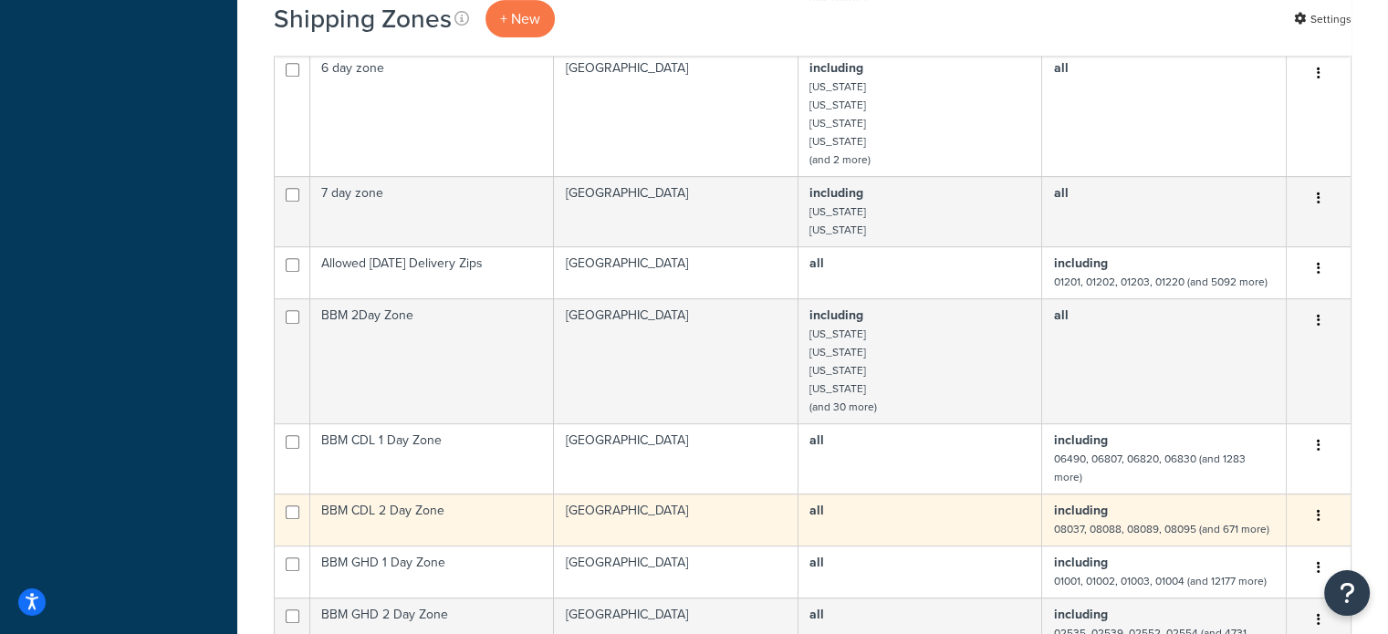
click at [392, 494] on td "BBM CDL 2 Day Zone" at bounding box center [432, 520] width 244 height 52
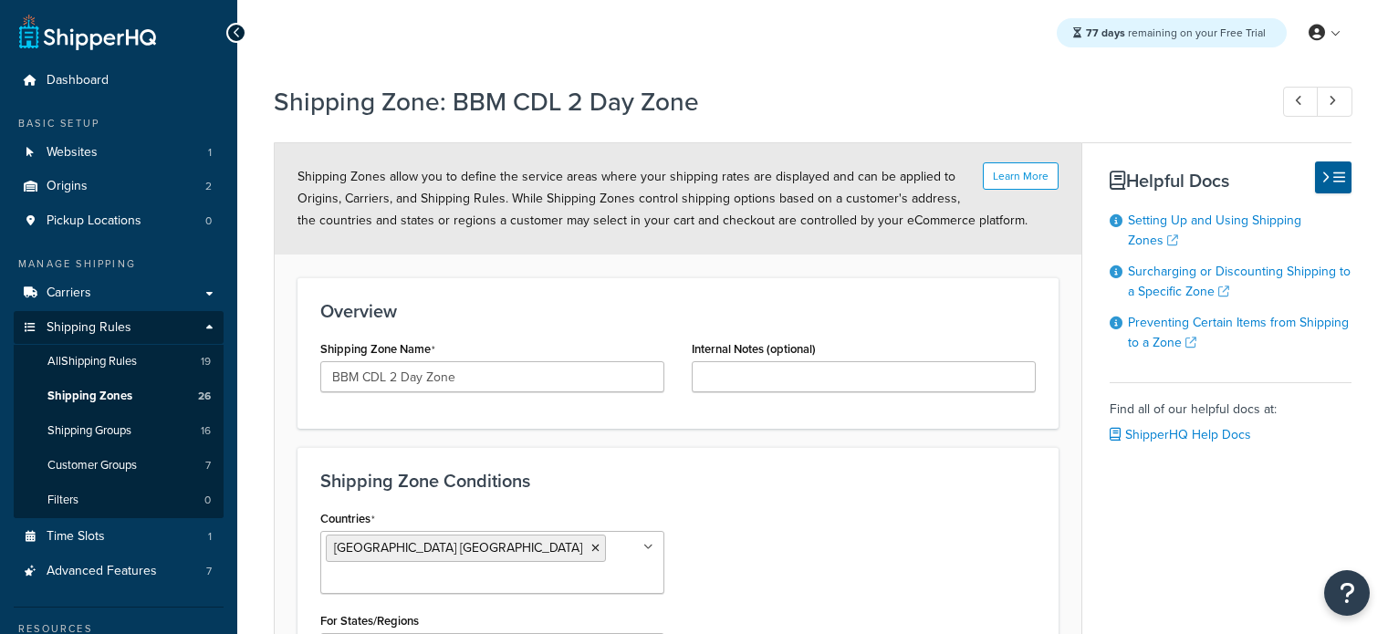
select select "including"
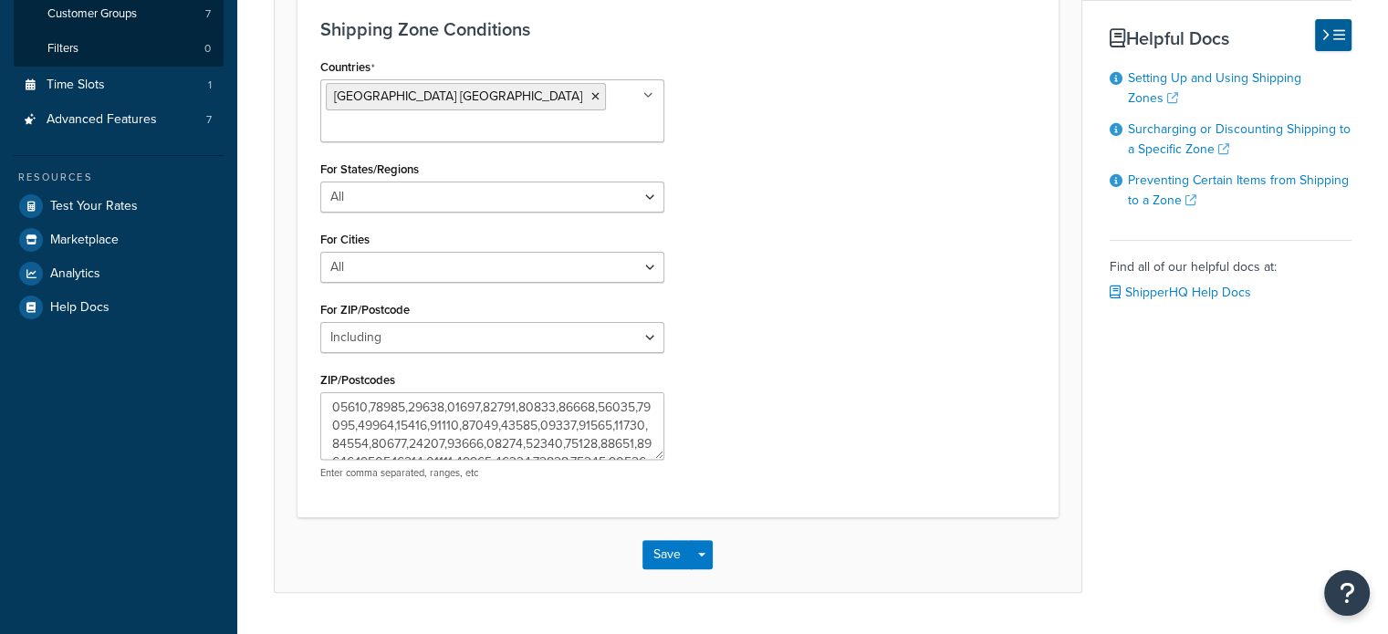
scroll to position [456, 0]
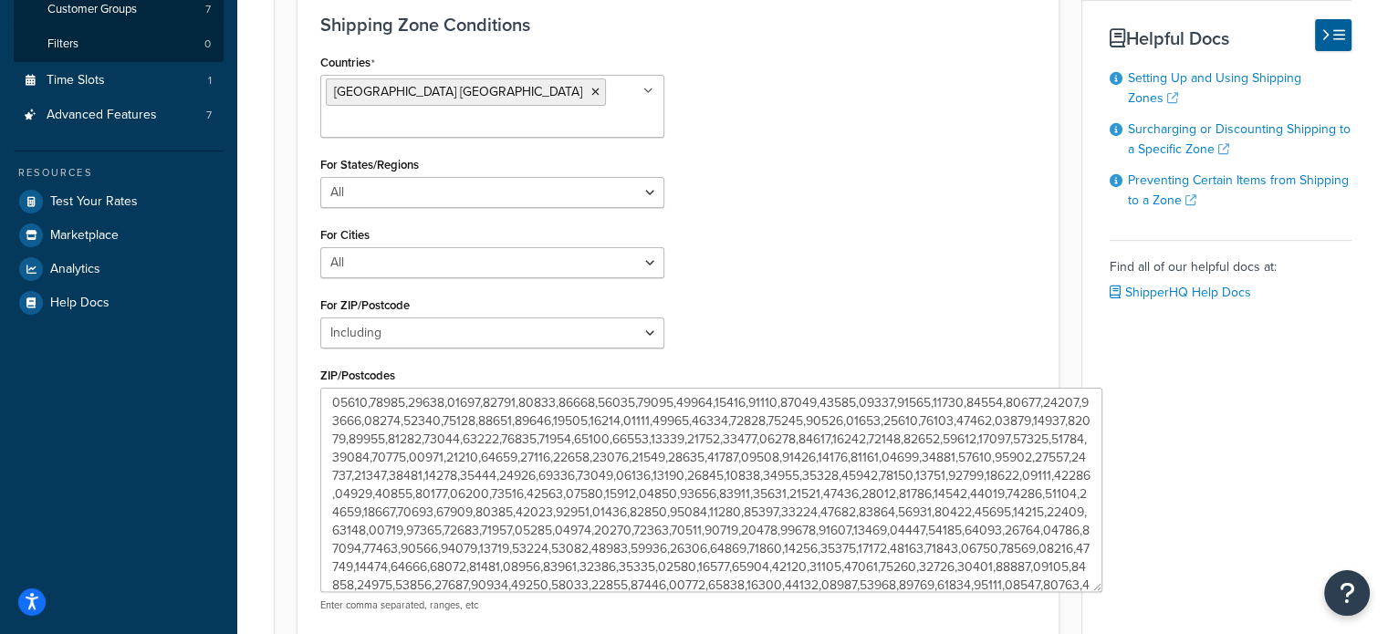
drag, startPoint x: 659, startPoint y: 421, endPoint x: 1188, endPoint y: 584, distance: 553.9
click at [1102, 583] on textarea "ZIP/Postcodes" at bounding box center [711, 490] width 782 height 204
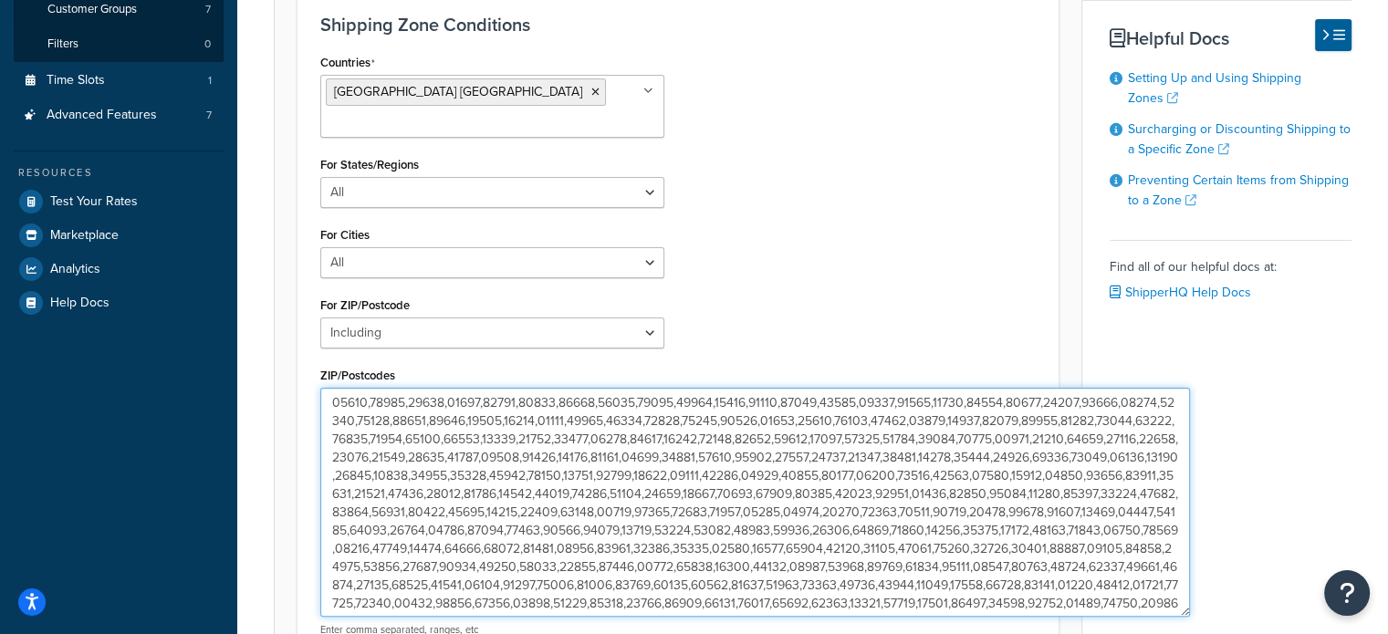
click at [737, 503] on textarea "ZIP/Postcodes" at bounding box center [755, 502] width 870 height 229
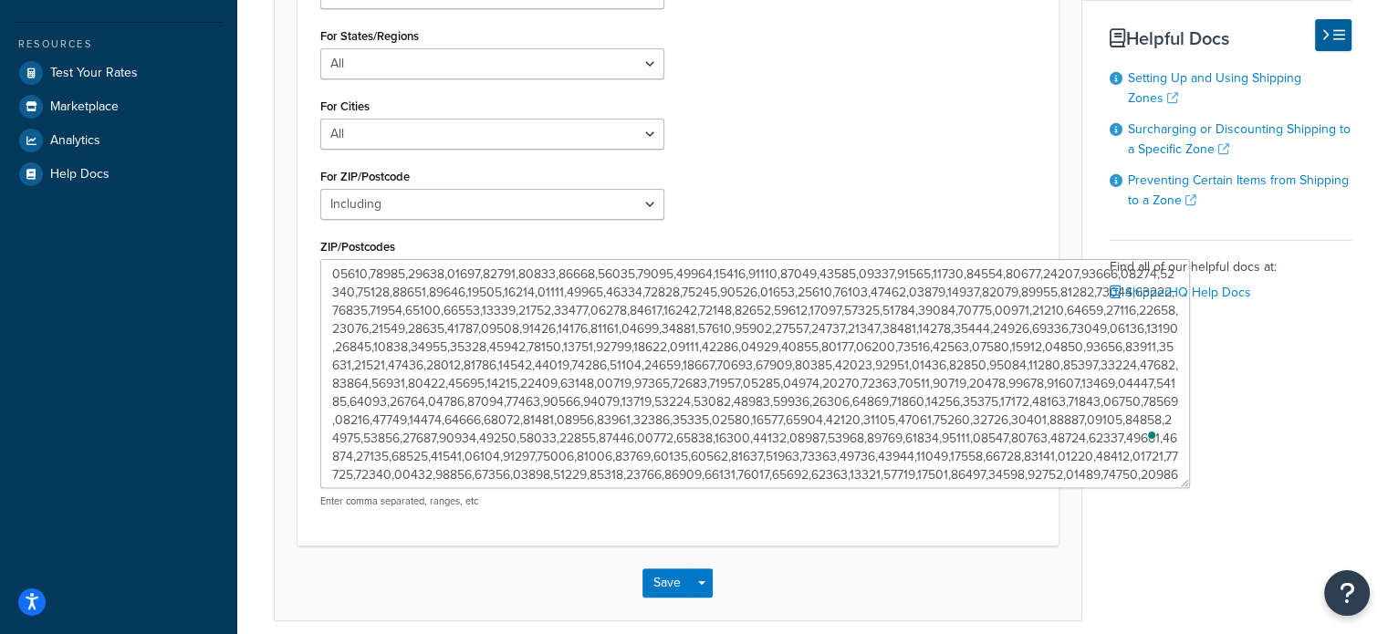
scroll to position [0, 0]
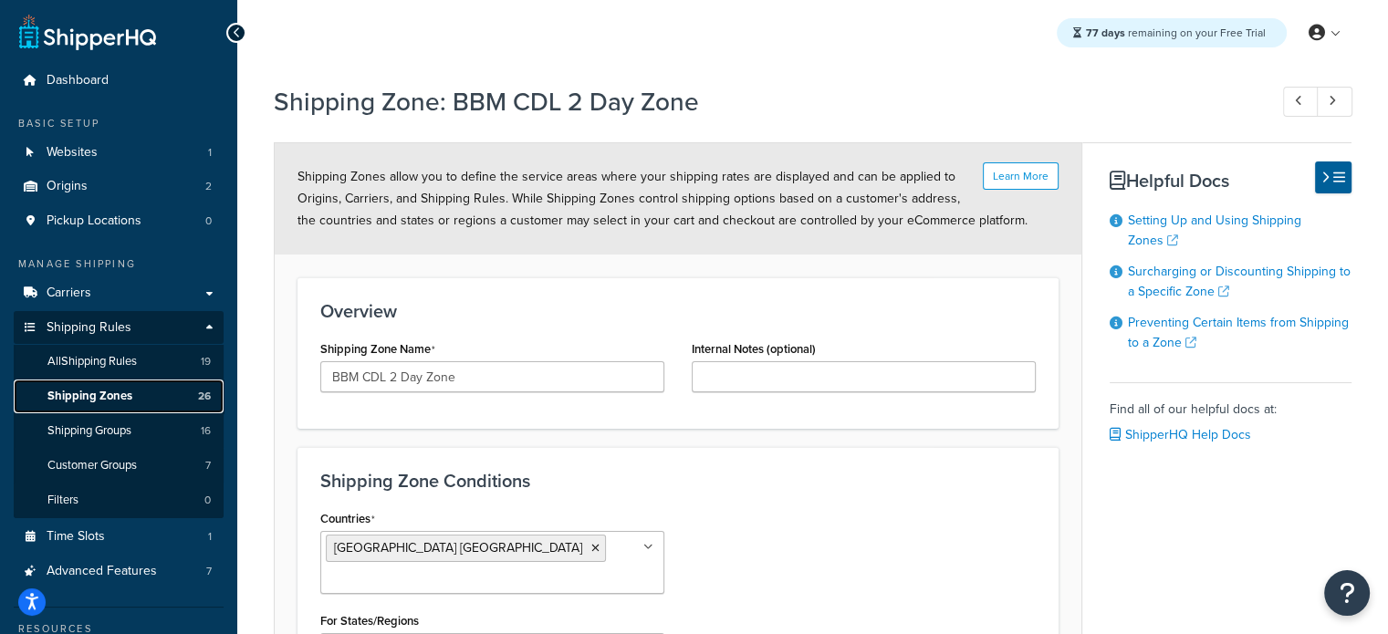
click at [104, 402] on span "Shipping Zones" at bounding box center [89, 397] width 85 height 16
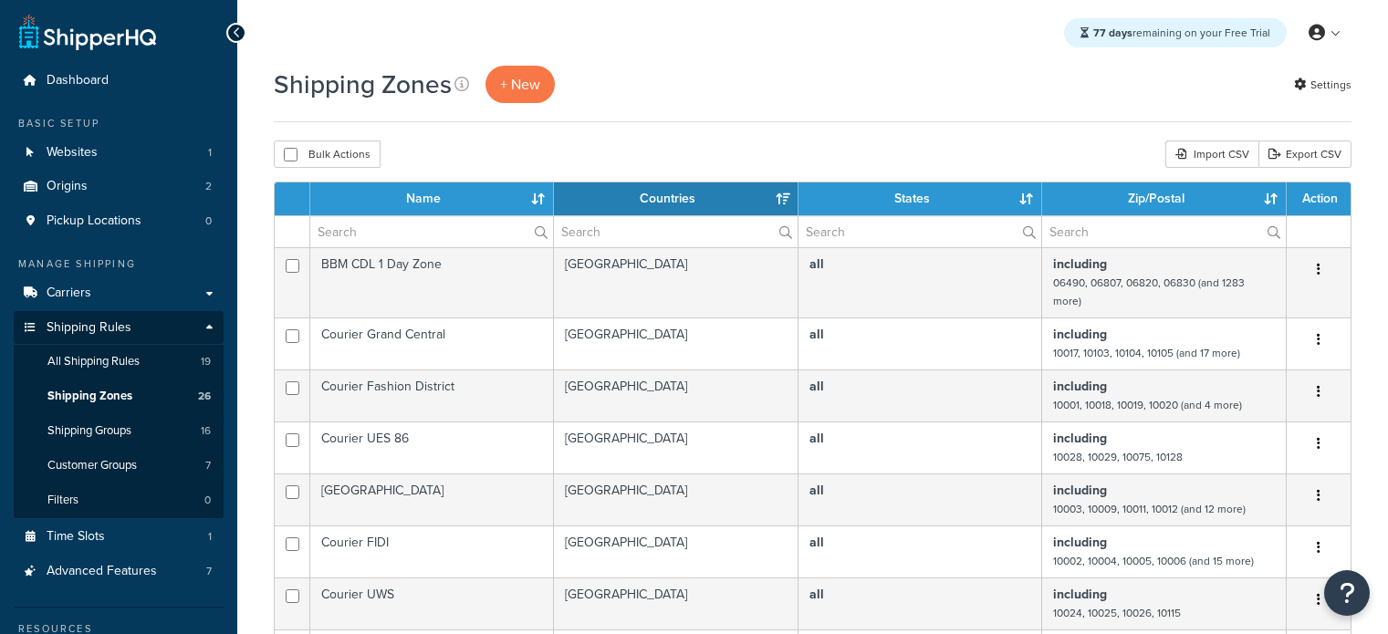
select select "15"
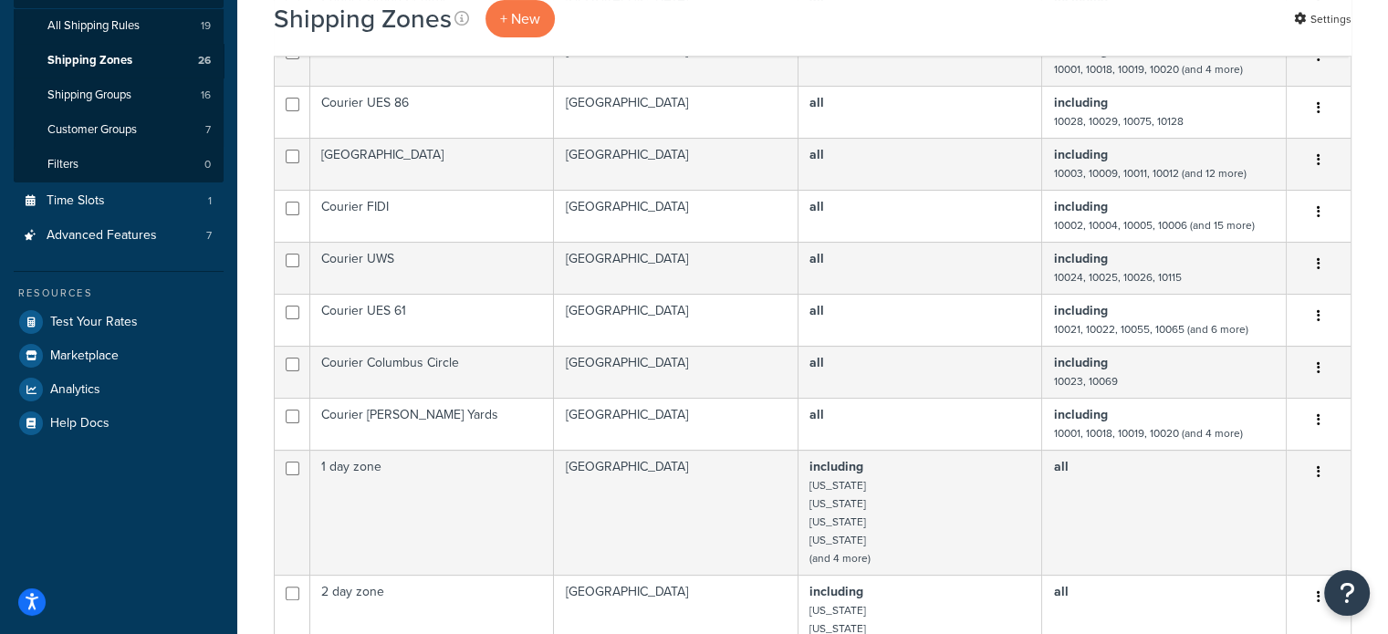
scroll to position [91, 0]
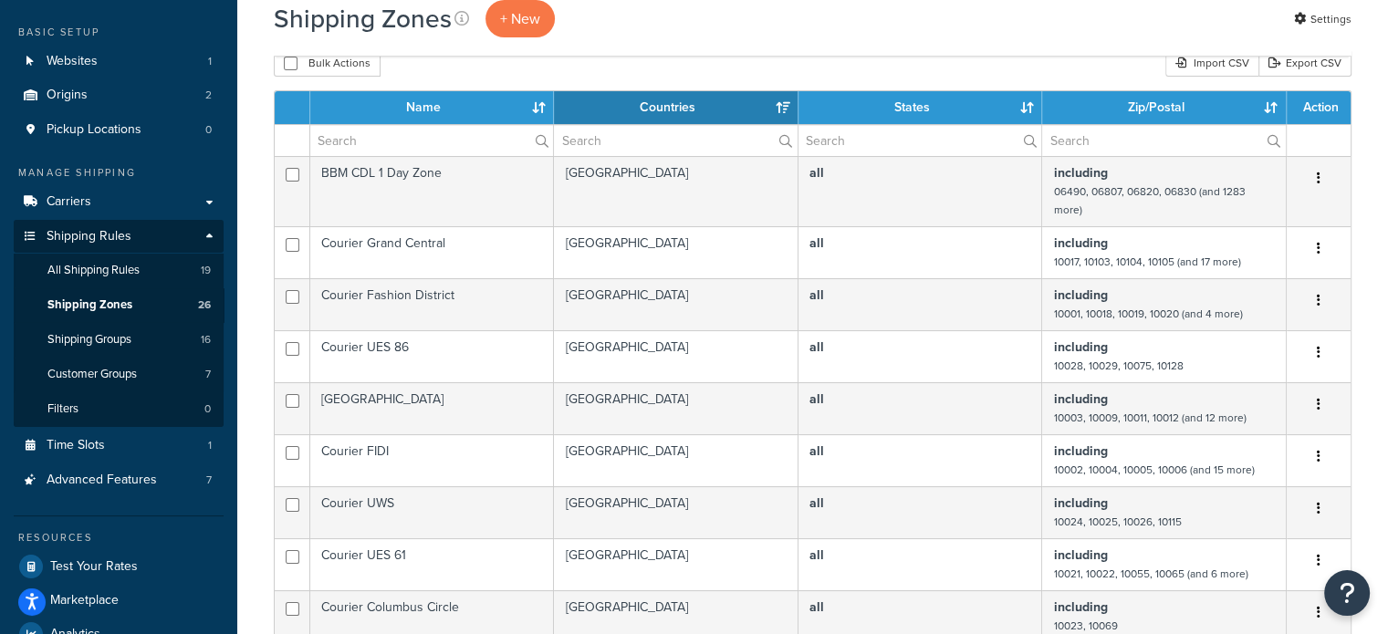
click at [412, 105] on th "Name" at bounding box center [432, 107] width 244 height 33
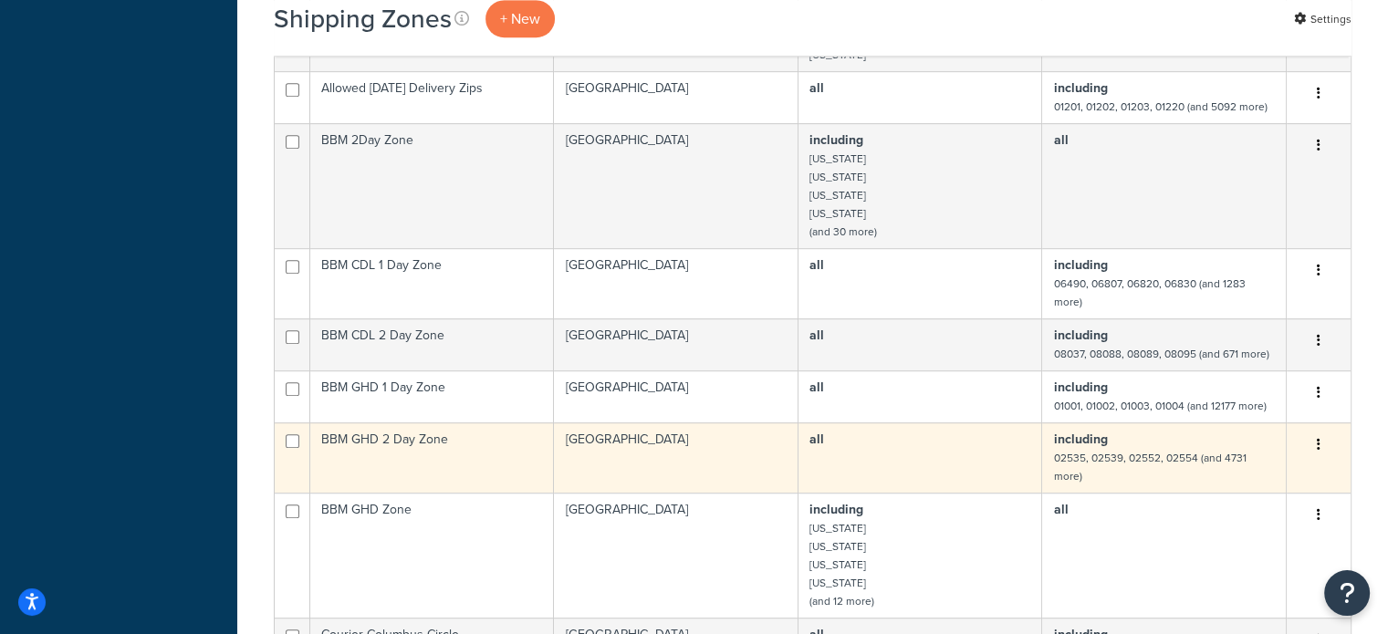
scroll to position [1095, 0]
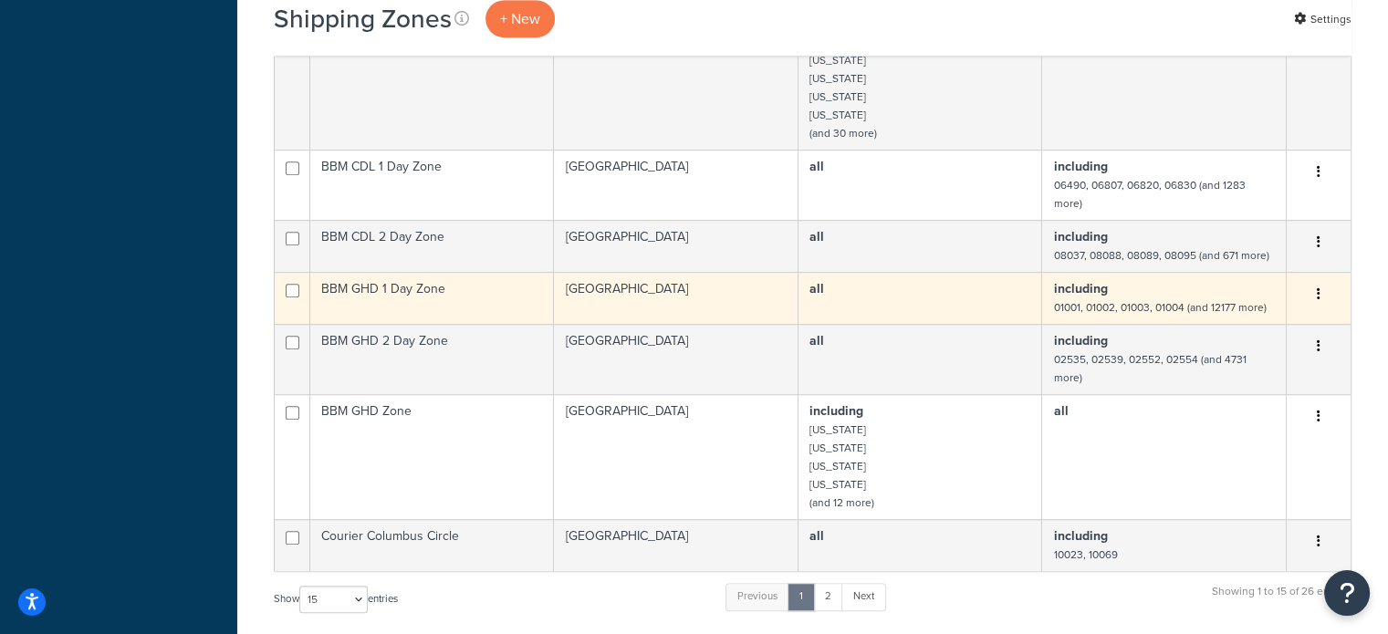
click at [413, 273] on td "BBM GHD 1 Day Zone" at bounding box center [432, 298] width 244 height 52
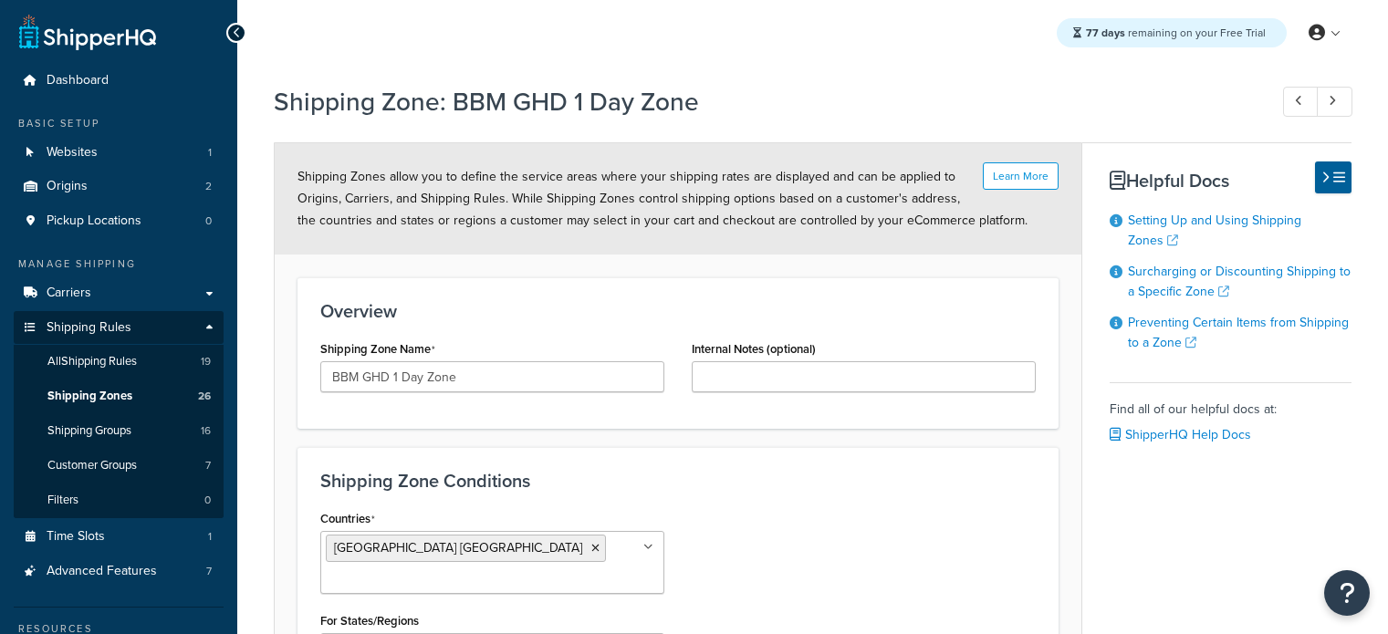
select select "including"
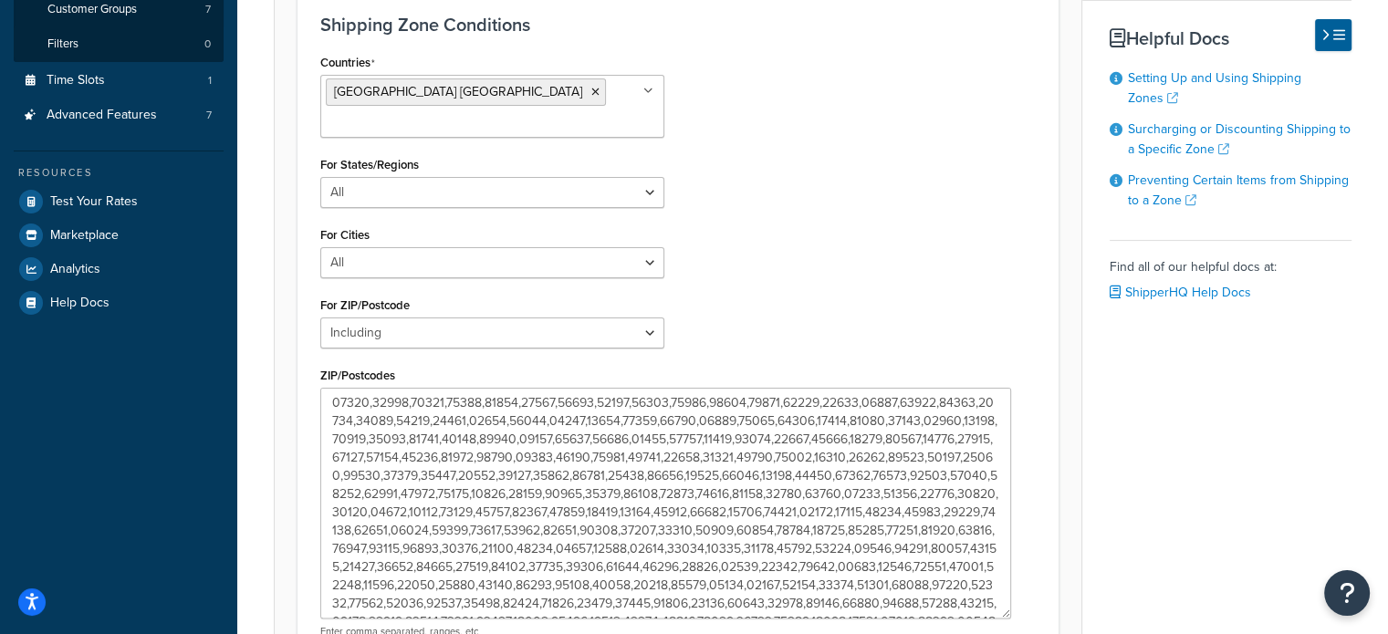
drag, startPoint x: 657, startPoint y: 419, endPoint x: 1067, endPoint y: 636, distance: 463.7
click at [1067, 633] on html "For screen-reader mode - click the first button of the website Accessibility Sc…" at bounding box center [694, 193] width 1388 height 1299
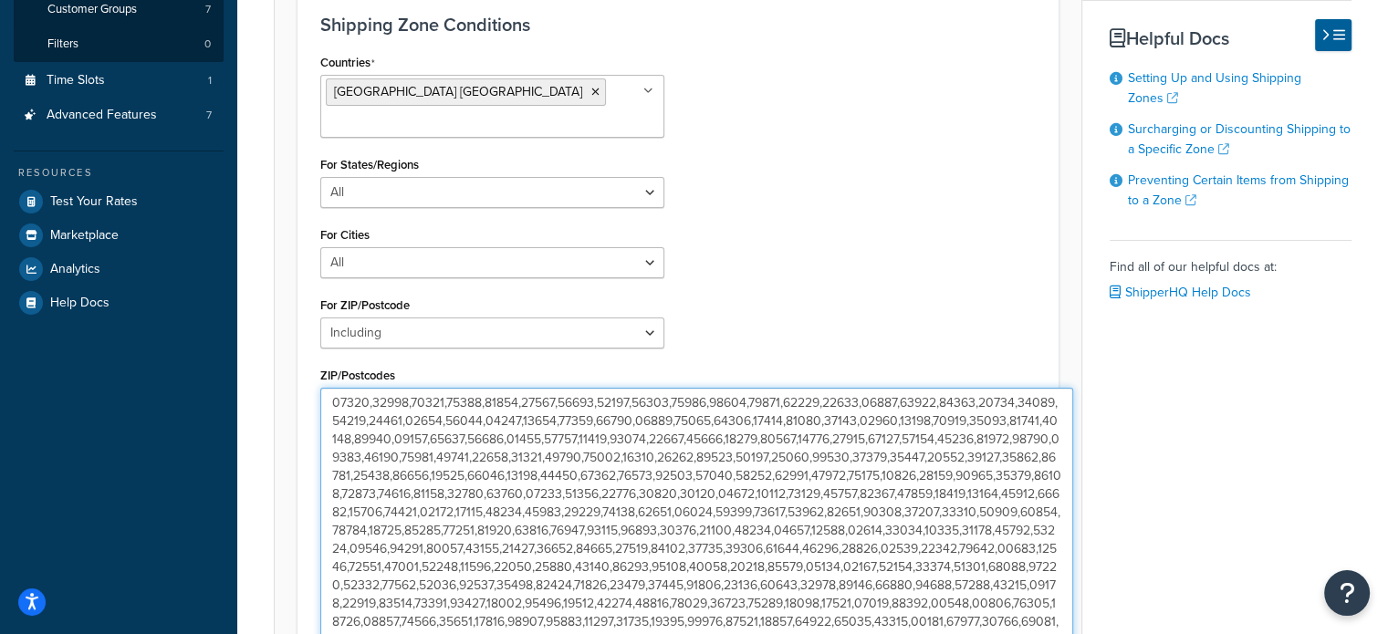
click at [514, 472] on textarea "ZIP/Postcodes" at bounding box center [696, 530] width 753 height 285
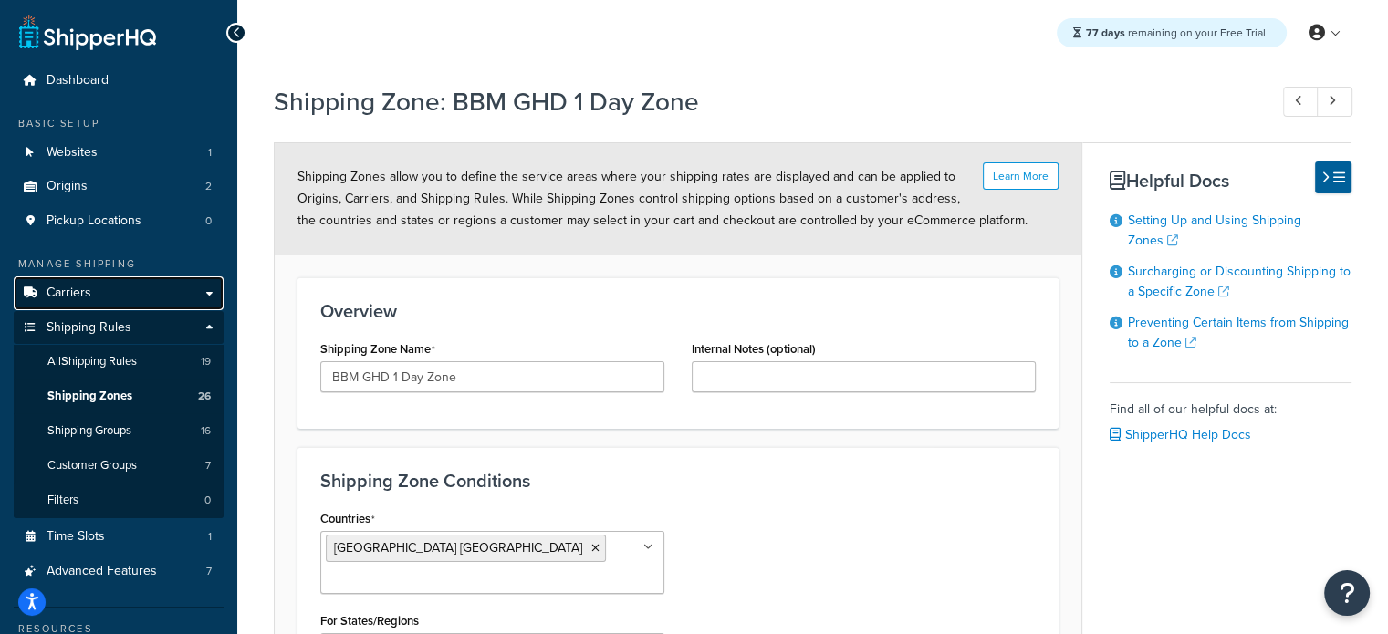
click at [82, 287] on span "Carriers" at bounding box center [69, 294] width 45 height 16
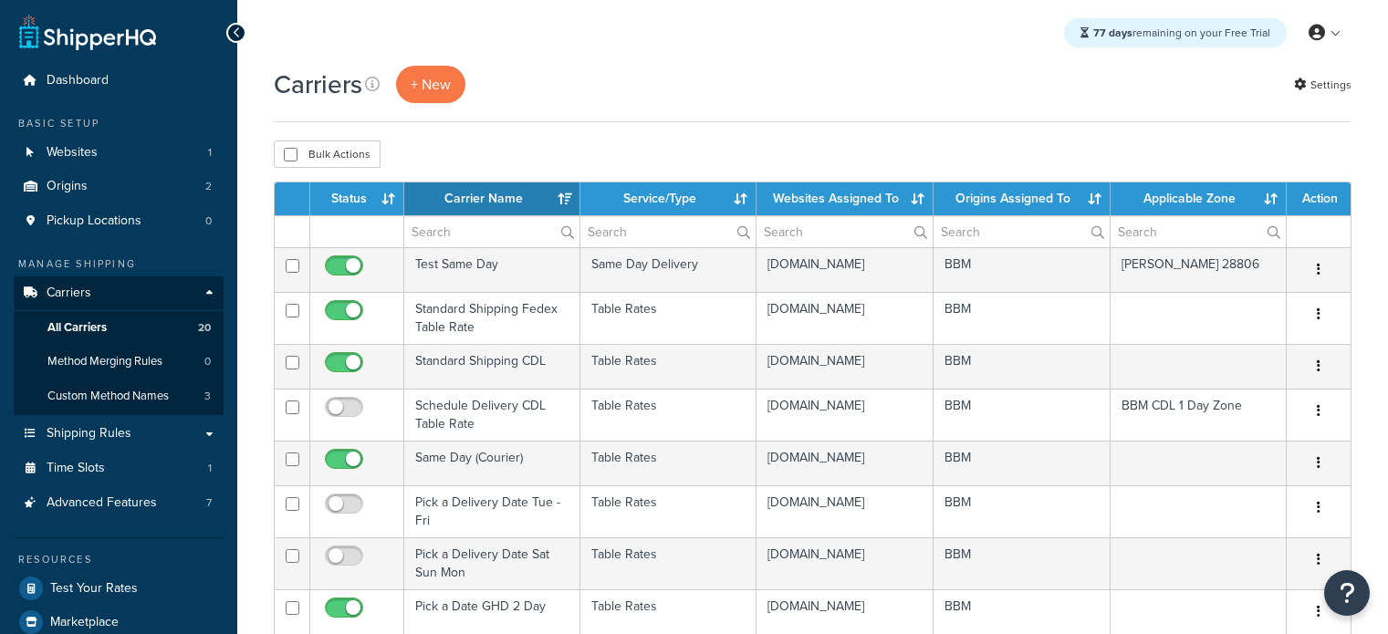
select select "15"
click at [383, 201] on th "Status" at bounding box center [357, 198] width 94 height 33
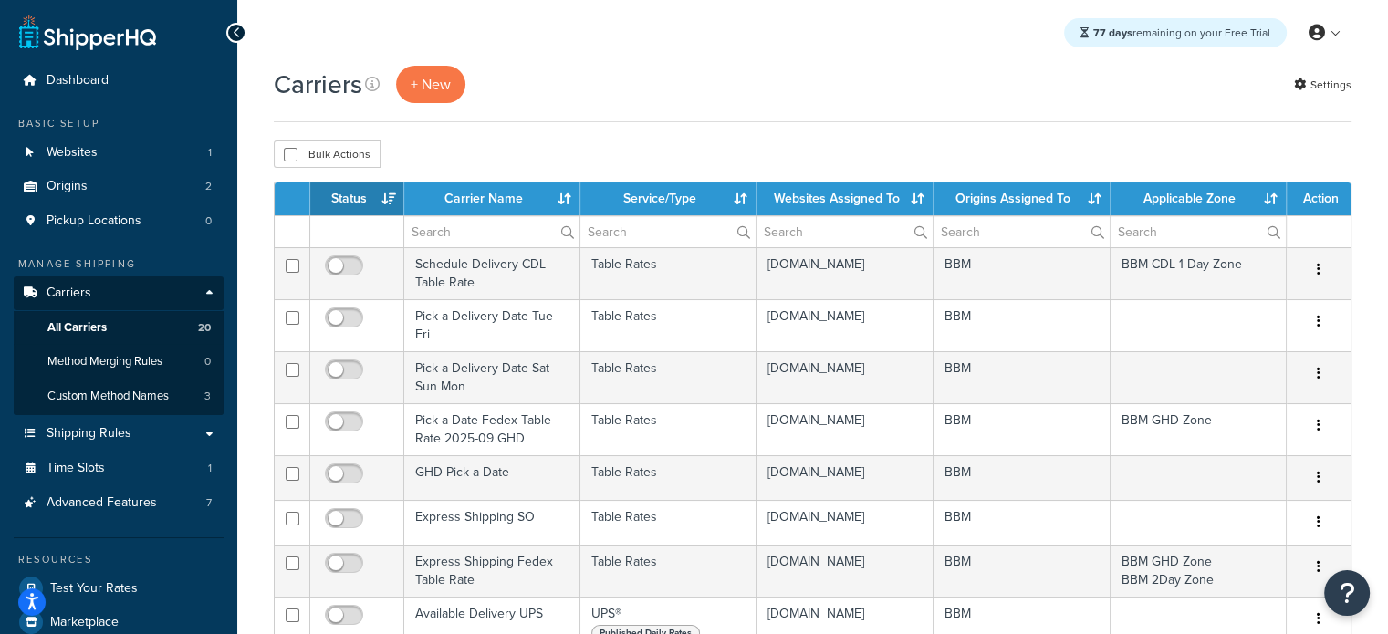
click at [375, 200] on th "Status" at bounding box center [357, 198] width 94 height 33
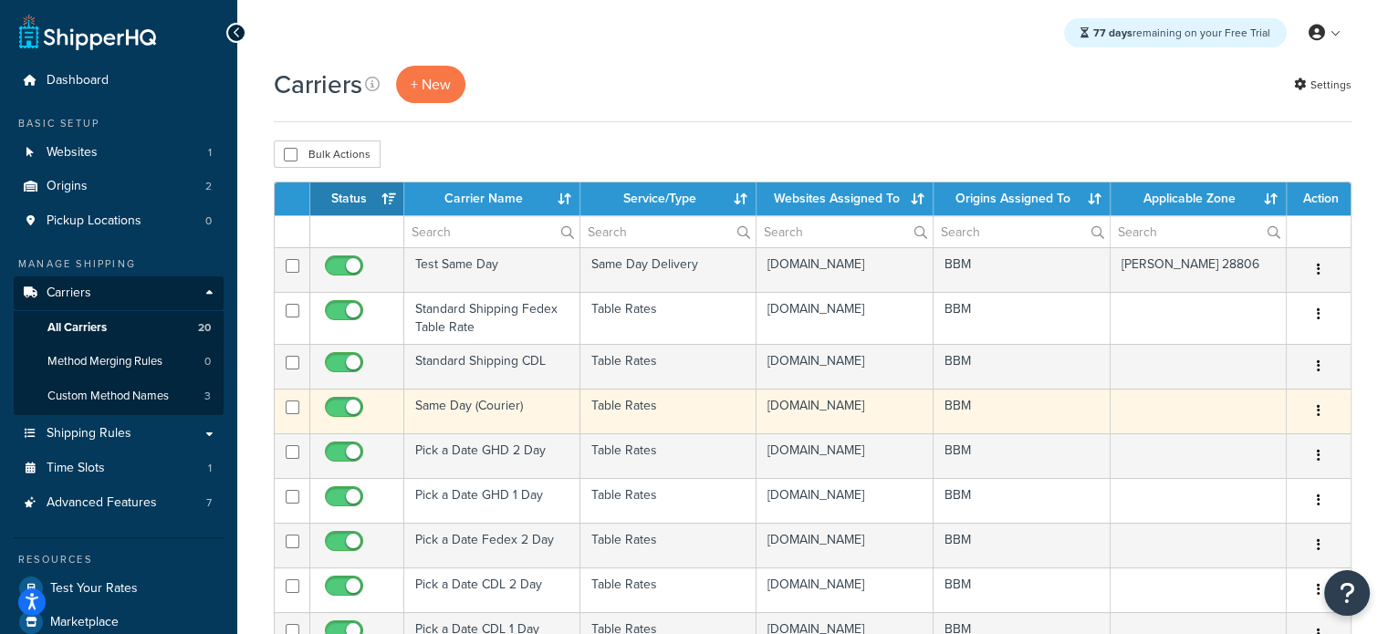
scroll to position [91, 0]
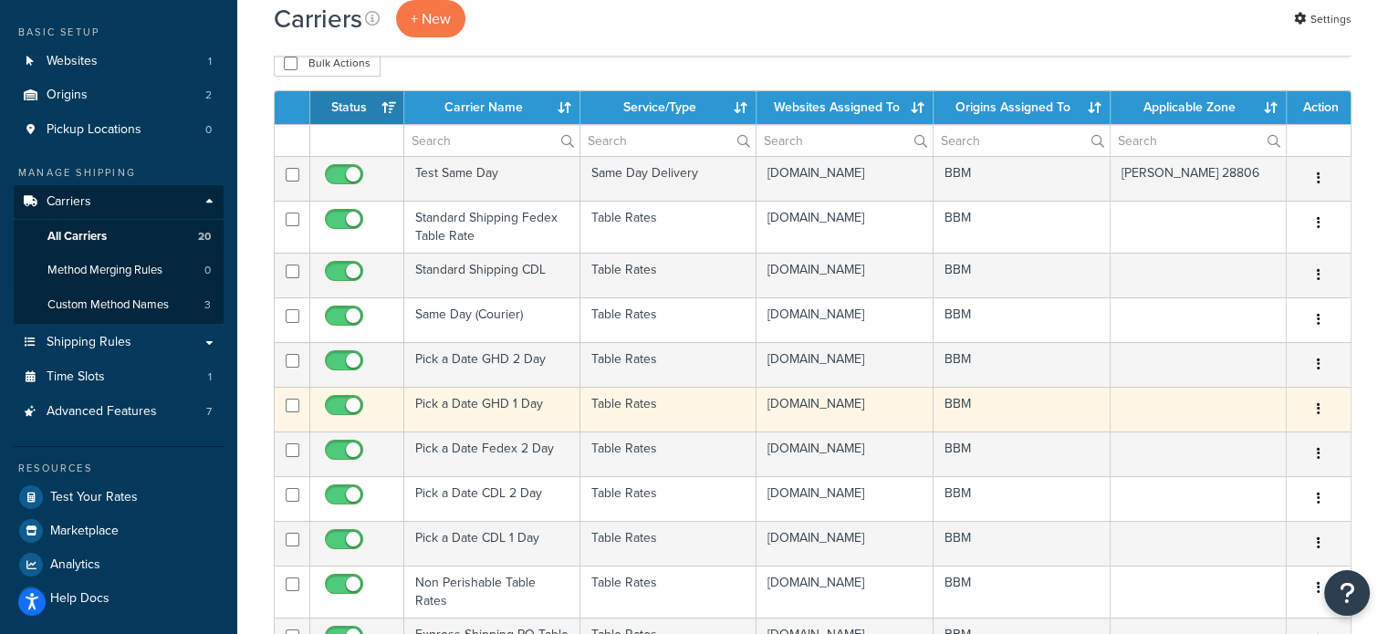
click at [445, 432] on td "Pick a Date GHD 1 Day" at bounding box center [492, 409] width 176 height 45
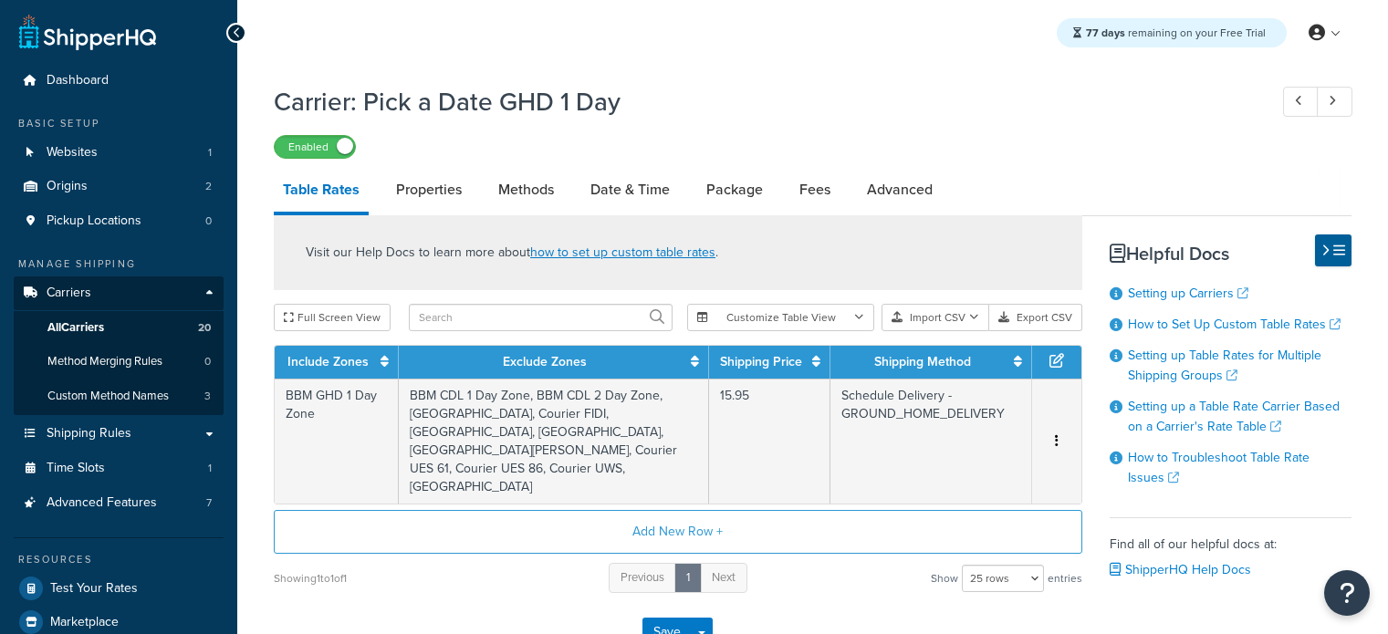
select select "25"
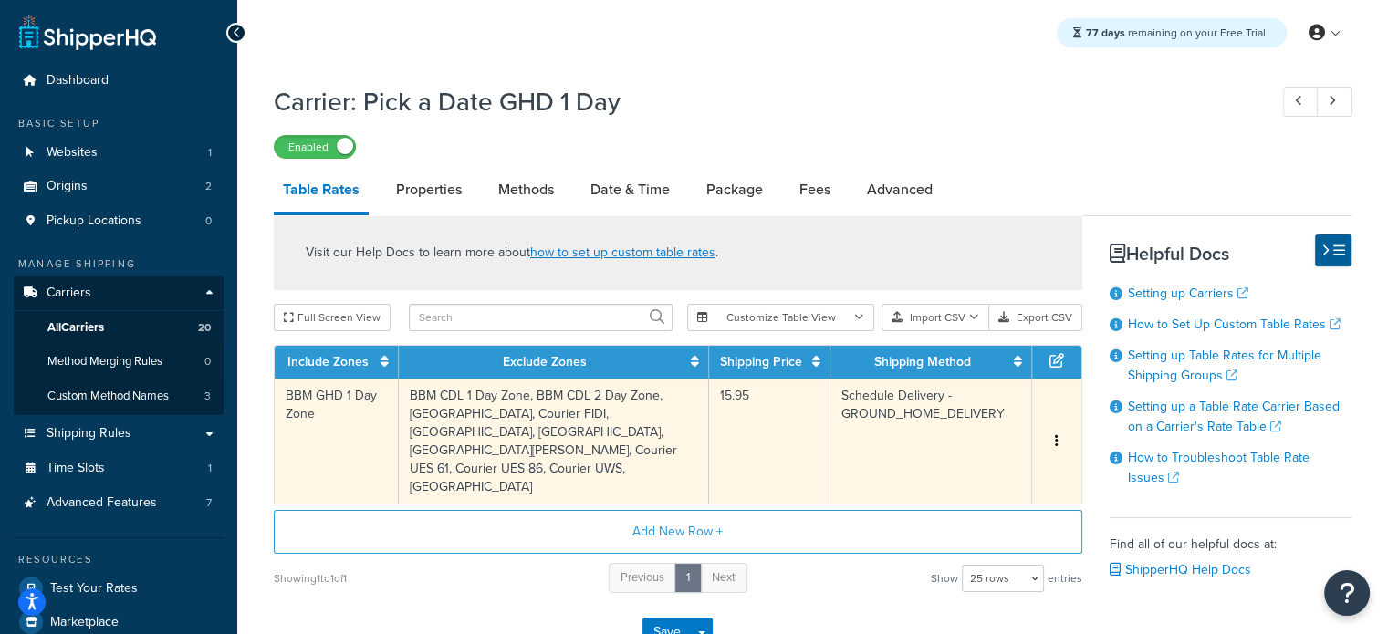
click at [353, 403] on td "BBM GHD 1 Day Zone" at bounding box center [337, 441] width 124 height 125
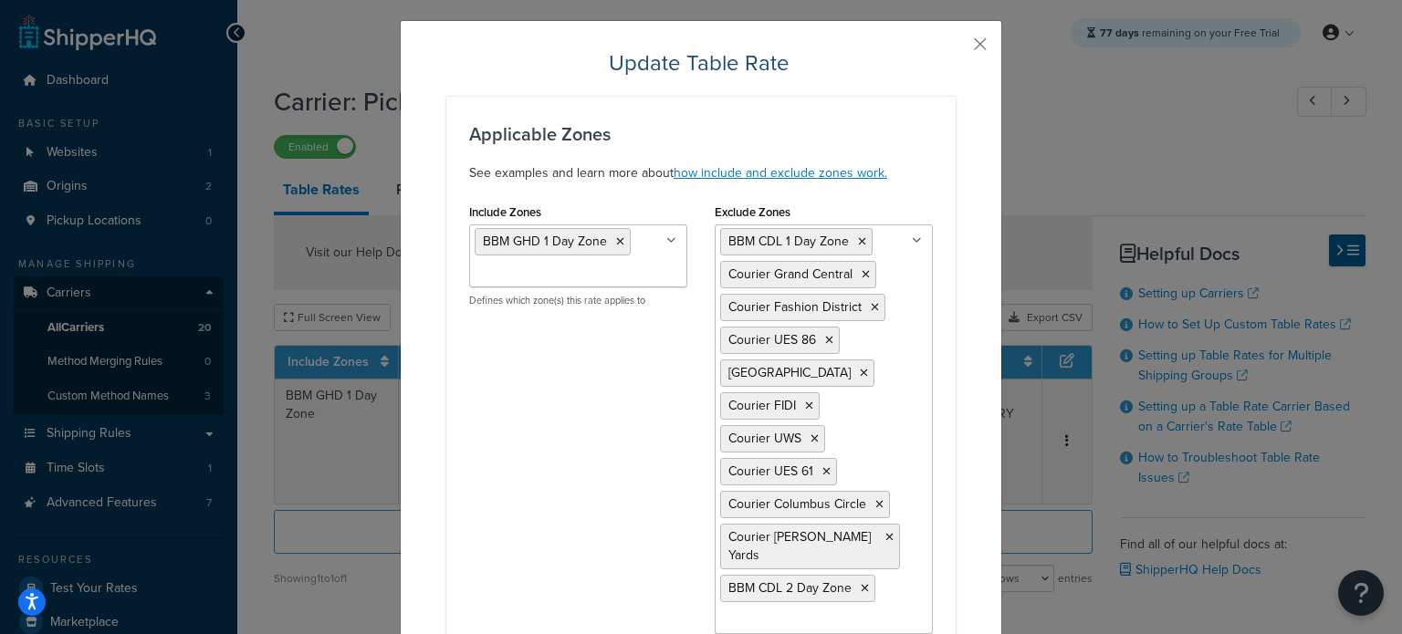
scroll to position [91, 0]
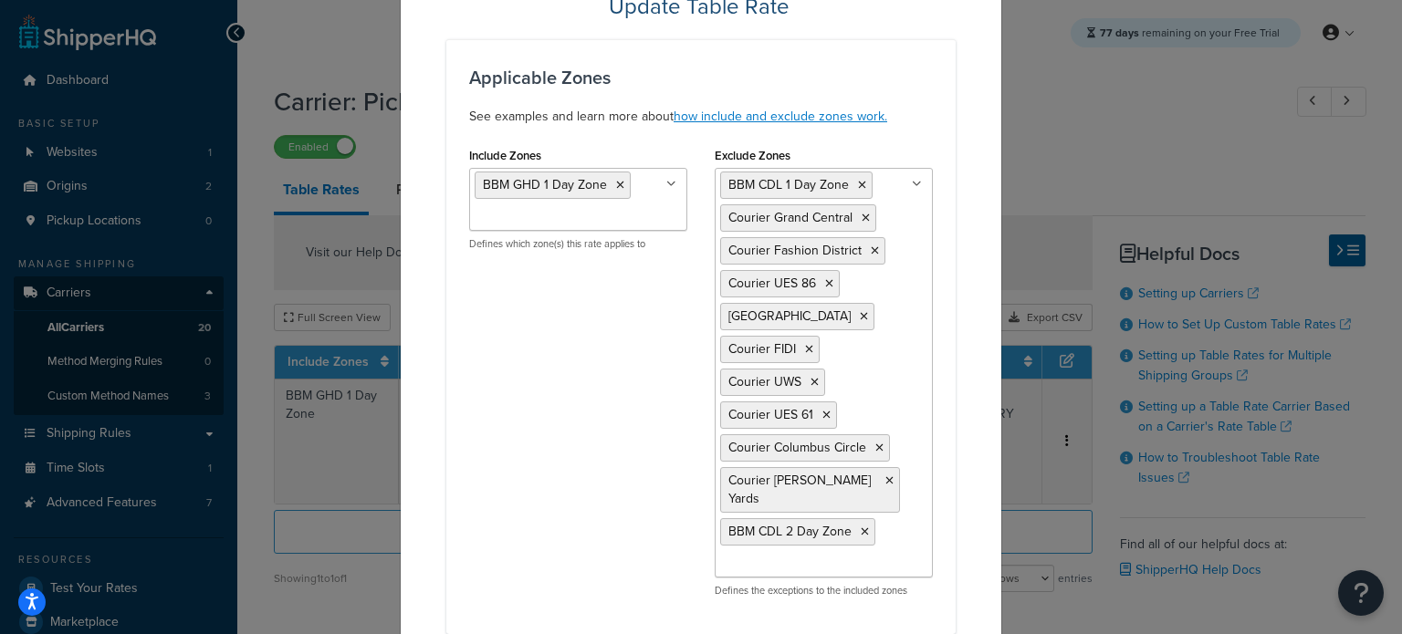
click at [860, 526] on icon at bounding box center [864, 531] width 8 height 11
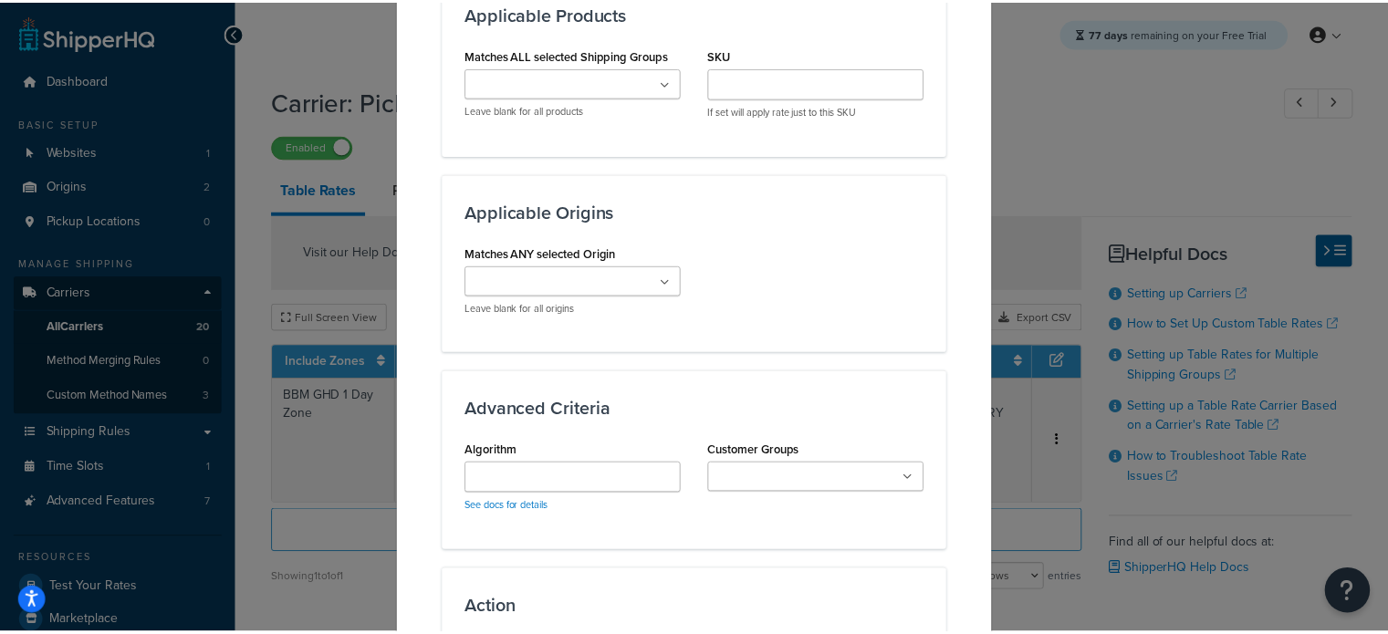
scroll to position [1567, 0]
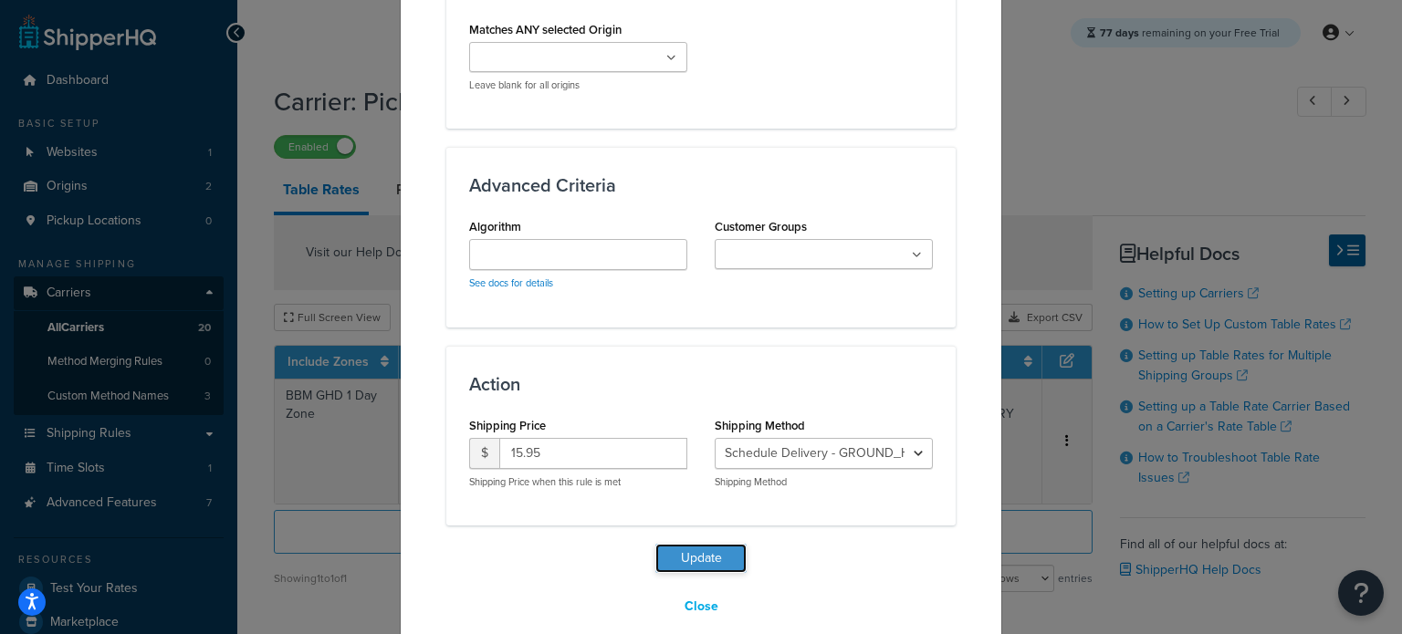
click at [715, 544] on button "Update" at bounding box center [700, 558] width 91 height 29
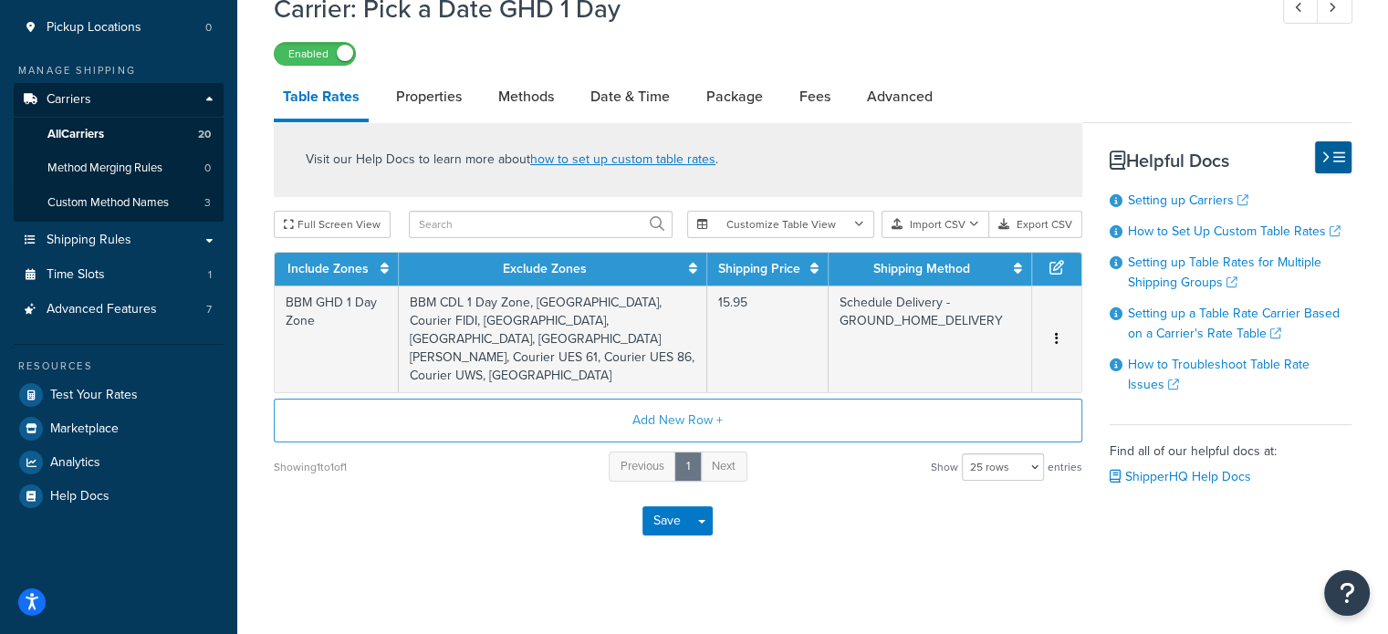
scroll to position [208, 0]
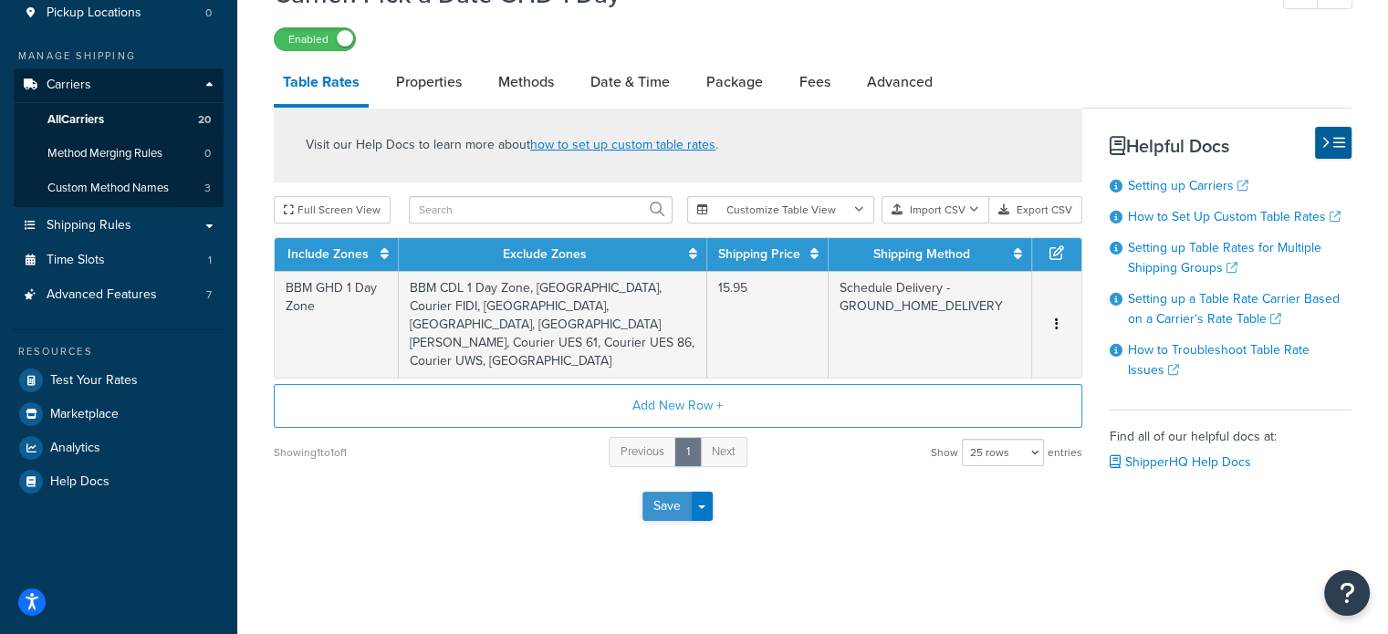
click at [665, 502] on button "Save" at bounding box center [666, 506] width 49 height 29
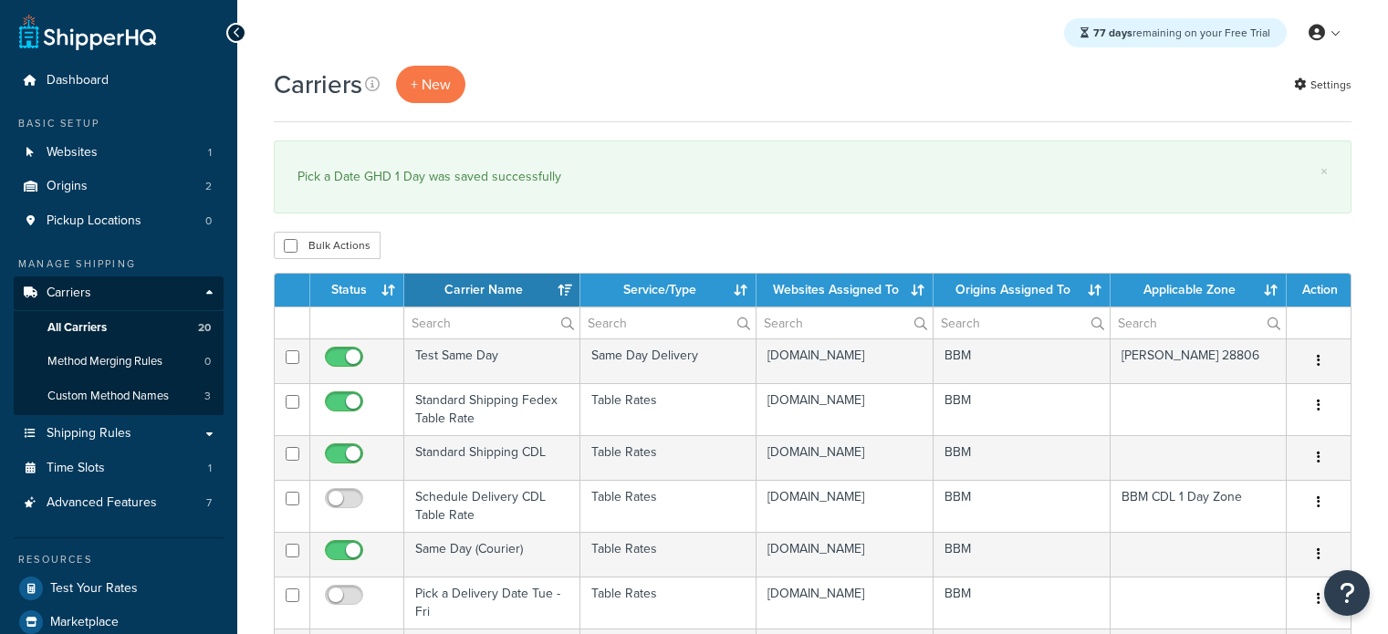
select select "15"
click at [359, 289] on th "Status" at bounding box center [357, 290] width 94 height 33
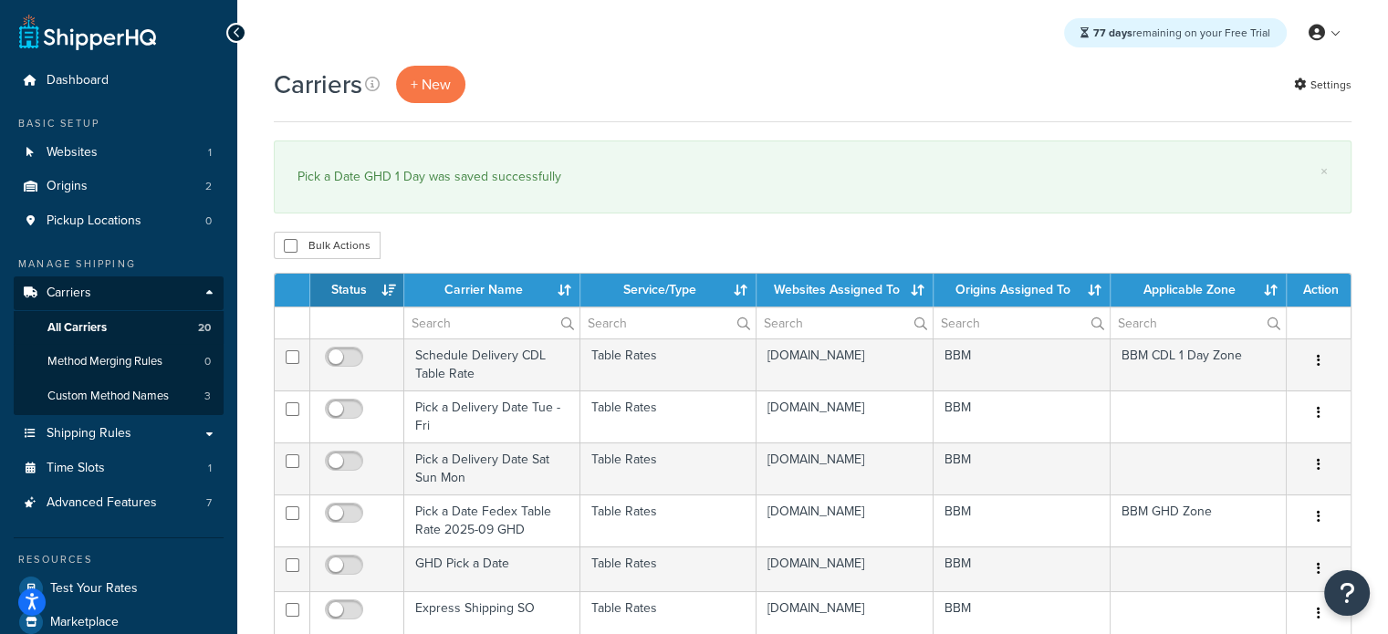
click at [359, 287] on th "Status" at bounding box center [357, 290] width 94 height 33
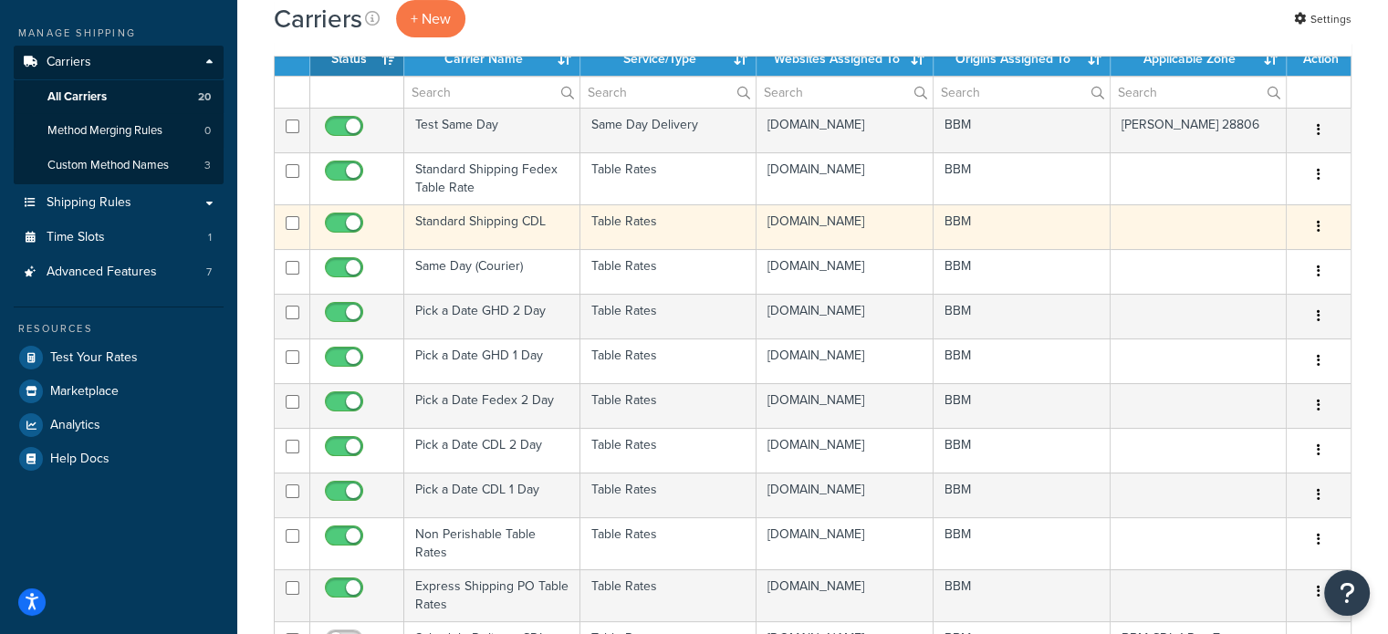
scroll to position [274, 0]
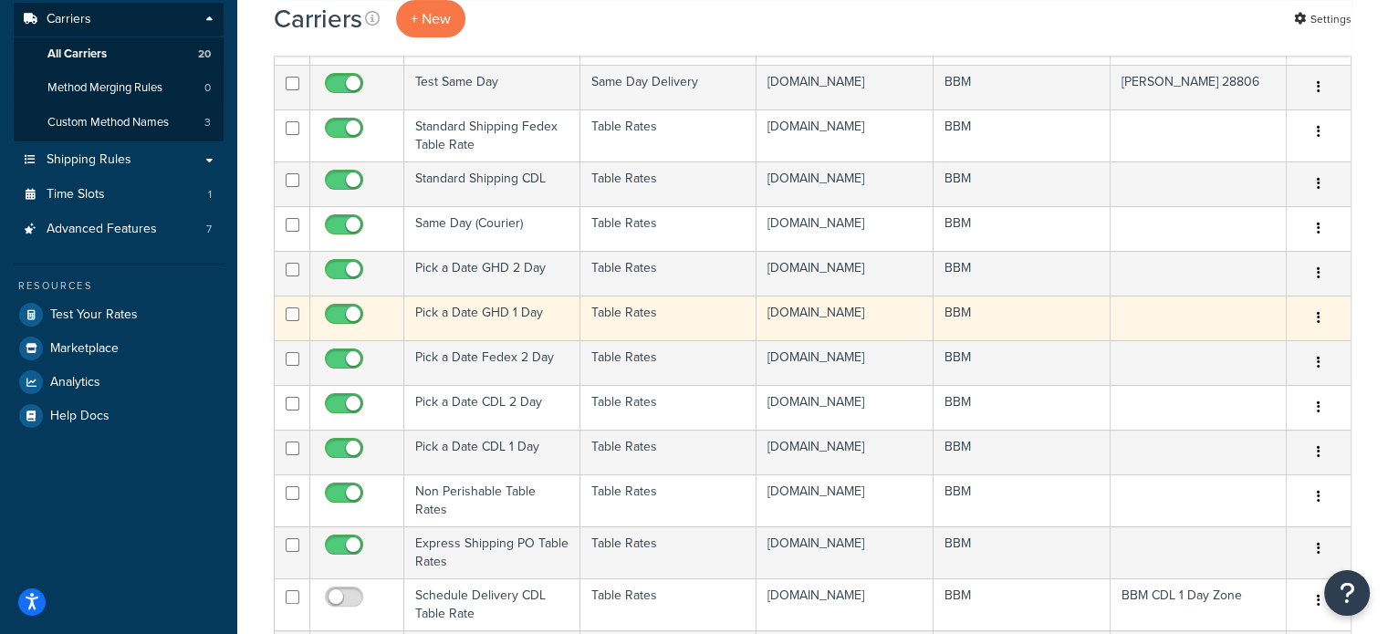
click at [455, 337] on td "Pick a Date GHD 1 Day" at bounding box center [492, 318] width 176 height 45
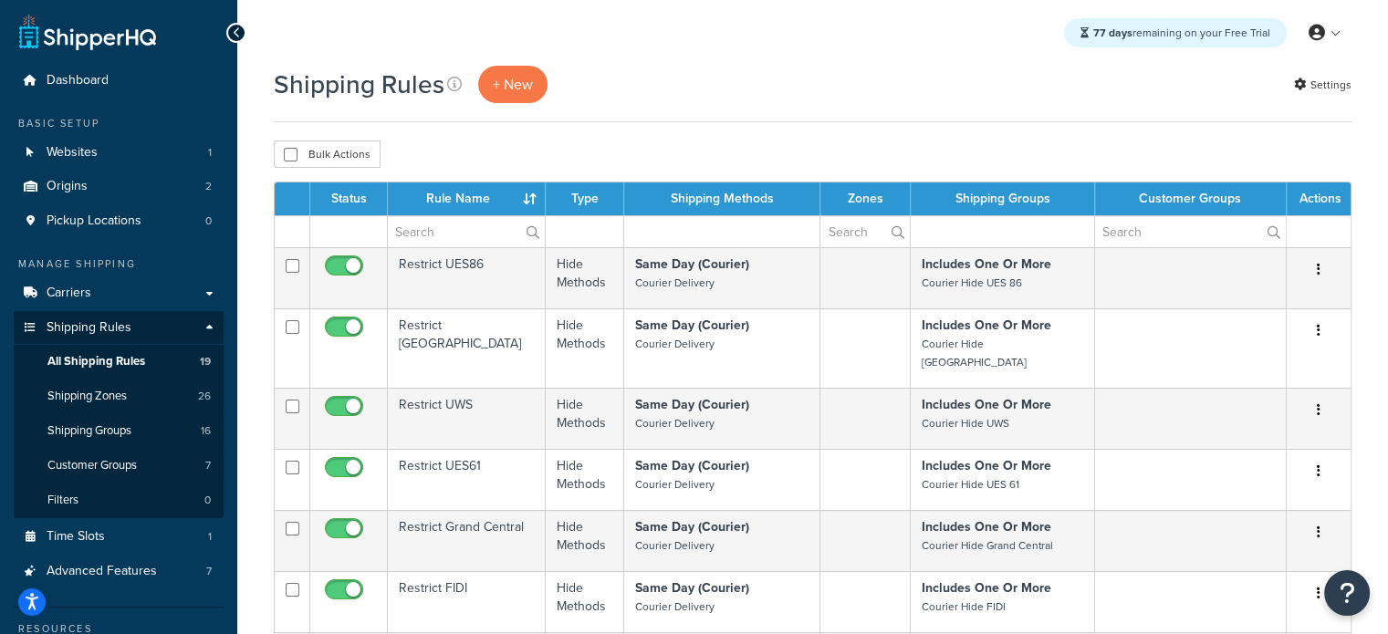
click at [474, 203] on th "Rule Name" at bounding box center [467, 198] width 158 height 33
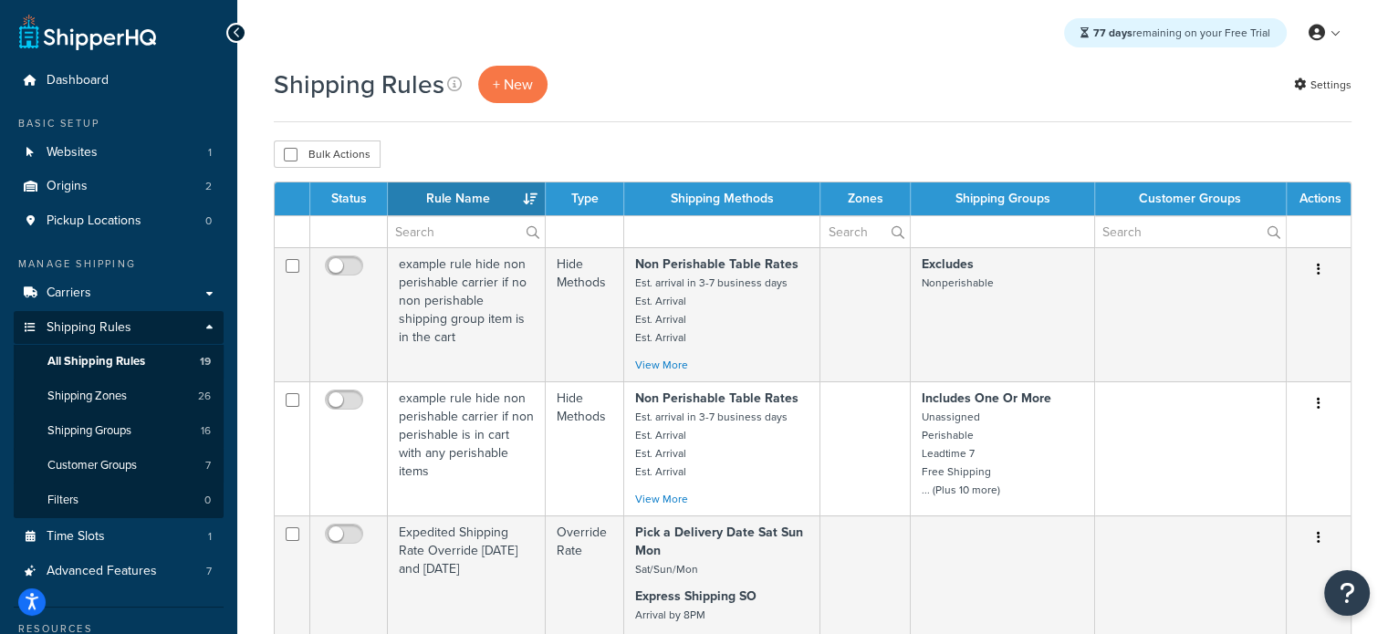
click at [351, 200] on th "Status" at bounding box center [349, 198] width 78 height 33
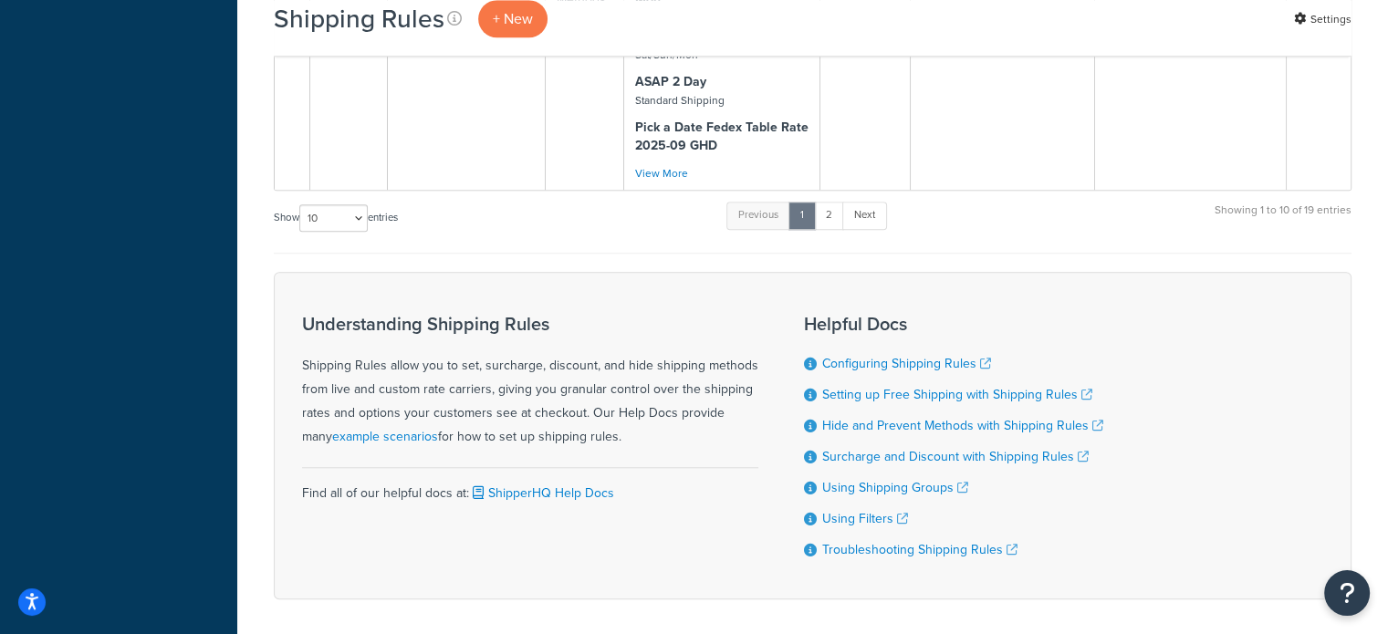
scroll to position [1642, 0]
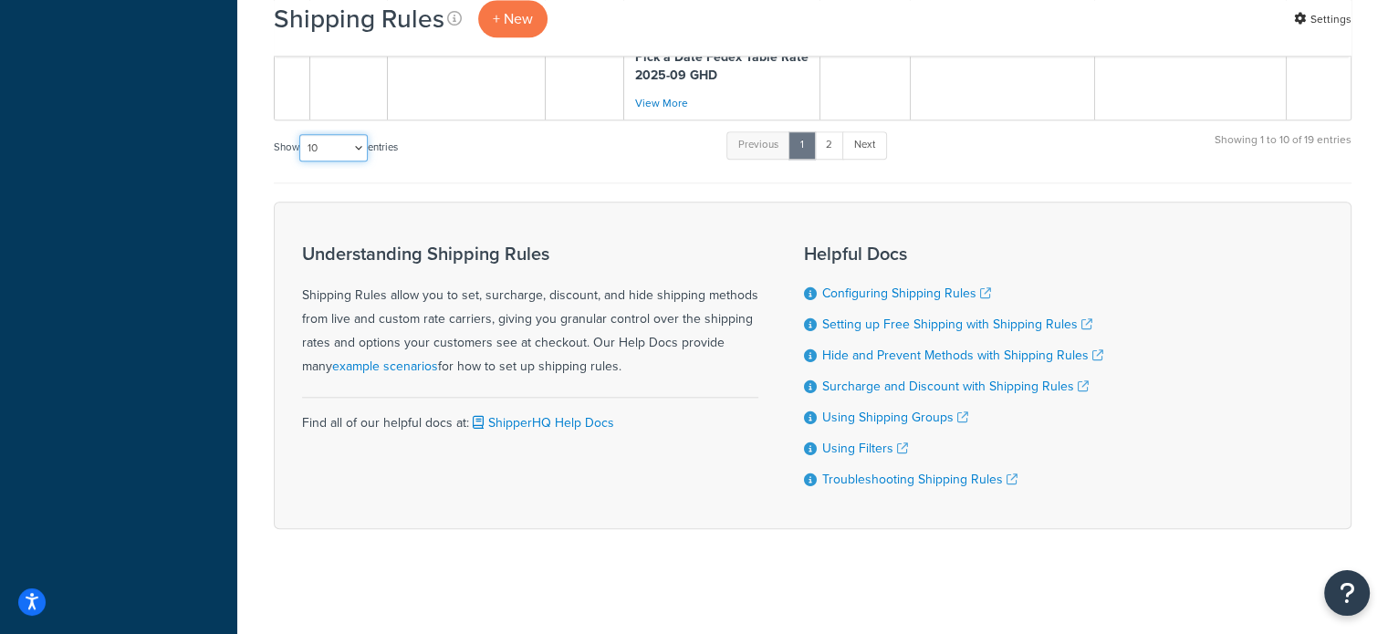
click at [348, 153] on select "10 15 25 50 100 1000" at bounding box center [333, 147] width 68 height 27
select select "25"
click at [301, 134] on select "10 15 25 50 100 1000" at bounding box center [333, 147] width 68 height 27
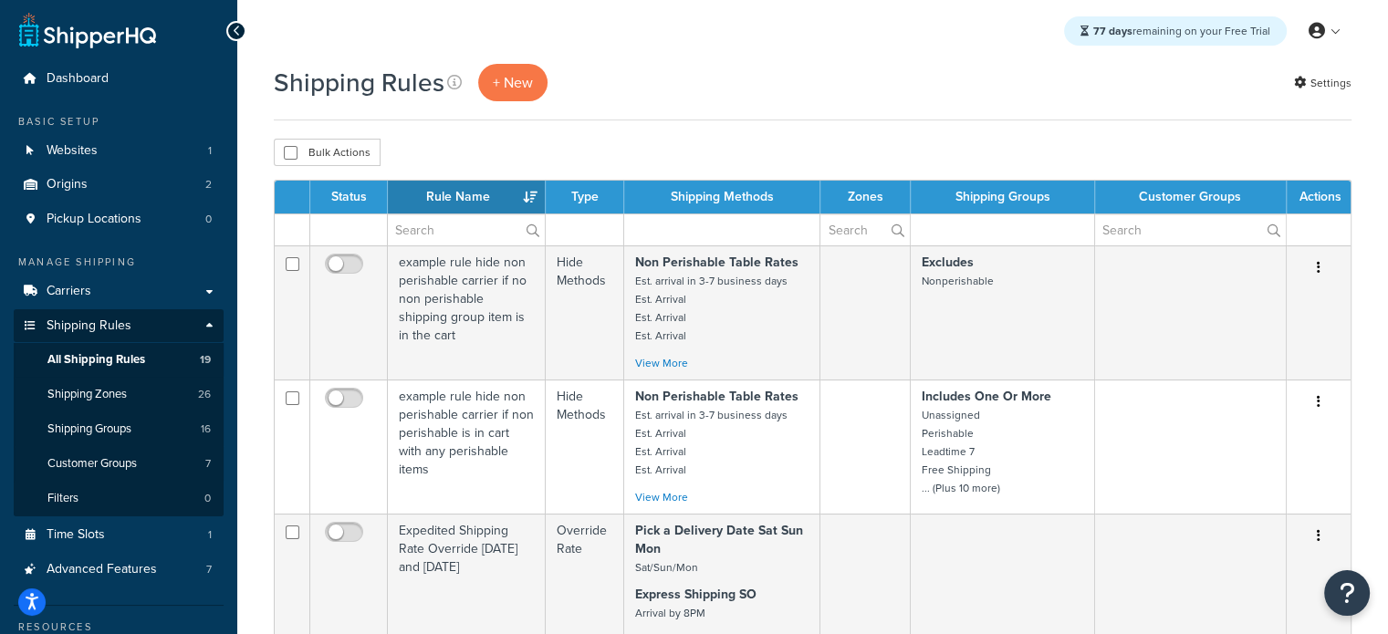
scroll to position [0, 0]
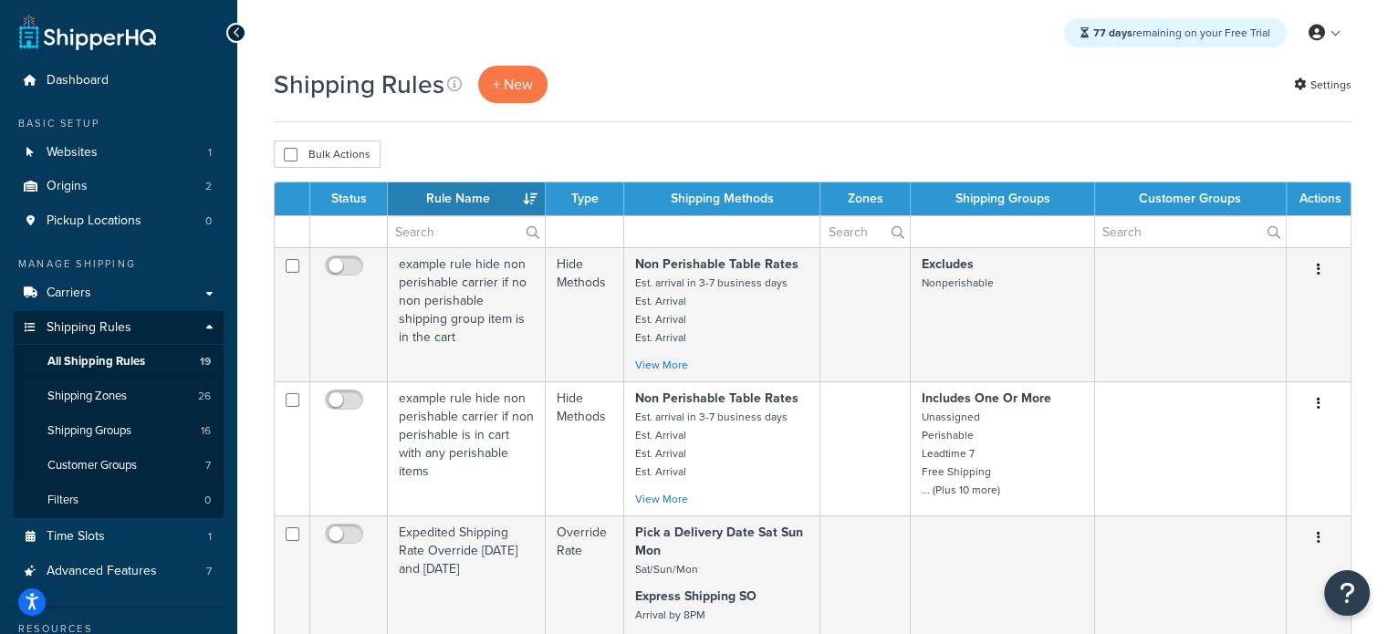
click at [343, 195] on th "Status" at bounding box center [349, 198] width 78 height 33
click at [129, 391] on link "Shipping Zones 26" at bounding box center [119, 397] width 210 height 34
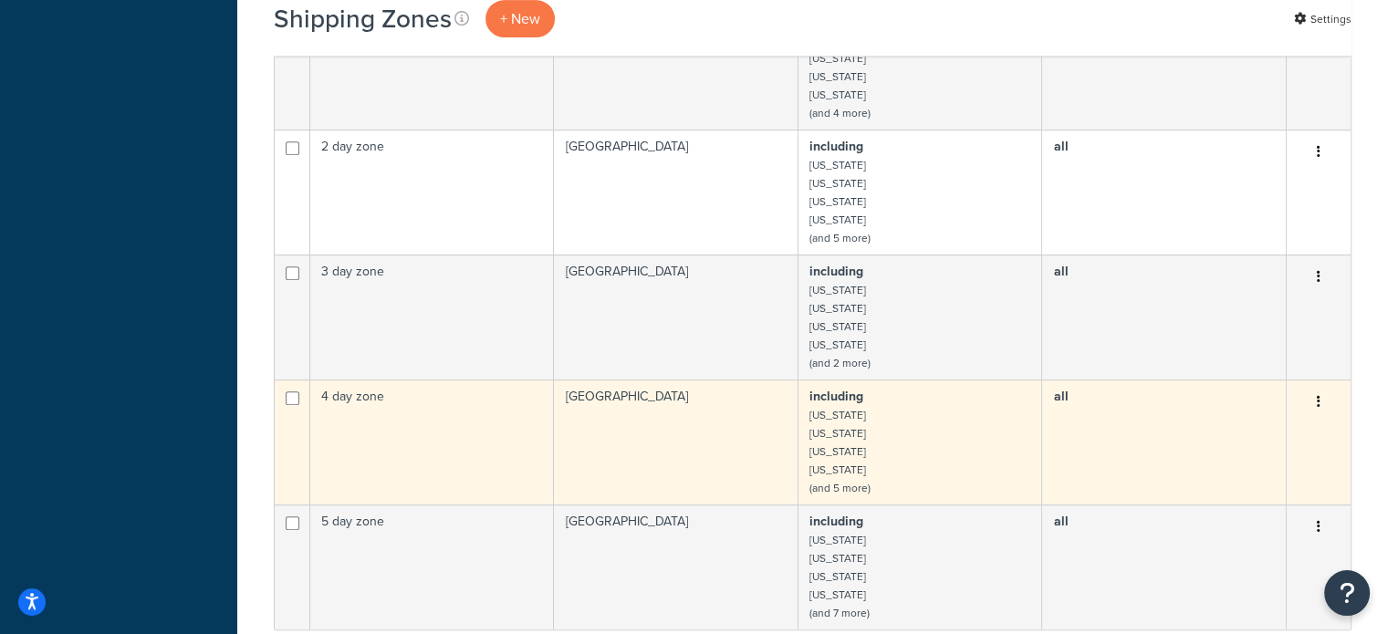
scroll to position [1004, 0]
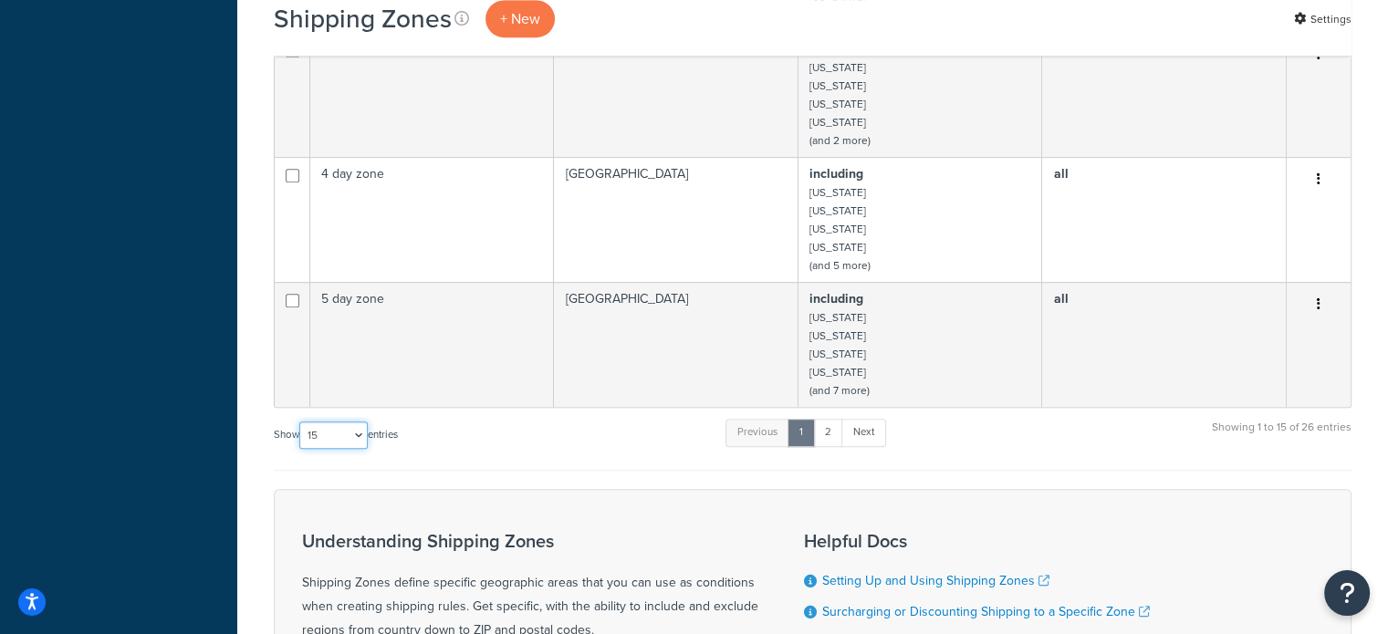
click at [361, 422] on select "10 15 25 50 100" at bounding box center [333, 435] width 68 height 27
select select "25"
click at [301, 449] on select "10 15 25 50 100" at bounding box center [333, 435] width 68 height 27
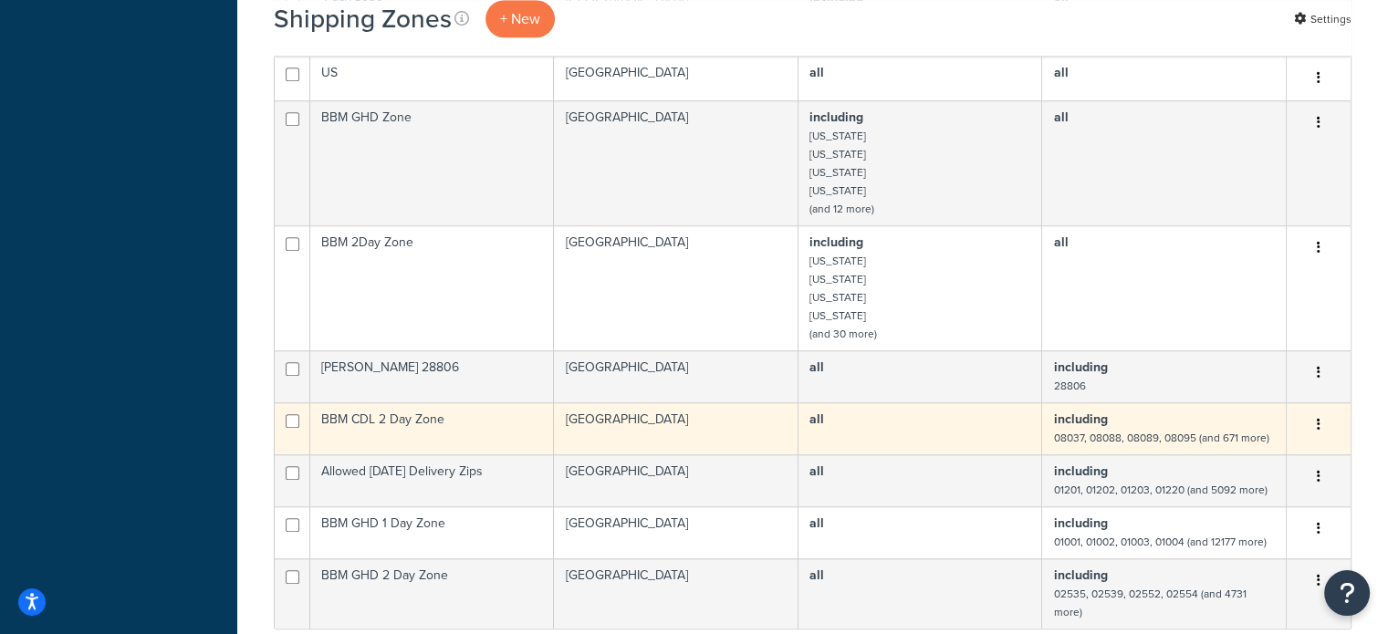
scroll to position [1551, 0]
click at [394, 401] on td "BBM CDL 2 Day Zone" at bounding box center [432, 427] width 244 height 52
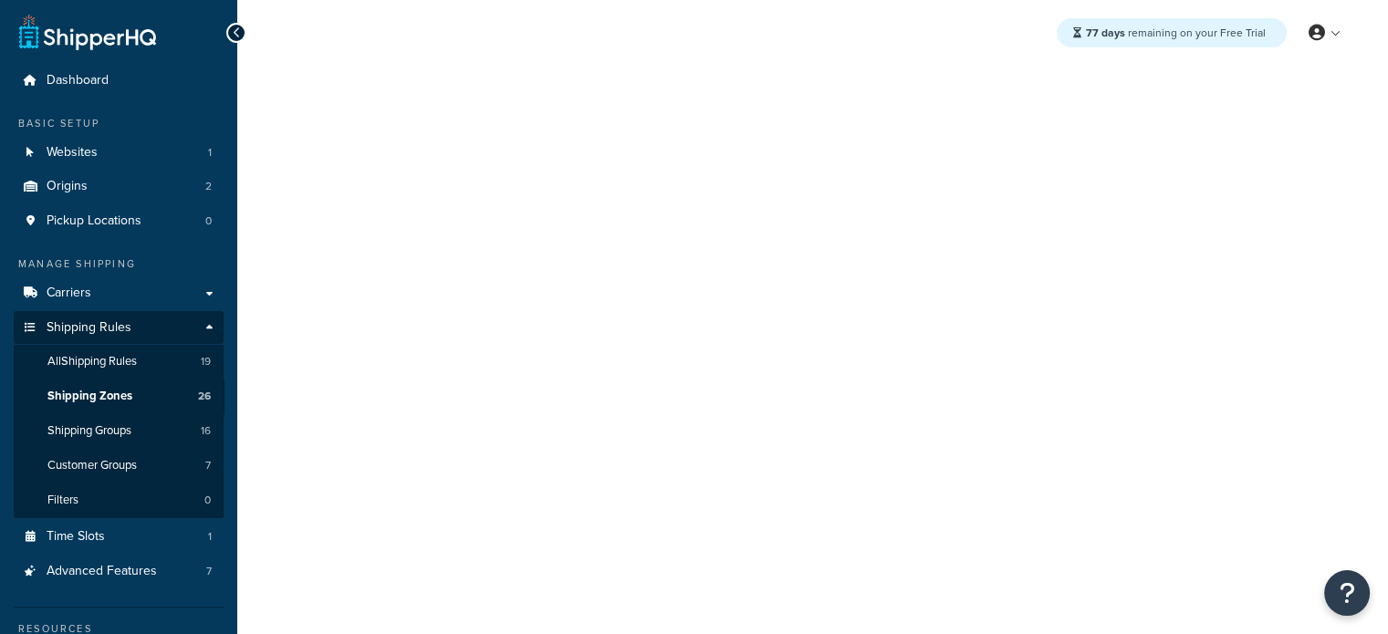
select select "including"
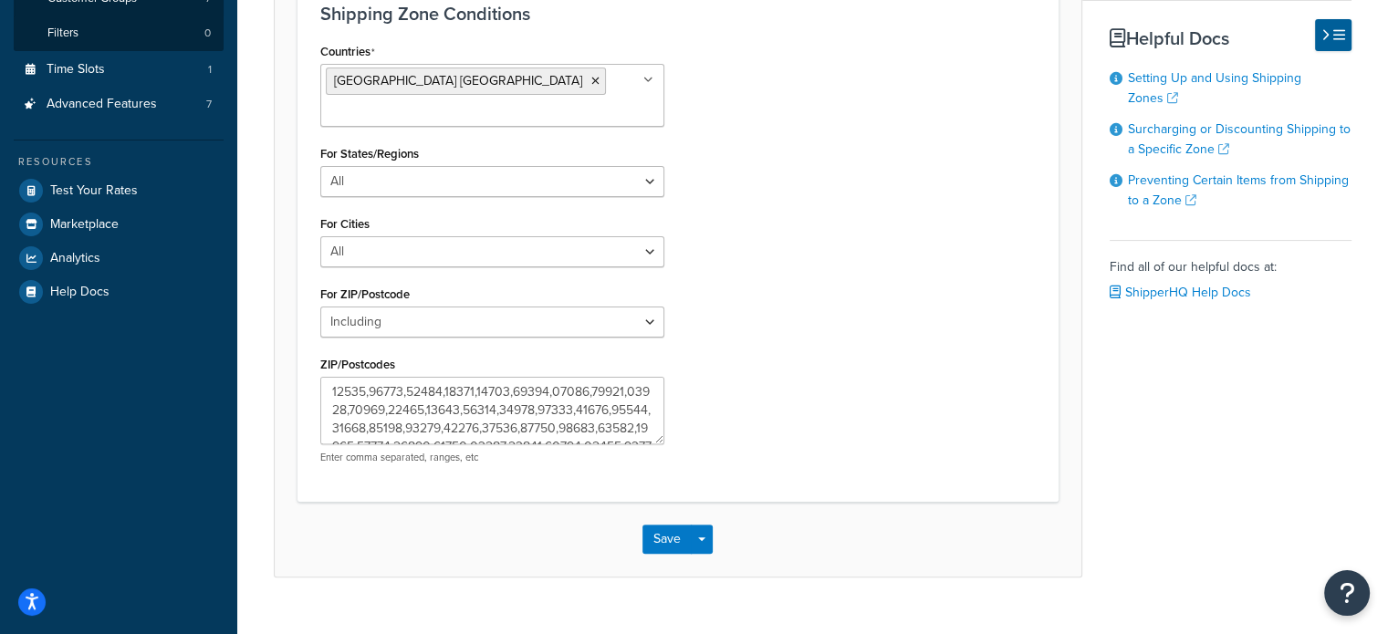
scroll to position [471, 0]
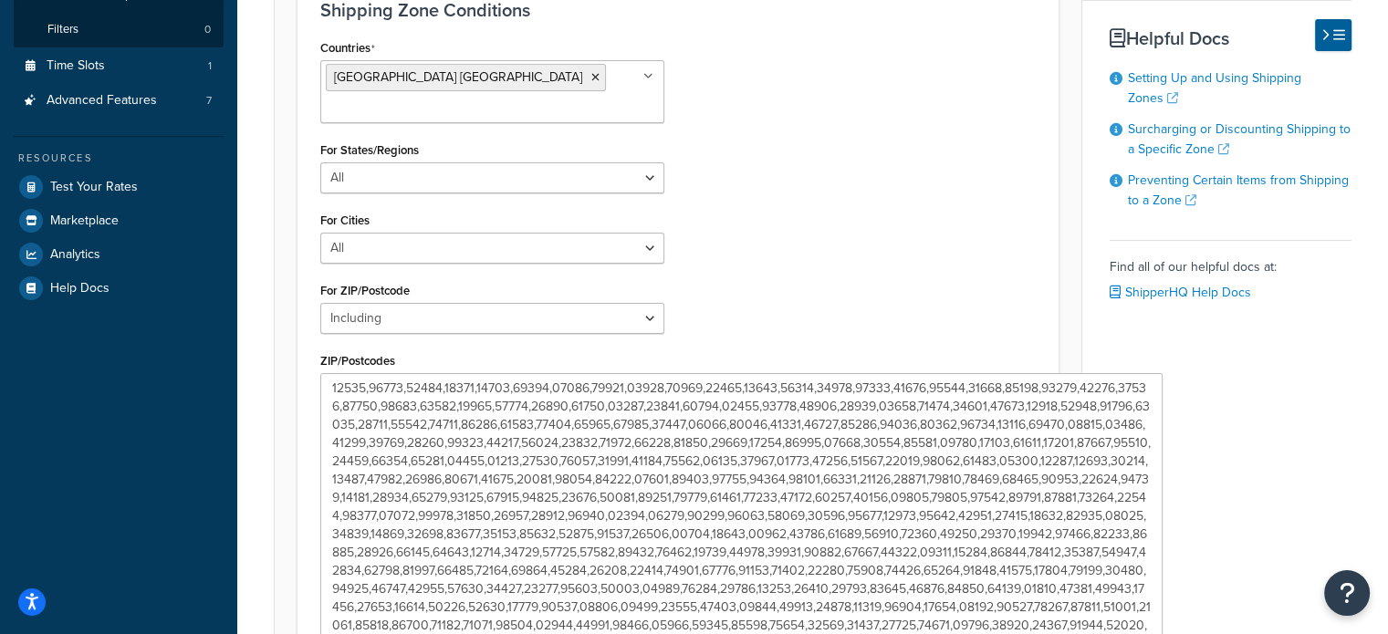
drag, startPoint x: 657, startPoint y: 406, endPoint x: 1244, endPoint y: 633, distance: 629.2
click at [1162, 633] on textarea "ZIP/Postcodes" at bounding box center [741, 515] width 842 height 285
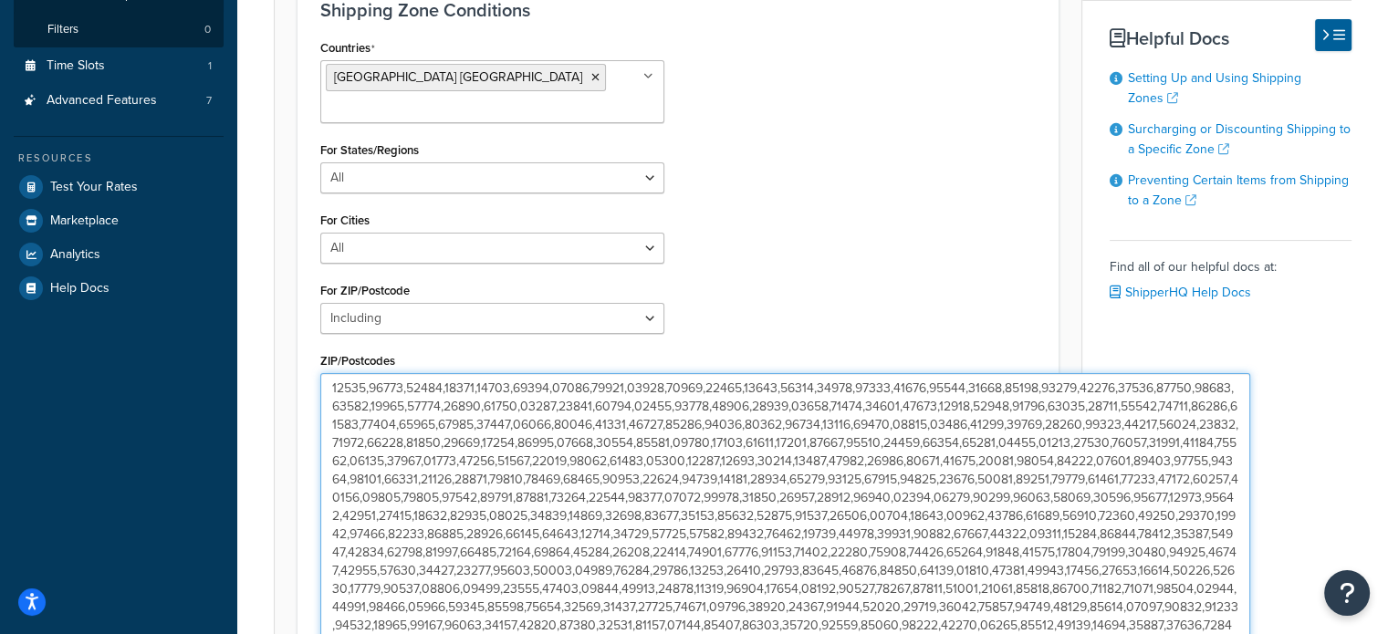
click at [720, 499] on textarea "ZIP/Postcodes" at bounding box center [785, 520] width 930 height 294
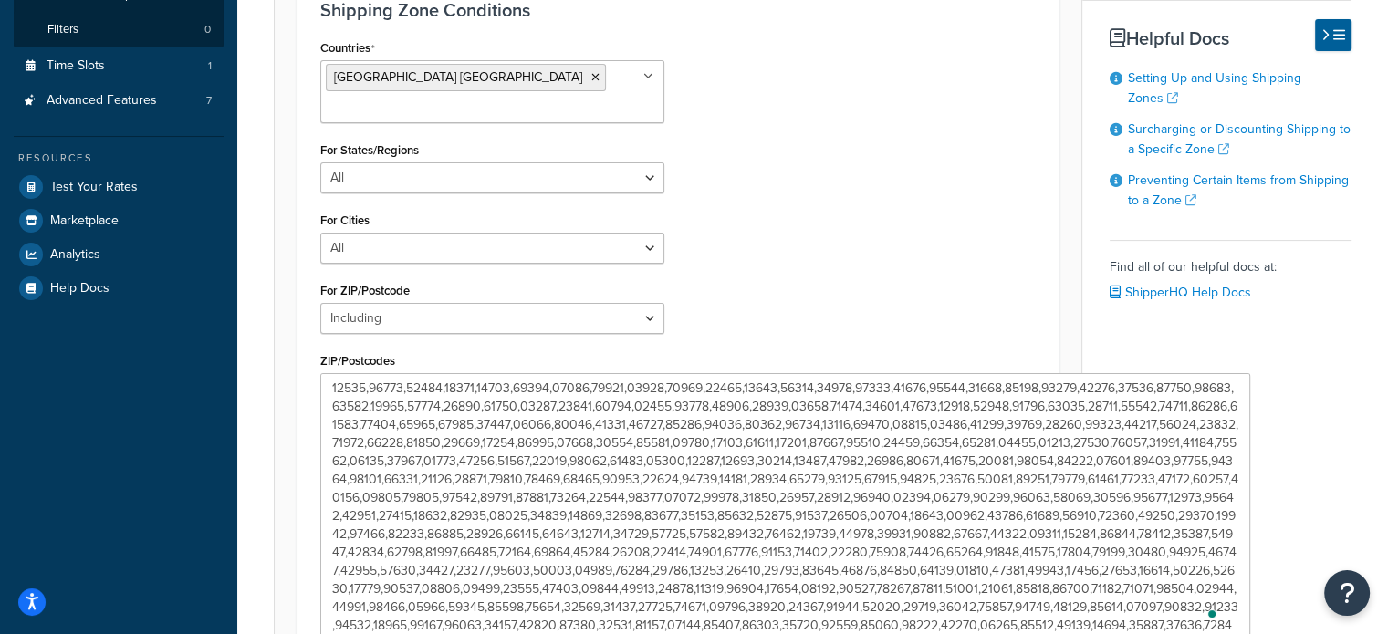
click at [829, 244] on div "Countries United States USA All Countries ALL Afghanistan AFG Albania ALB Alger…" at bounding box center [678, 368] width 743 height 666
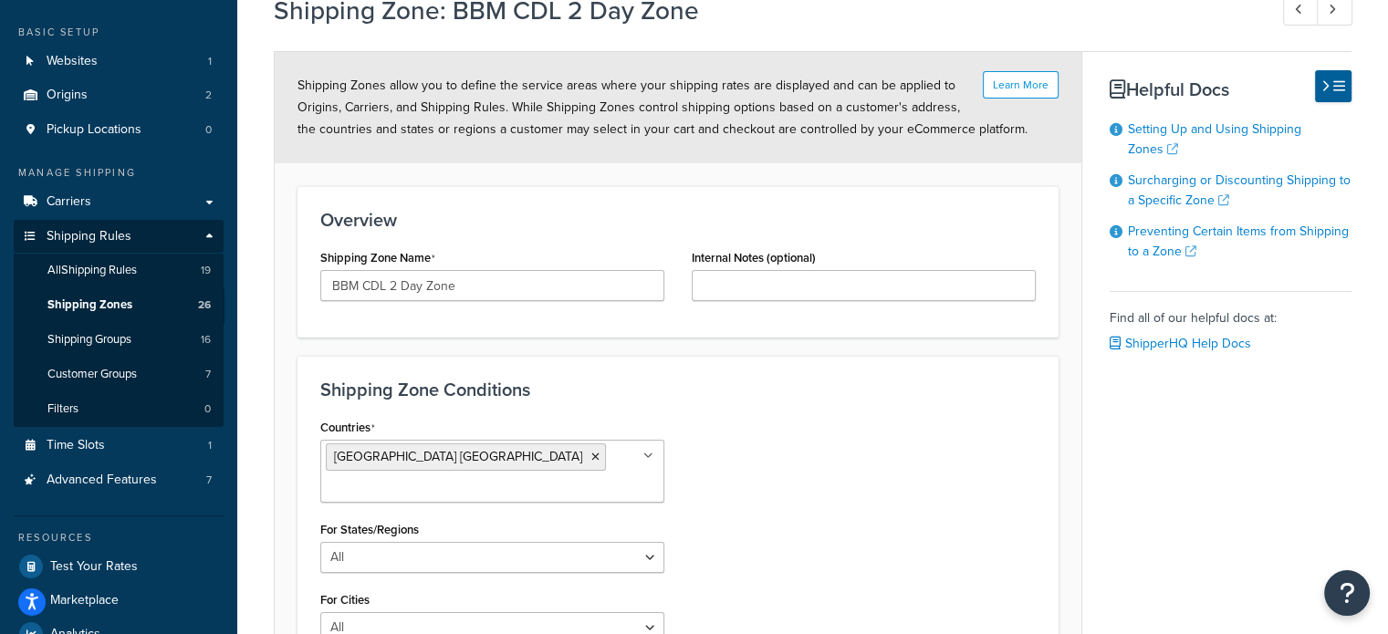
scroll to position [0, 0]
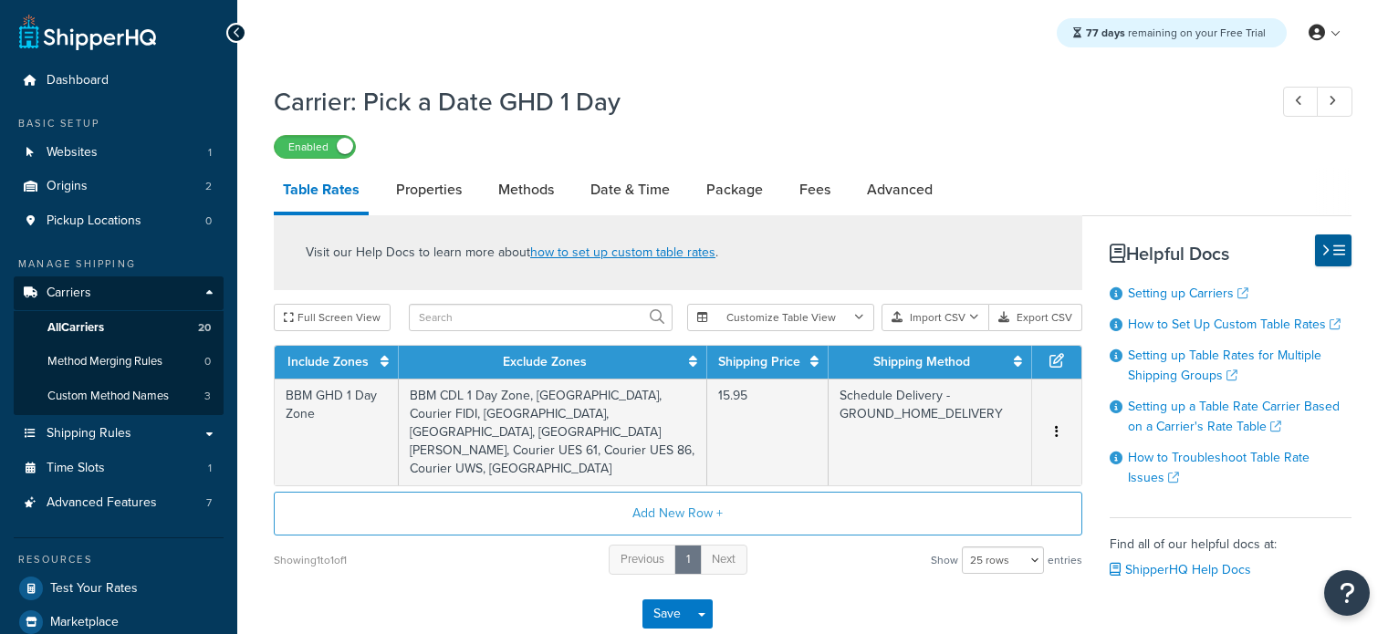
select select "25"
click at [428, 192] on link "Properties" at bounding box center [429, 190] width 84 height 44
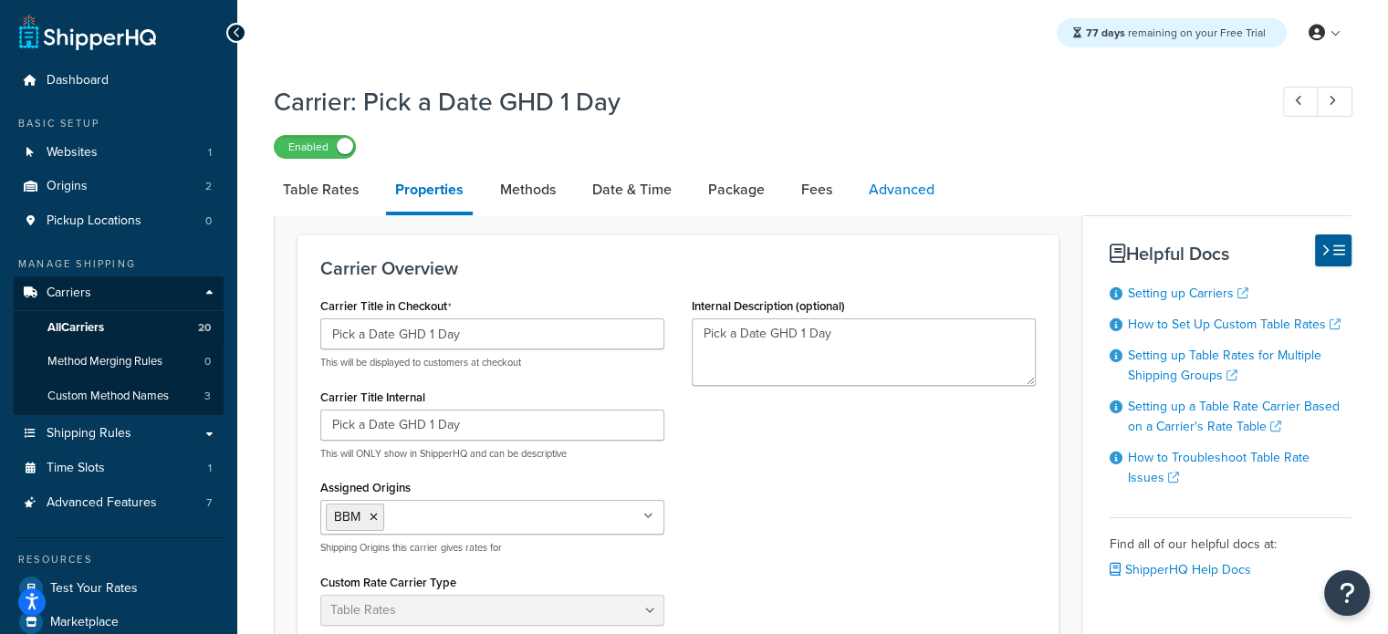
click at [895, 190] on link "Advanced" at bounding box center [902, 190] width 84 height 44
select select "false"
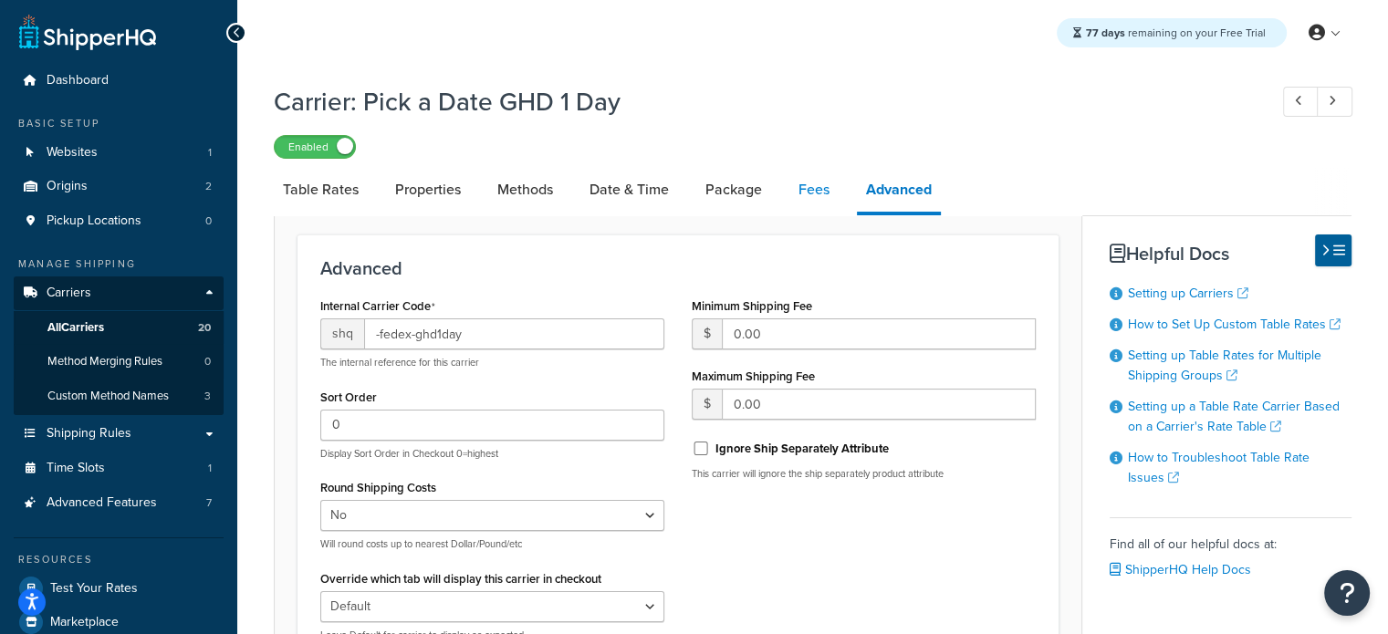
click at [803, 191] on link "Fees" at bounding box center [813, 190] width 49 height 44
select select "AFTER"
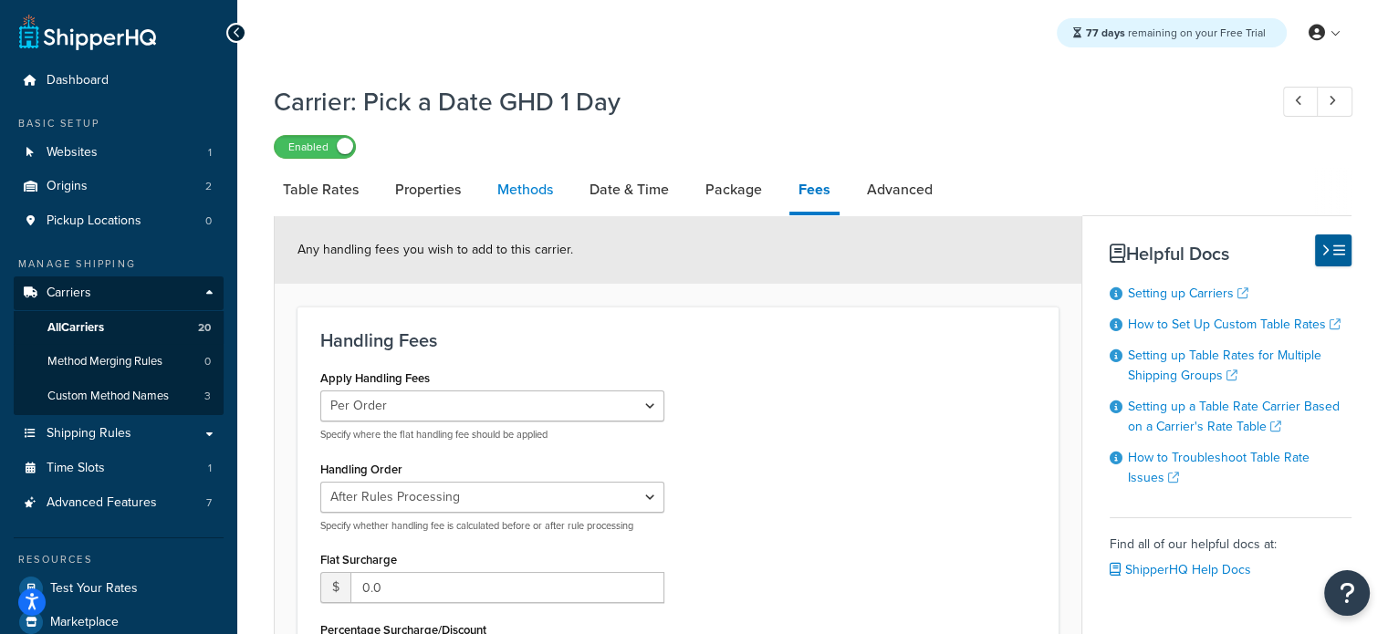
click at [547, 188] on link "Methods" at bounding box center [525, 190] width 74 height 44
select select "25"
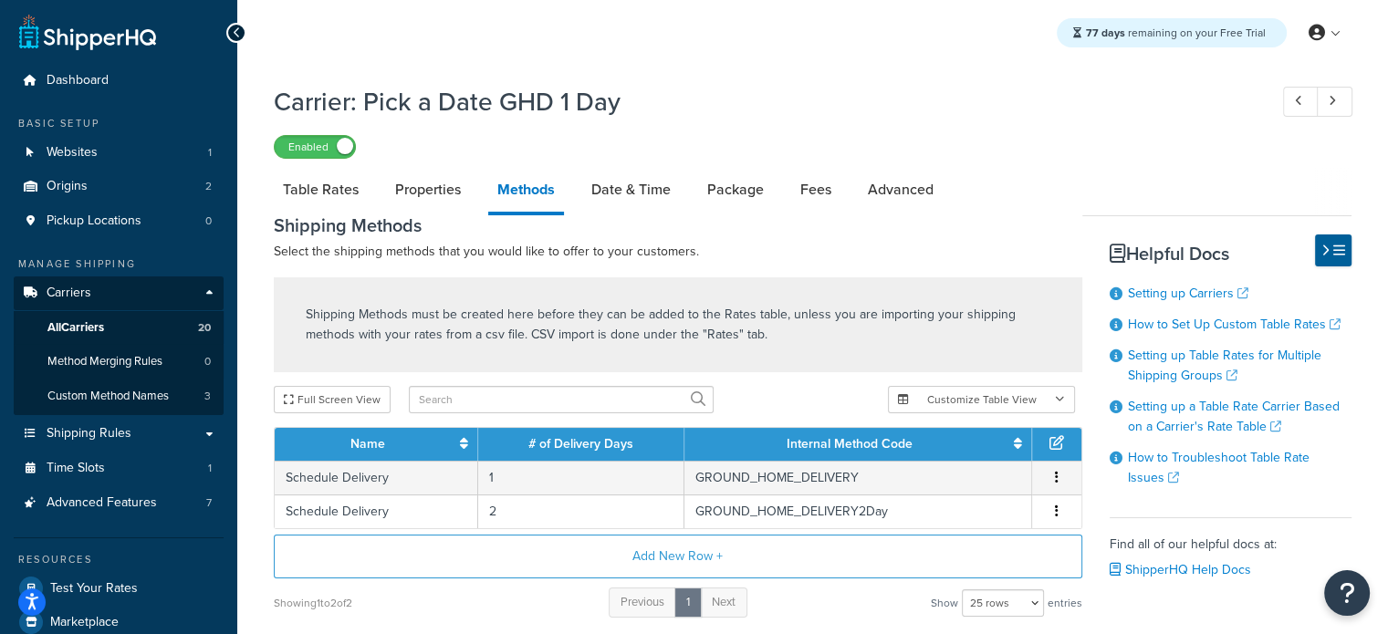
click at [265, 182] on div "Carrier: Pick a Date GHD 1 Day Enabled Table Rates Properties Methods Date & Ti…" at bounding box center [812, 407] width 1151 height 665
click at [293, 180] on link "Table Rates" at bounding box center [321, 190] width 94 height 44
select select "25"
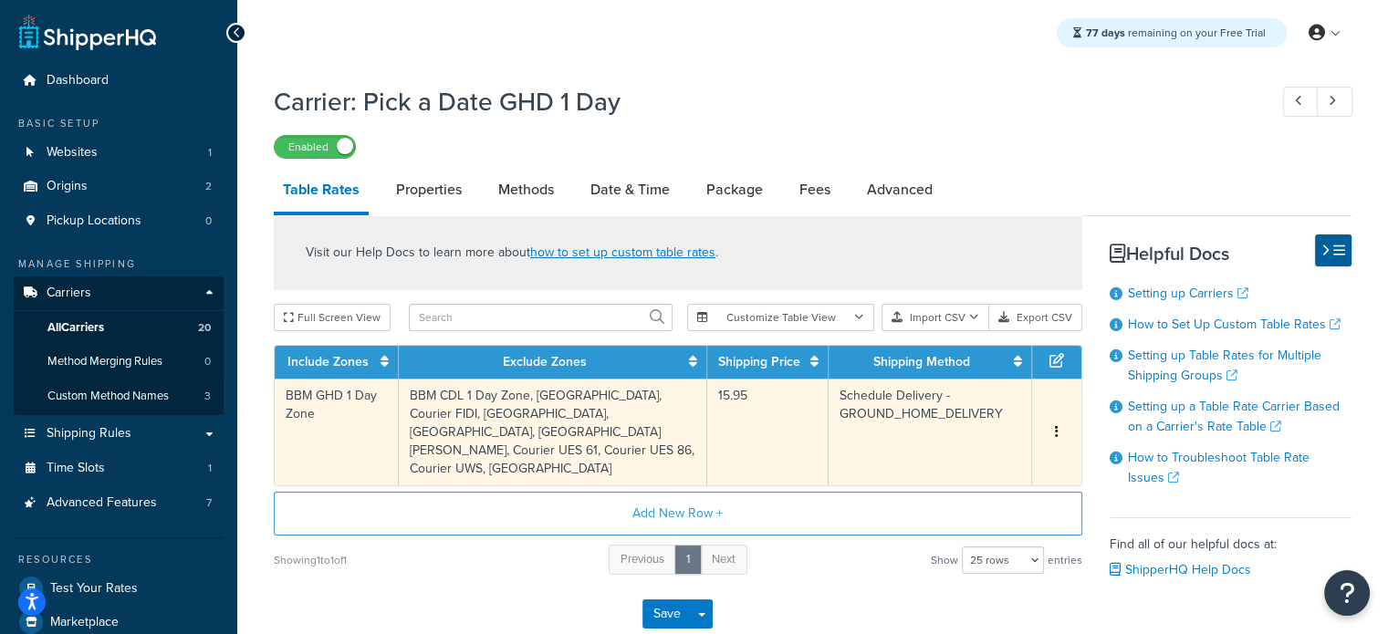
click at [1056, 431] on icon "button" at bounding box center [1057, 431] width 4 height 13
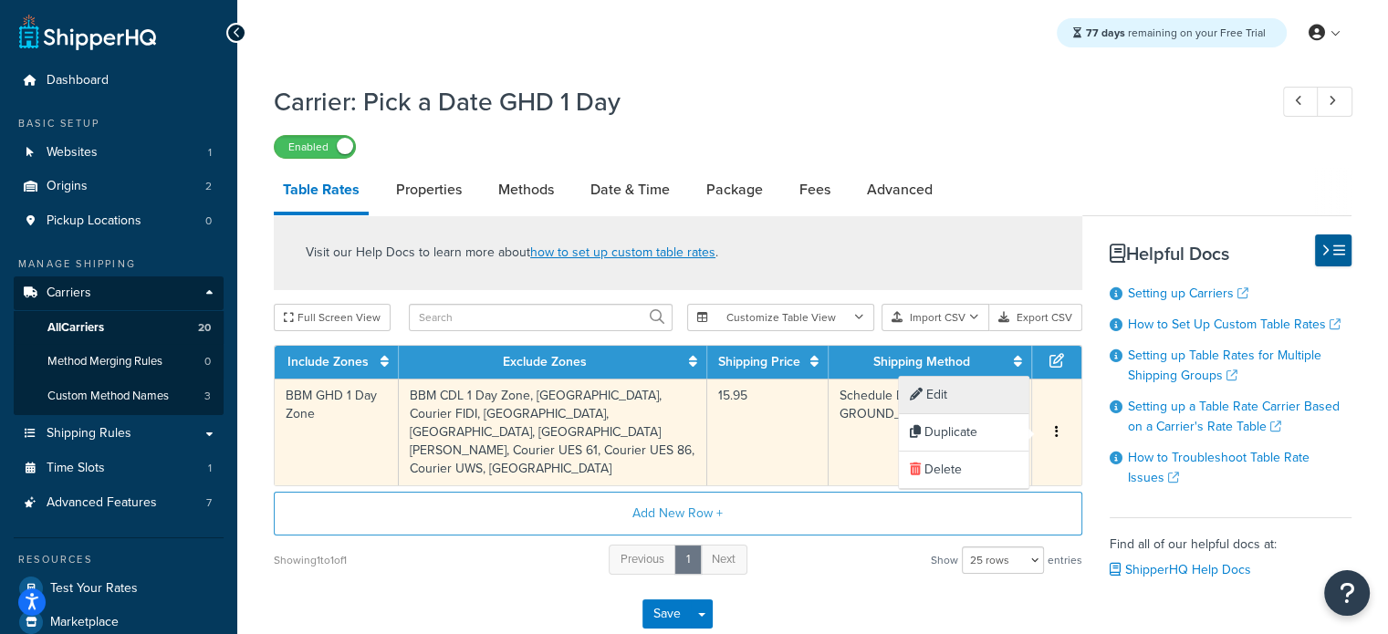
click at [965, 397] on div "Edit" at bounding box center [964, 395] width 130 height 37
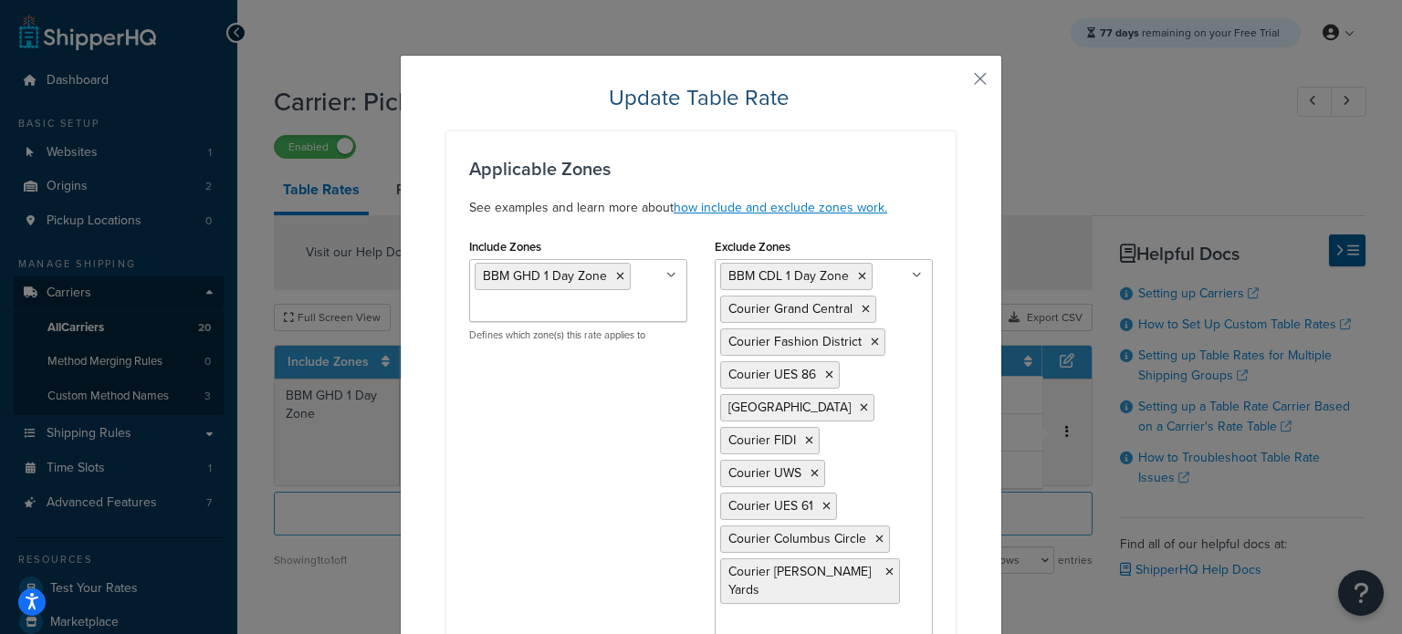
scroll to position [91, 0]
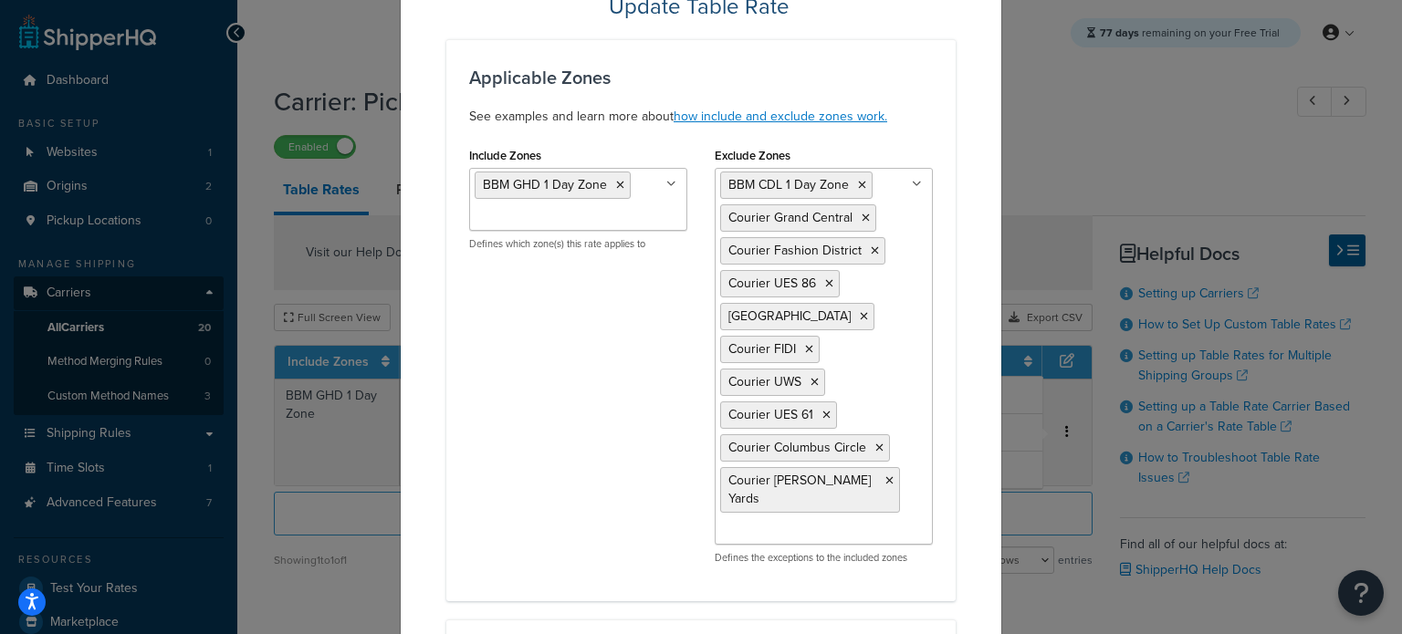
click at [895, 500] on ul "BBM CDL 1 Day Zone Courier Grand Central Courier Fashion District Courier UES 8…" at bounding box center [823, 356] width 218 height 377
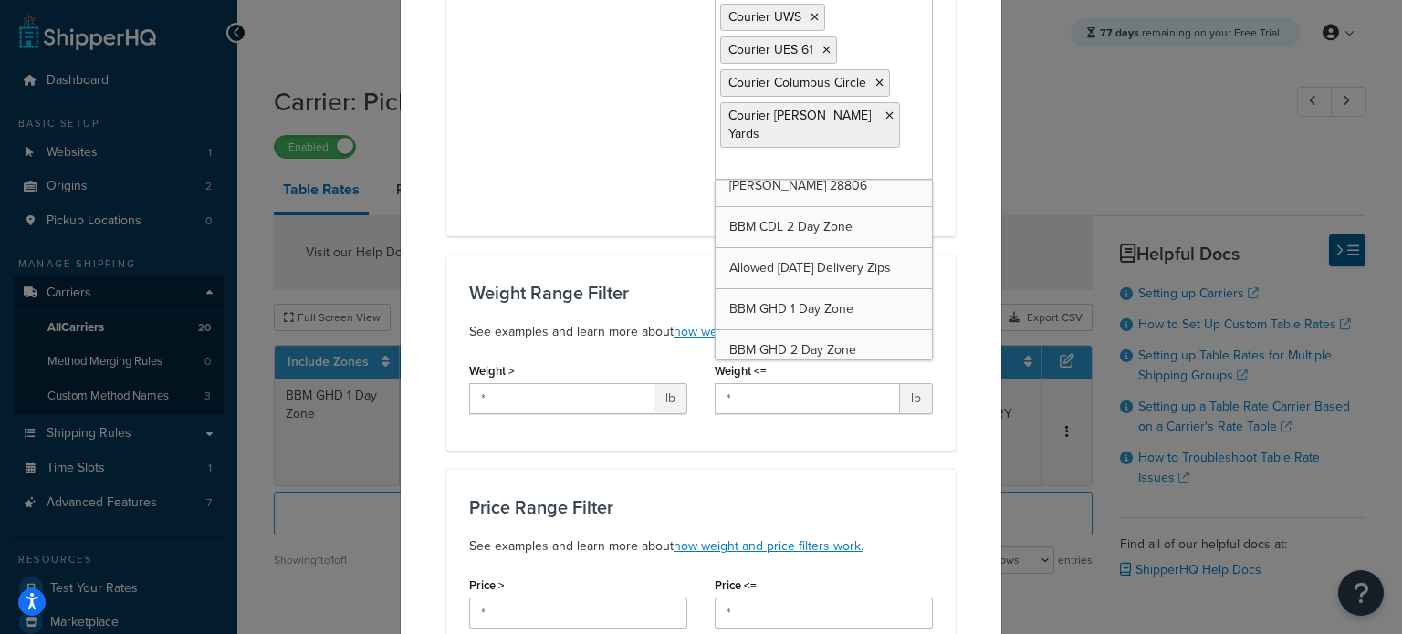
scroll to position [380, 0]
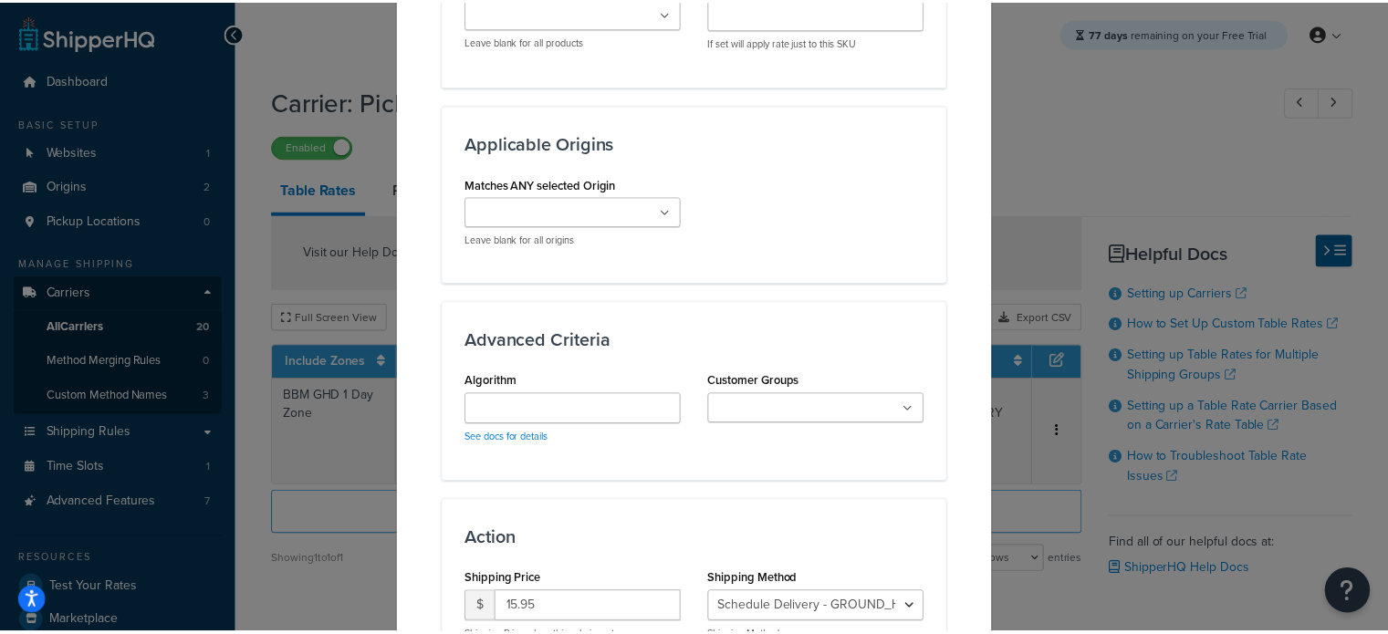
scroll to position [1600, 0]
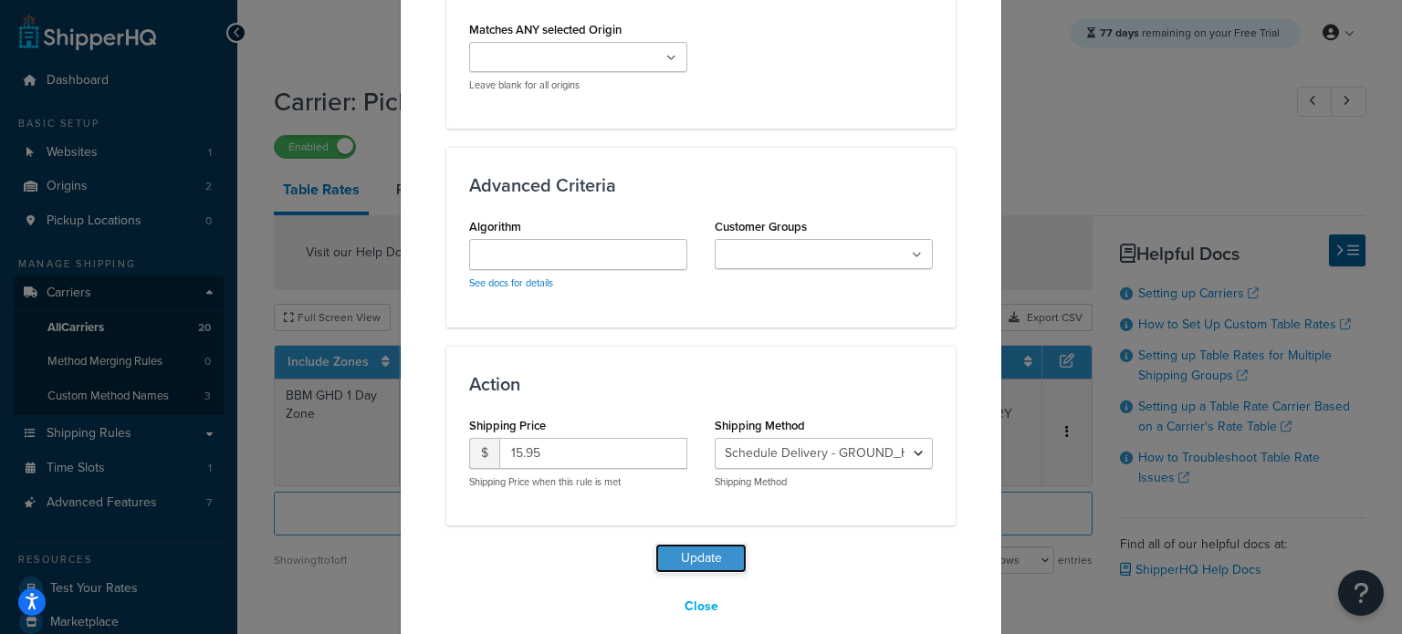
click at [693, 544] on button "Update" at bounding box center [700, 558] width 91 height 29
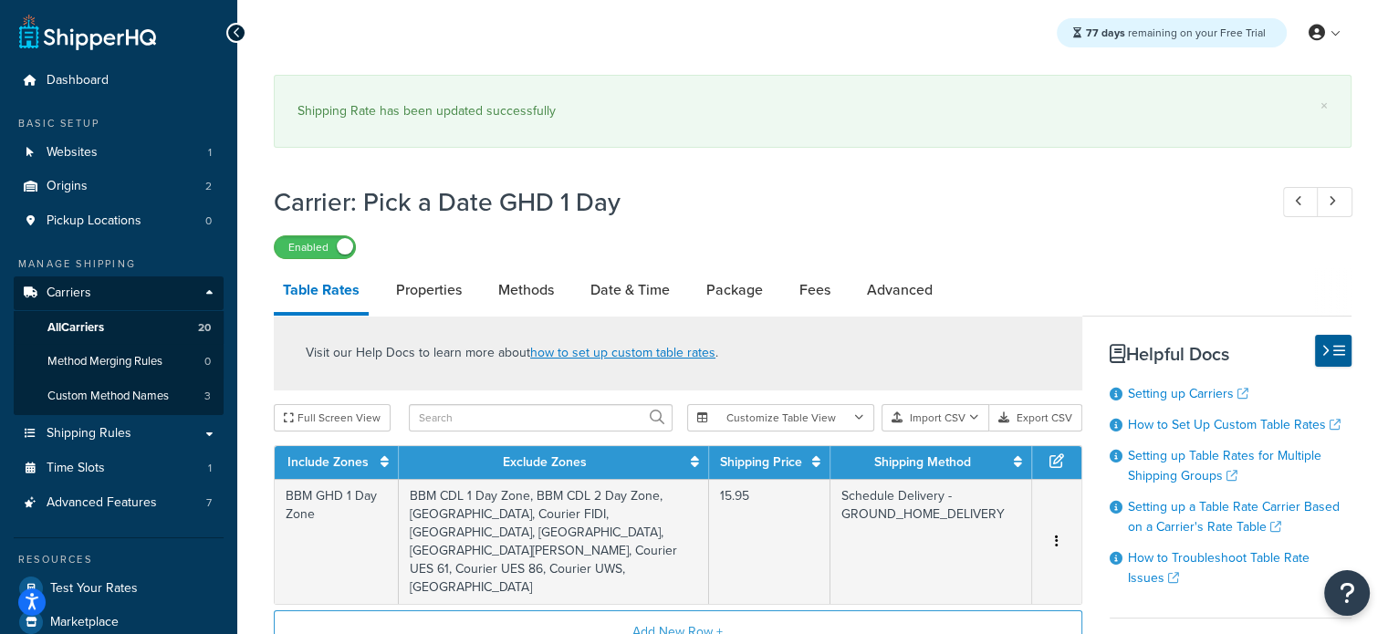
scroll to position [208, 0]
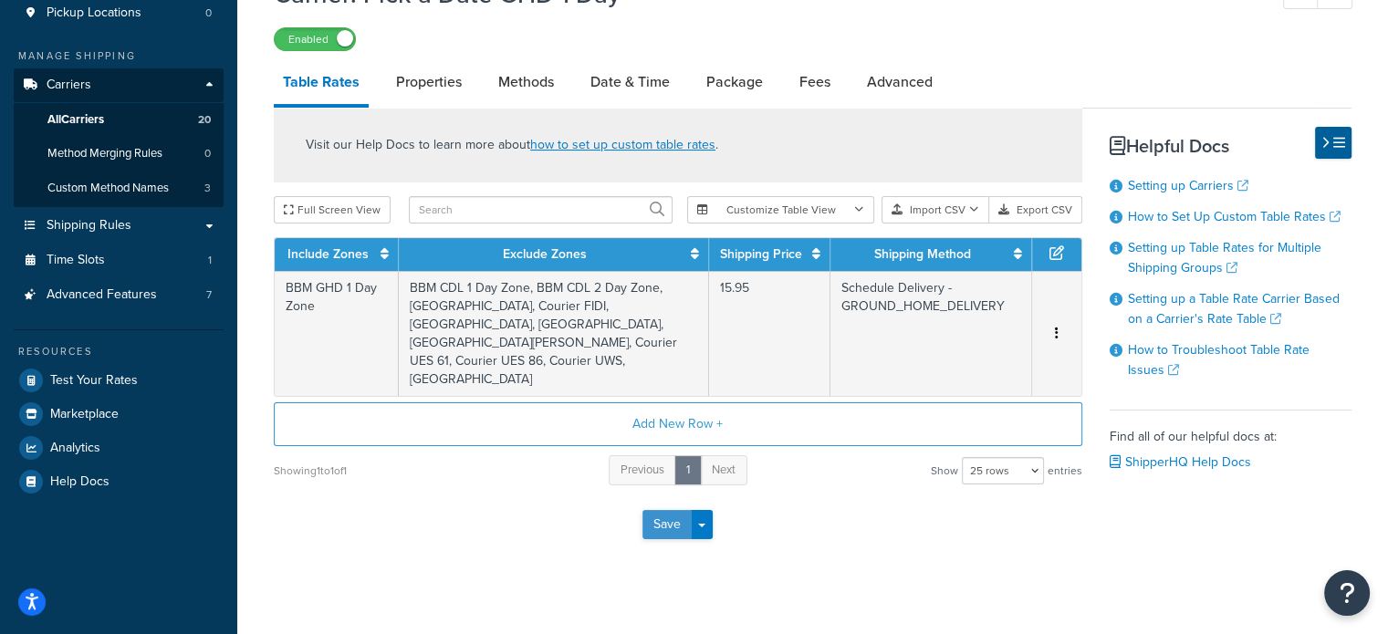
click at [657, 510] on button "Save" at bounding box center [666, 524] width 49 height 29
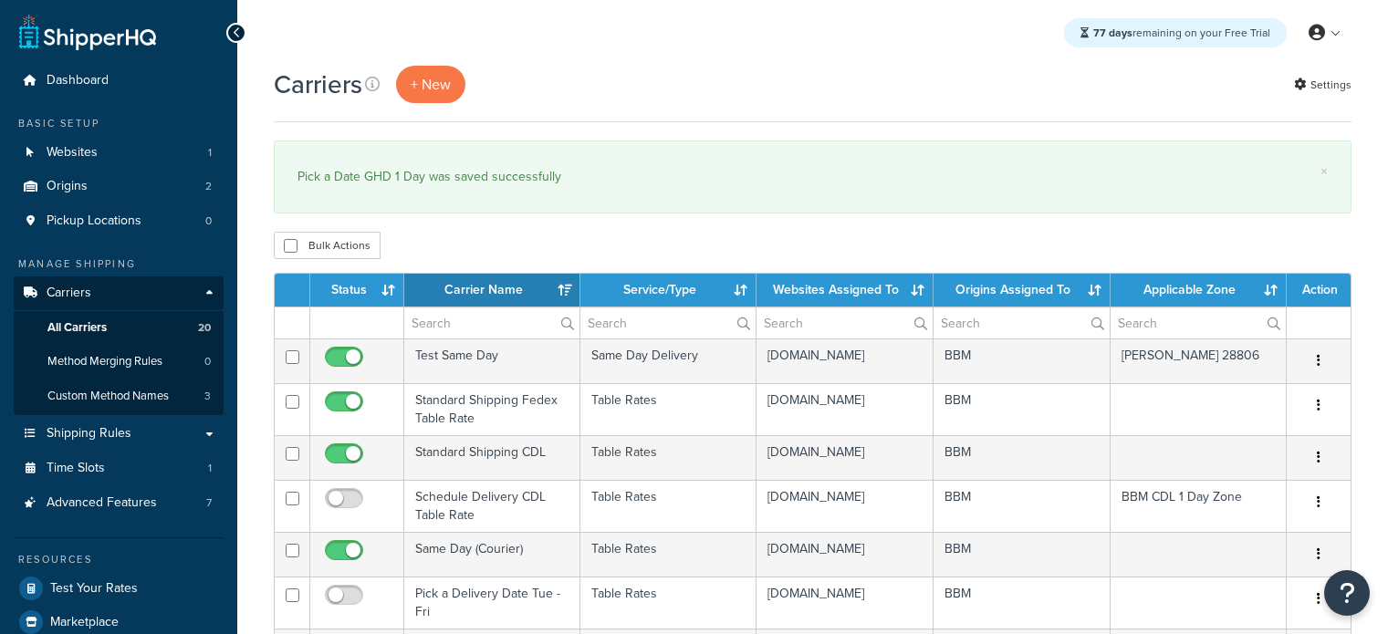
select select "15"
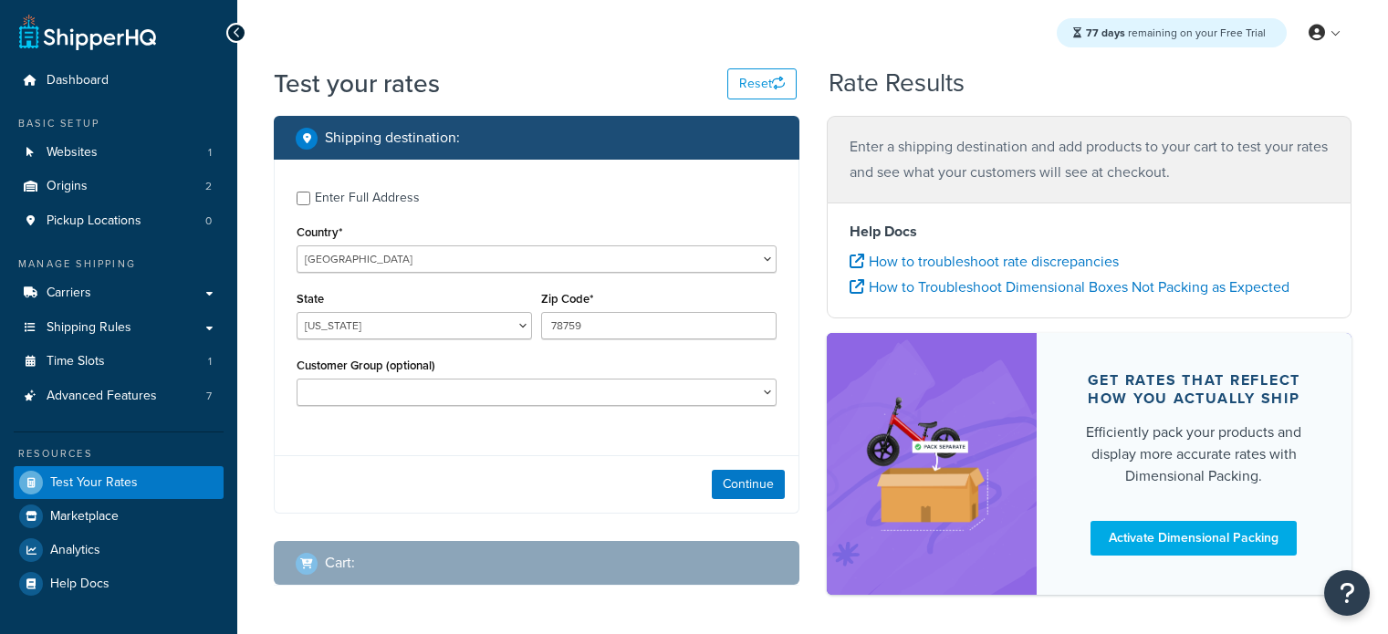
select select "[GEOGRAPHIC_DATA]"
drag, startPoint x: 566, startPoint y: 319, endPoint x: 478, endPoint y: 320, distance: 87.6
click at [481, 319] on div "State [US_STATE] [US_STATE] [US_STATE] [US_STATE] [US_STATE] Armed Forces Ameri…" at bounding box center [536, 320] width 489 height 67
paste input "21787"
type input "21787"
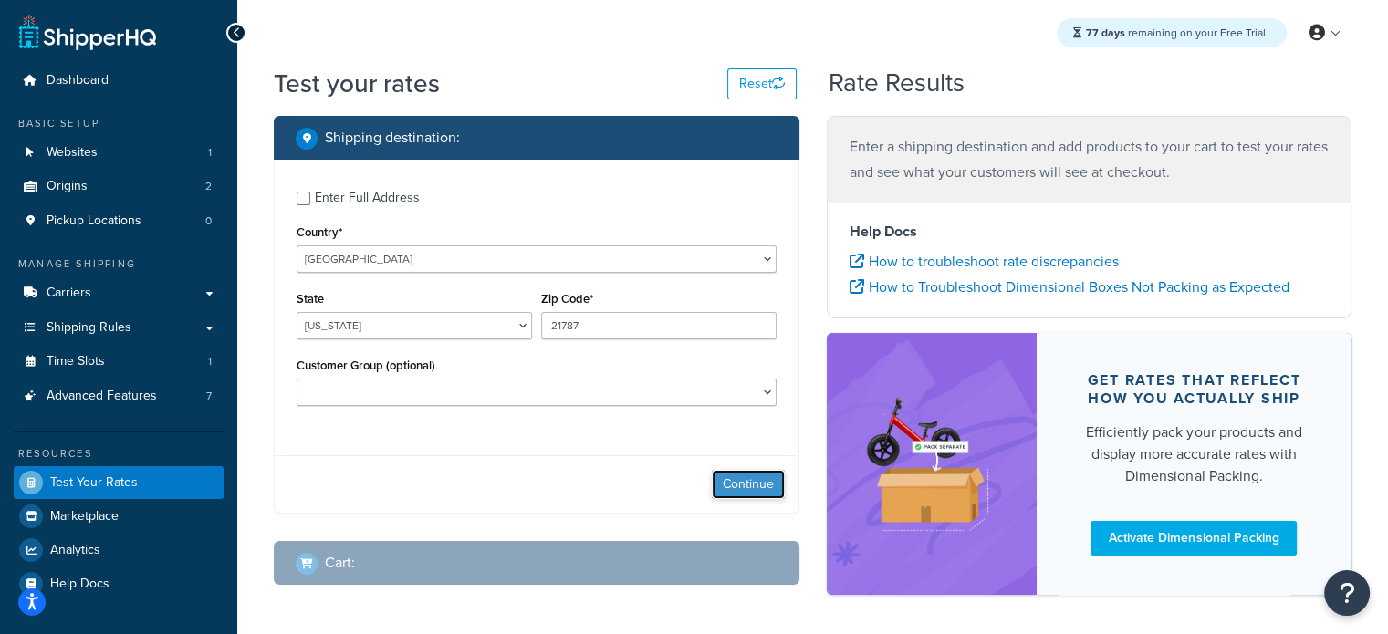
click at [744, 485] on button "Continue" at bounding box center [748, 484] width 73 height 29
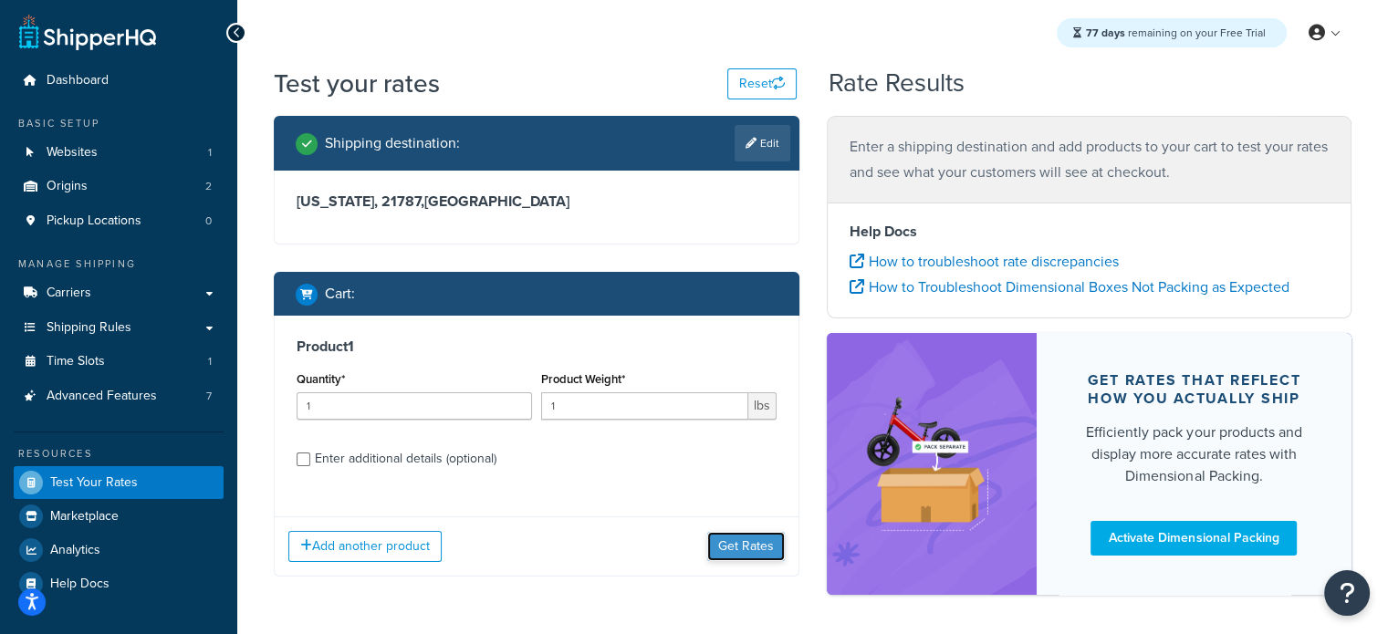
click at [749, 548] on button "Get Rates" at bounding box center [746, 546] width 78 height 29
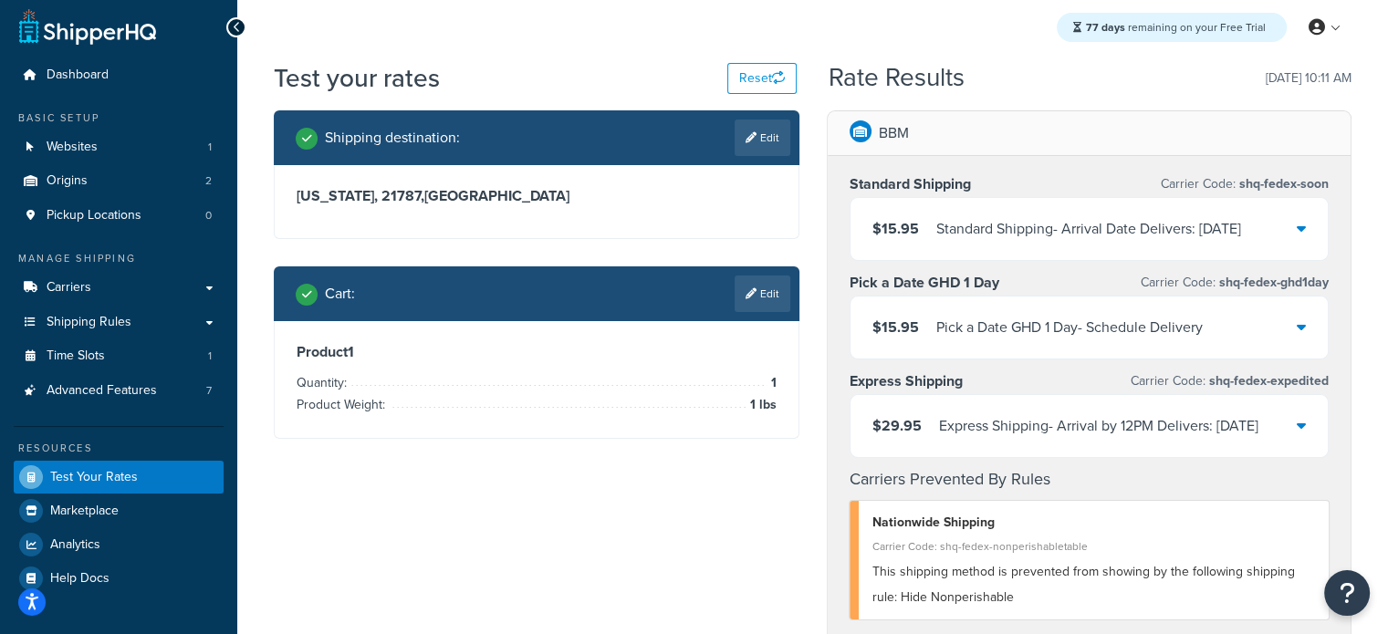
scroll to position [182, 0]
